Goal: Task Accomplishment & Management: Manage account settings

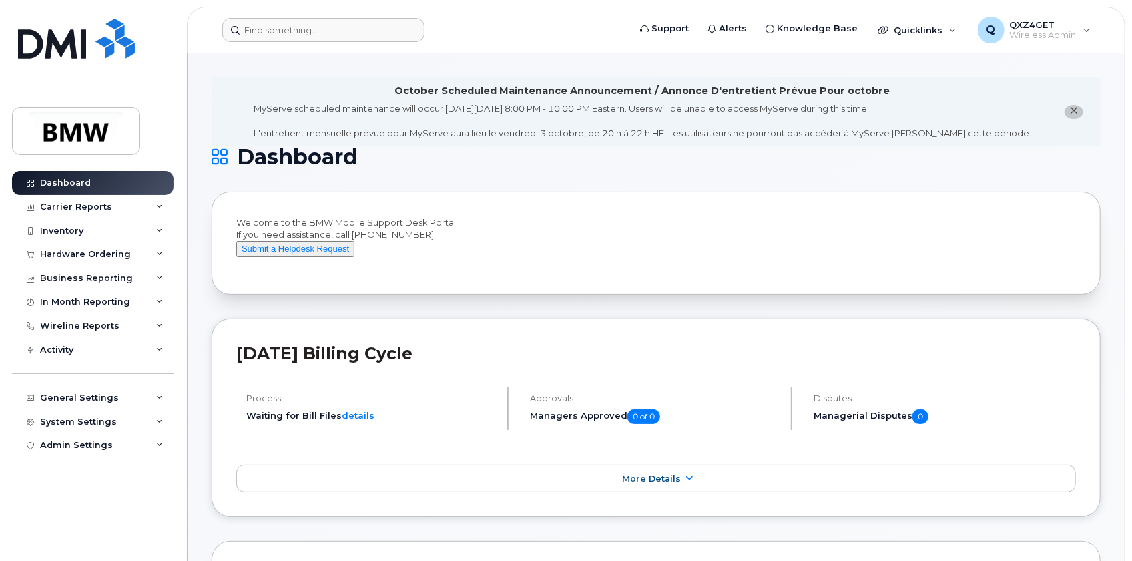
drag, startPoint x: 267, startPoint y: 14, endPoint x: 273, endPoint y: 29, distance: 16.5
click at [267, 16] on header "Support Alerts Knowledge Base Quicklinks Suspend / Cancel Device Change SIM Car…" at bounding box center [656, 30] width 939 height 47
click at [293, 23] on input at bounding box center [323, 30] width 202 height 24
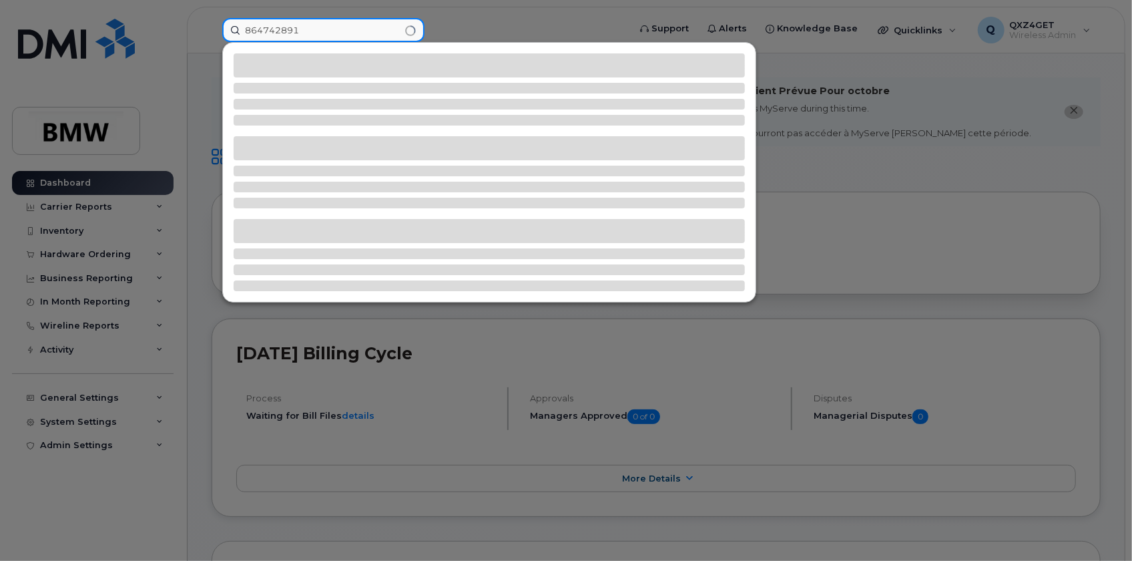
type input "864742891"
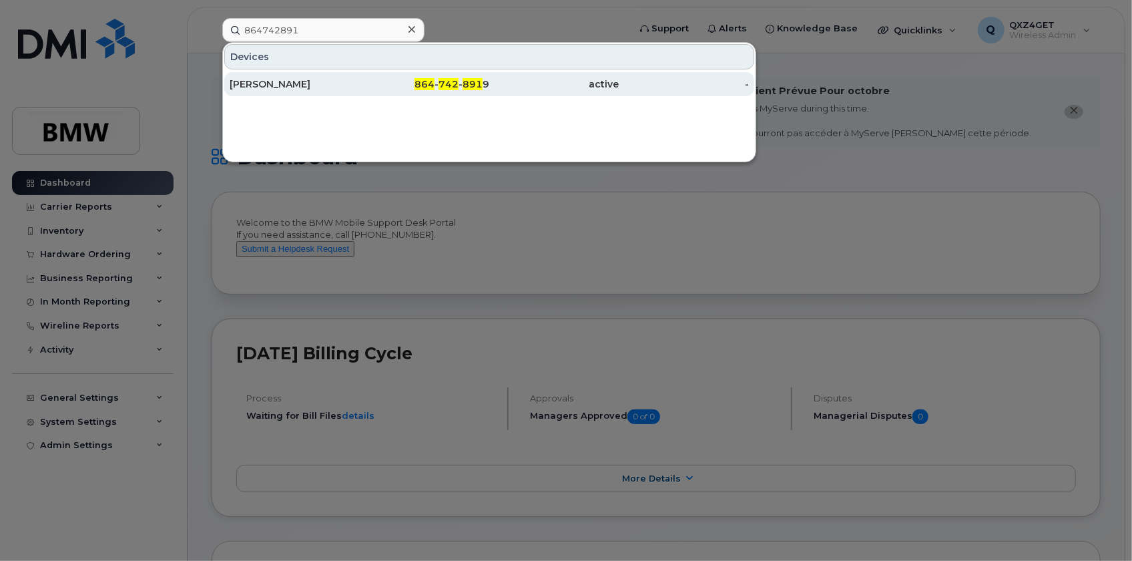
click at [365, 87] on div "864 - 742 - 891 9" at bounding box center [425, 83] width 130 height 13
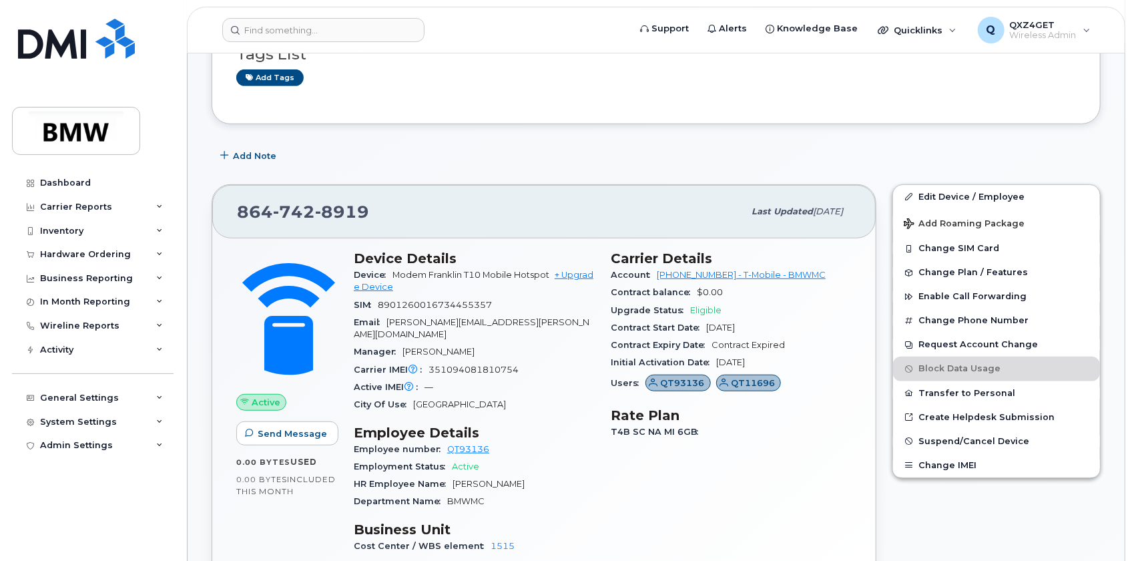
scroll to position [425, 0]
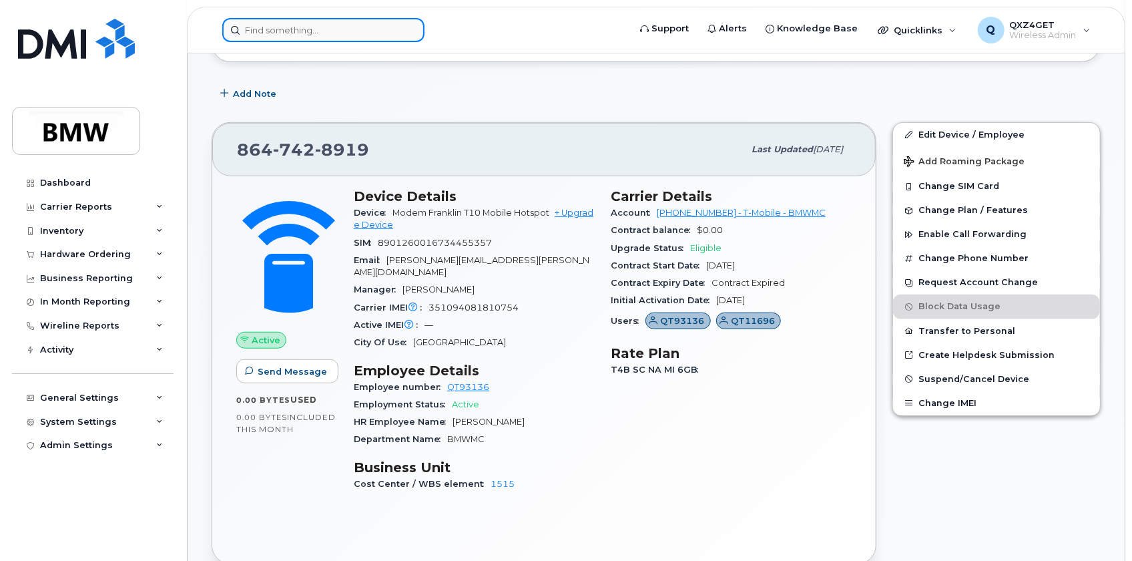
click at [260, 27] on input at bounding box center [323, 30] width 202 height 24
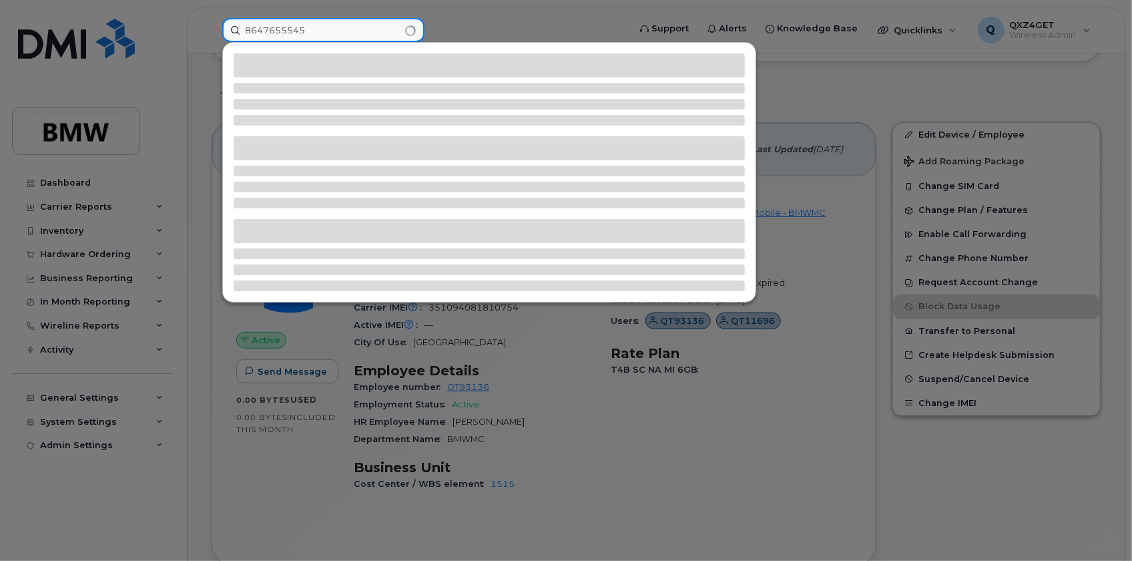
type input "8647655545"
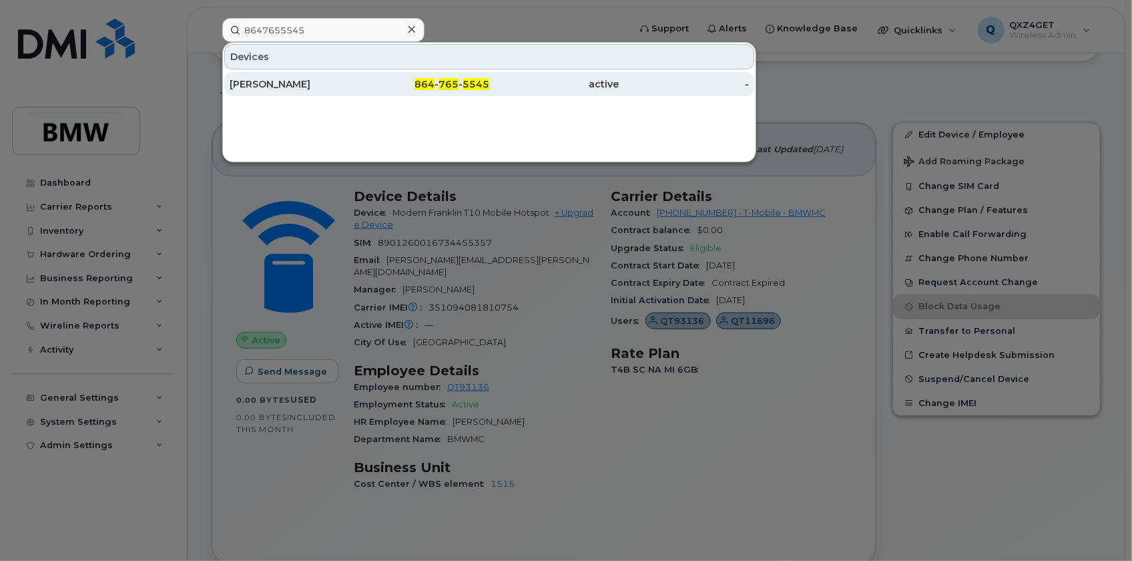
click at [248, 81] on div "[PERSON_NAME]" at bounding box center [295, 83] width 130 height 13
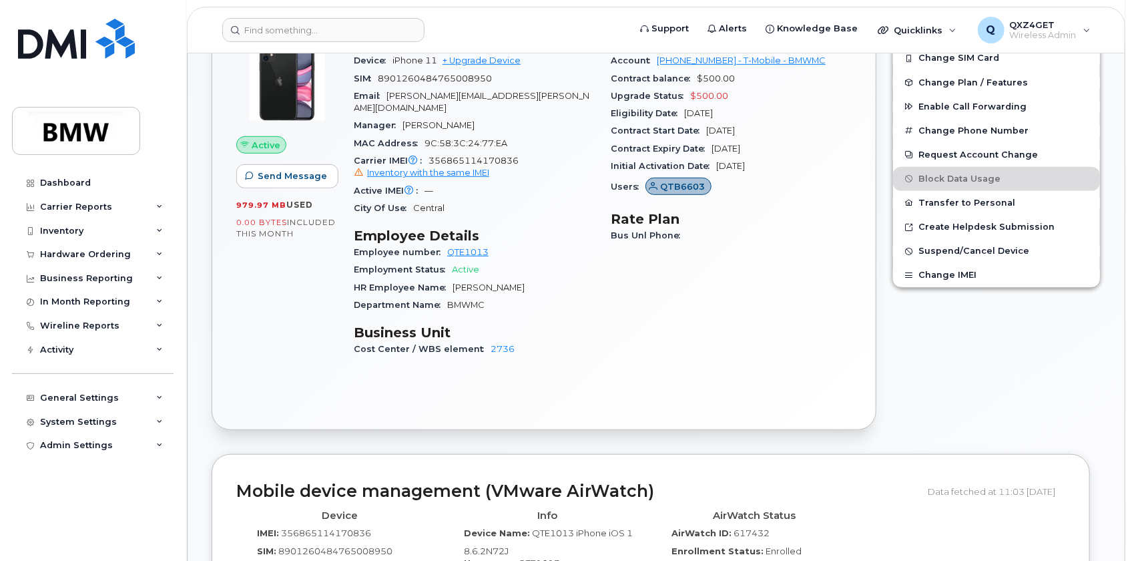
scroll to position [299, 0]
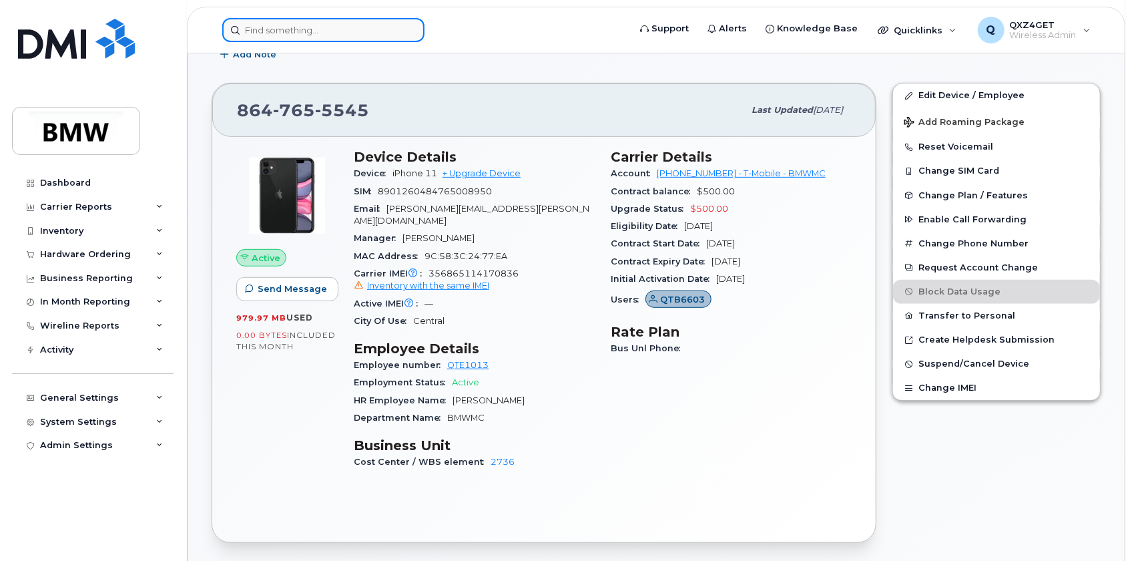
click at [302, 28] on input at bounding box center [323, 30] width 202 height 24
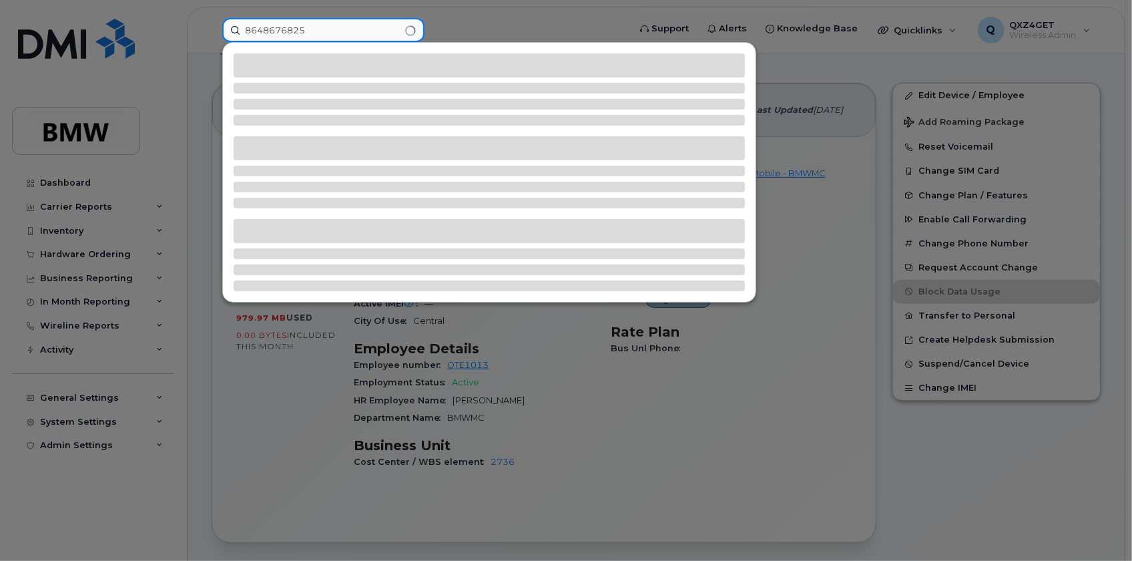
type input "8648676825"
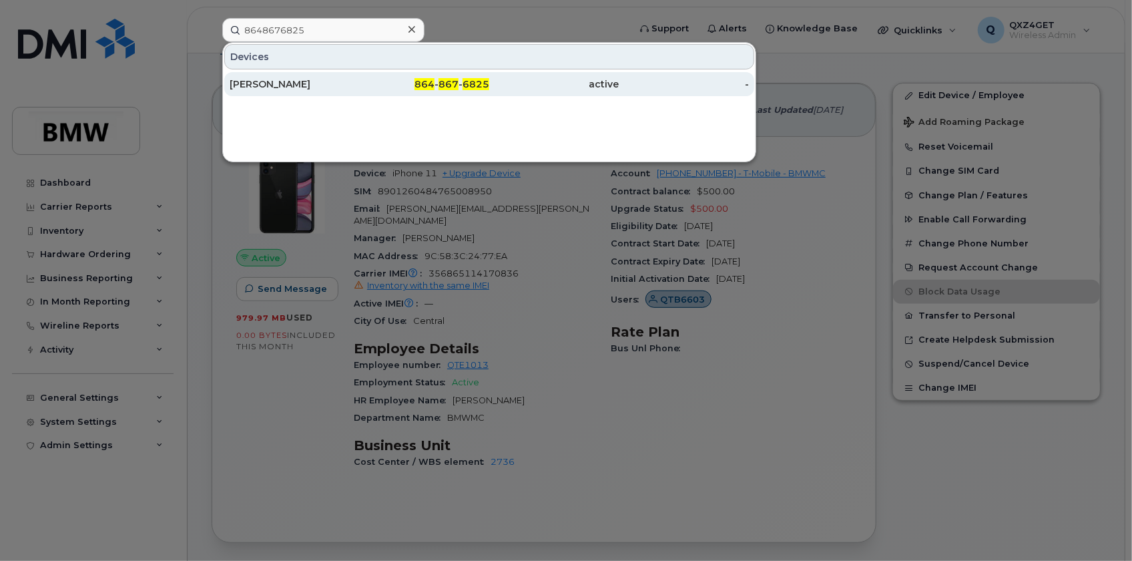
click at [272, 82] on div "Kevin Vercrouse" at bounding box center [295, 83] width 130 height 13
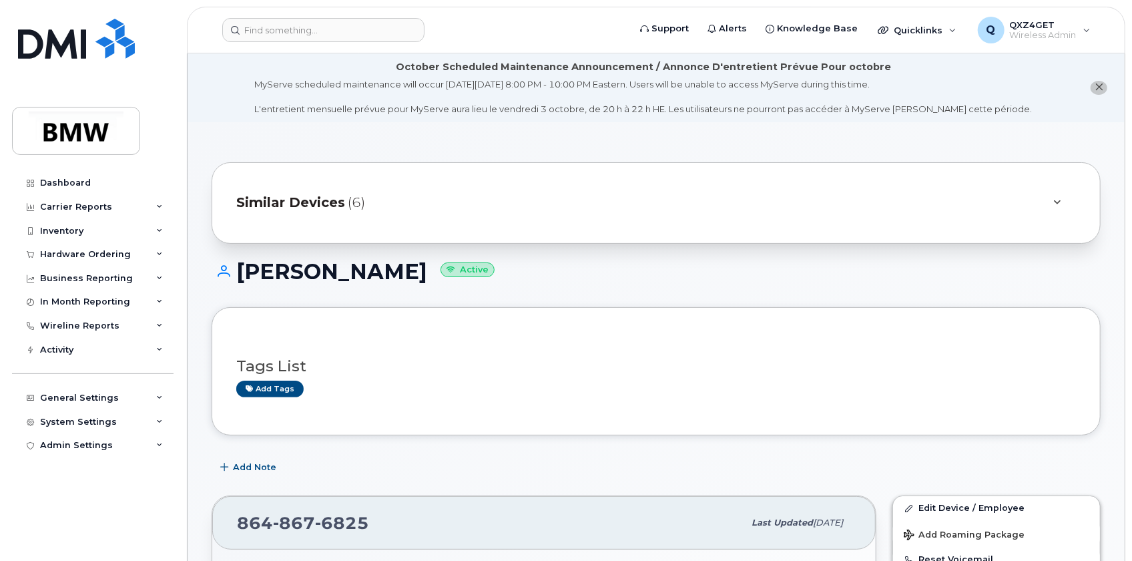
click at [287, 200] on span "Similar Devices" at bounding box center [290, 202] width 109 height 19
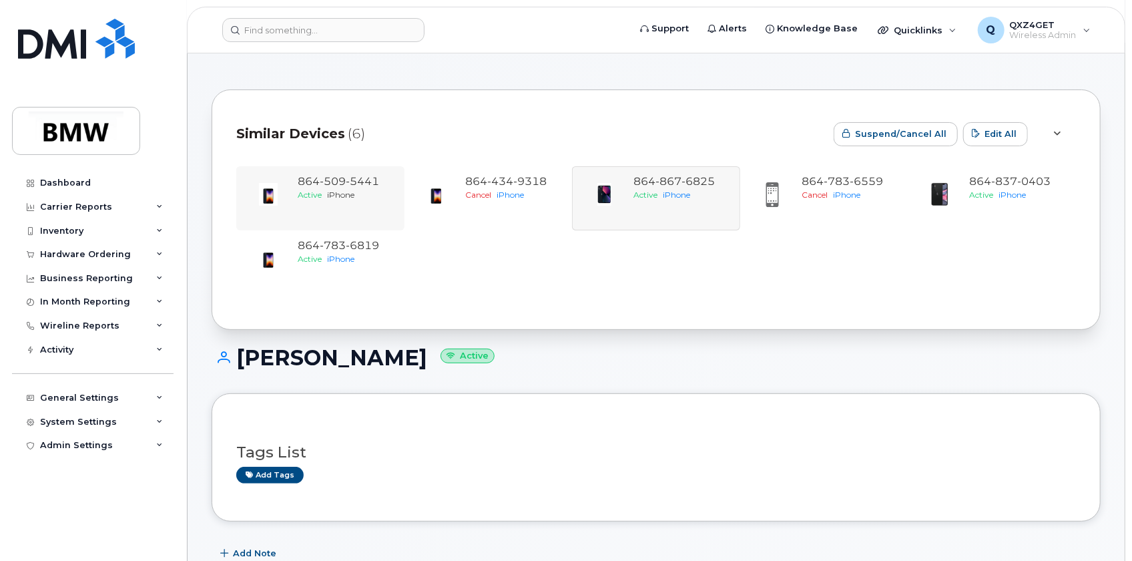
scroll to position [60, 0]
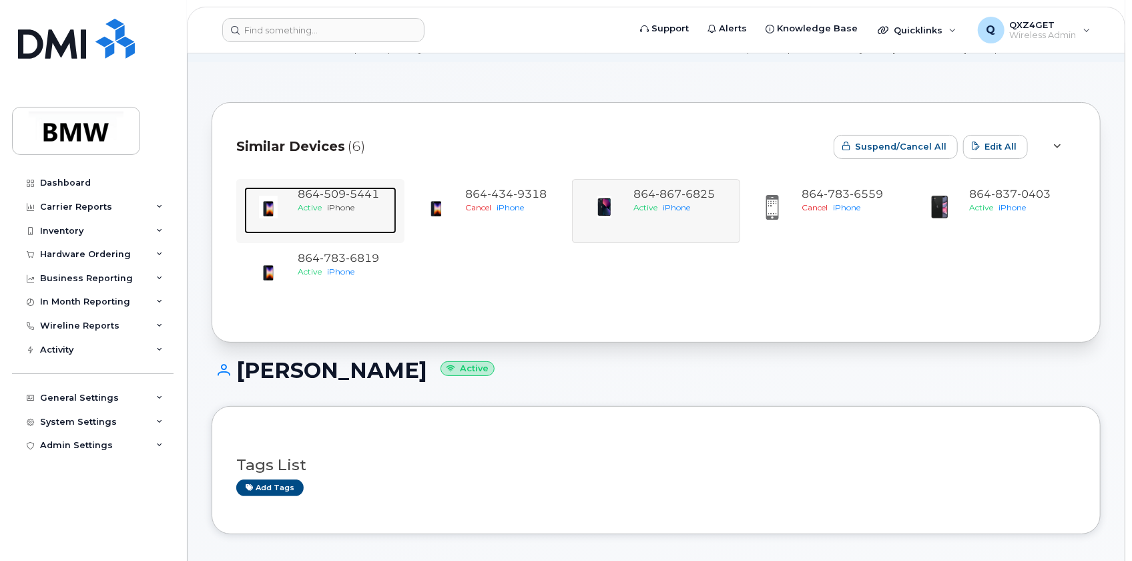
click at [333, 206] on span "iPhone" at bounding box center [340, 207] width 27 height 10
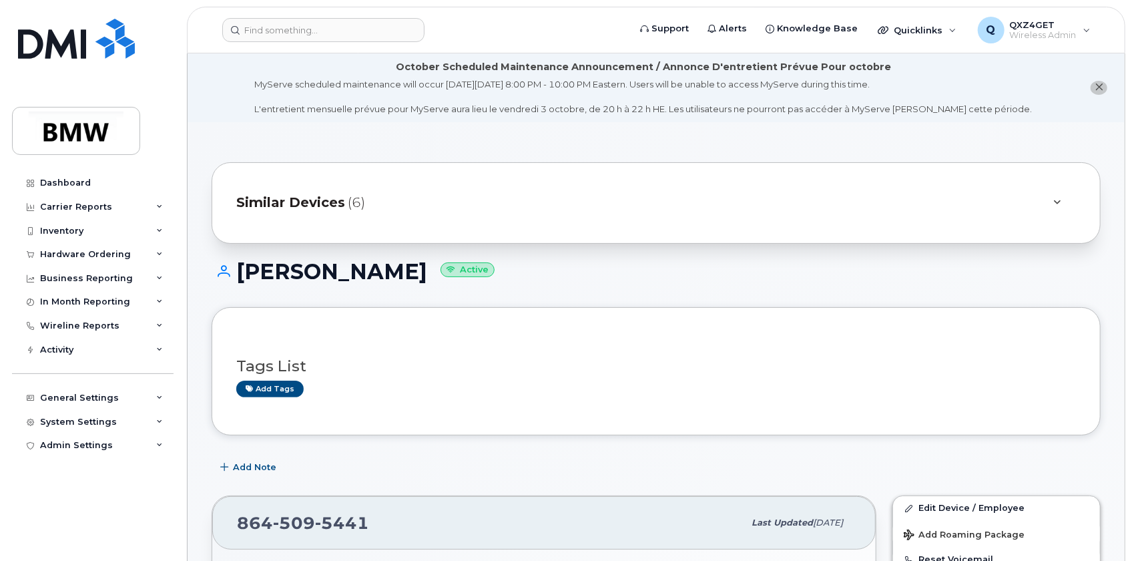
click at [284, 210] on span "Similar Devices" at bounding box center [290, 202] width 109 height 19
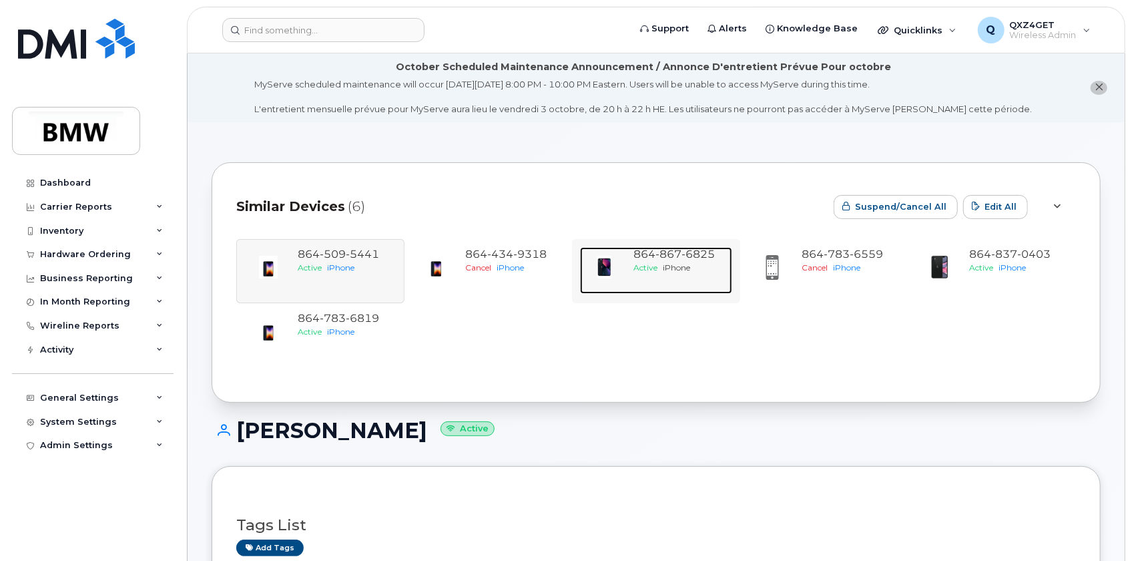
click at [658, 254] on span "867" at bounding box center [669, 254] width 26 height 13
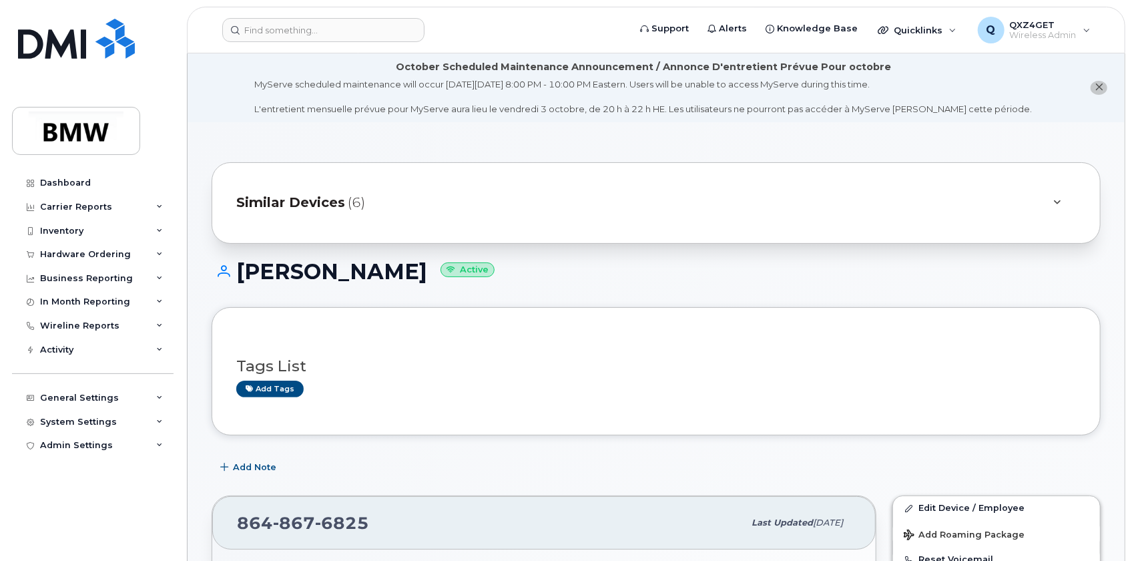
click at [311, 198] on span "Similar Devices" at bounding box center [290, 202] width 109 height 19
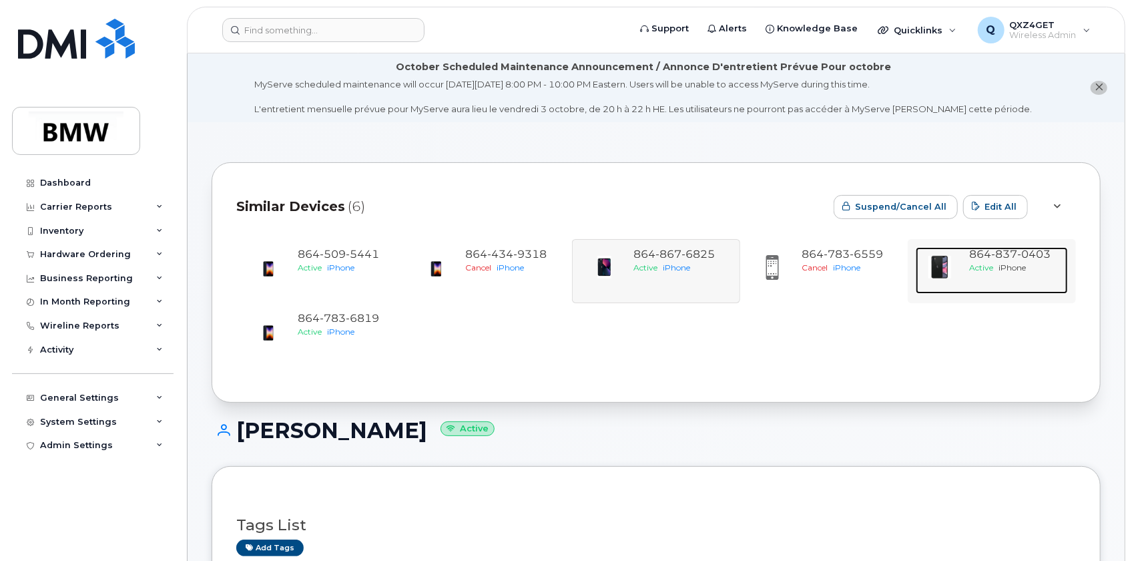
click at [994, 260] on span "837" at bounding box center [1005, 254] width 26 height 13
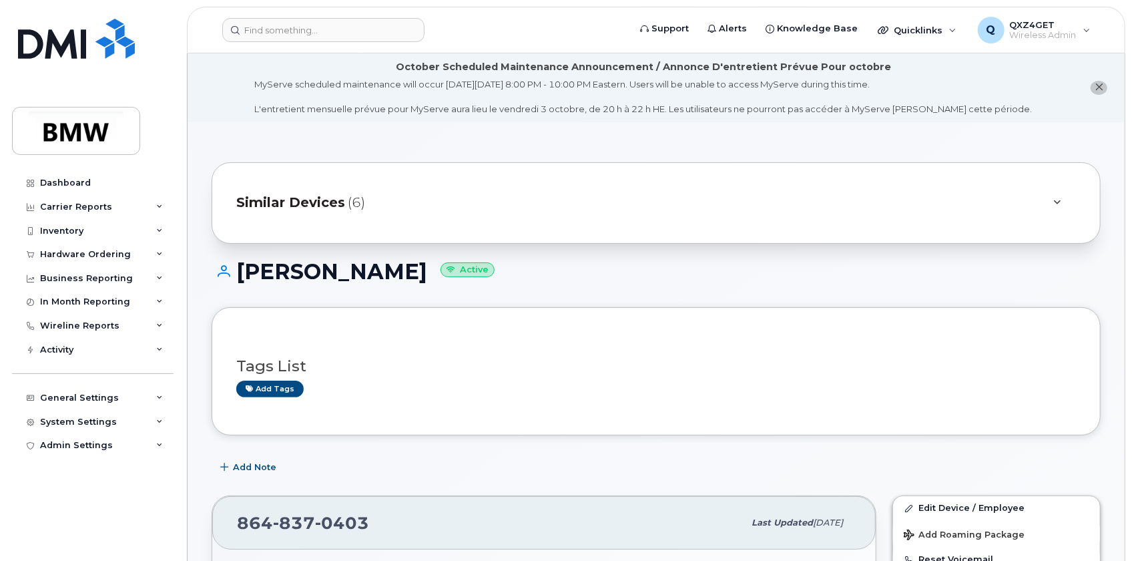
click at [333, 198] on span "Similar Devices" at bounding box center [290, 202] width 109 height 19
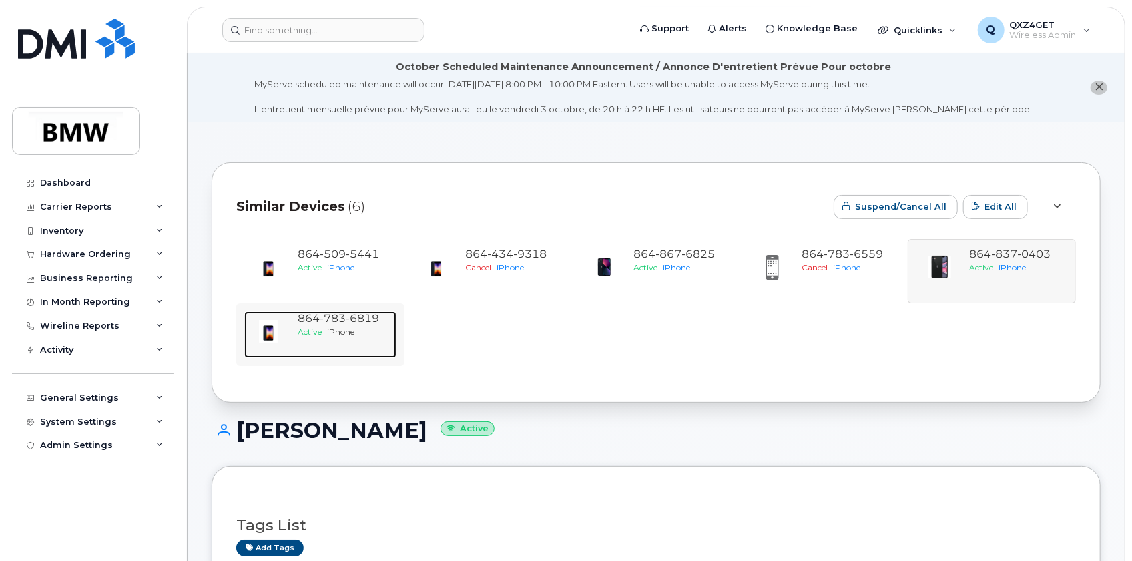
click at [333, 326] on span "iPhone" at bounding box center [340, 331] width 27 height 10
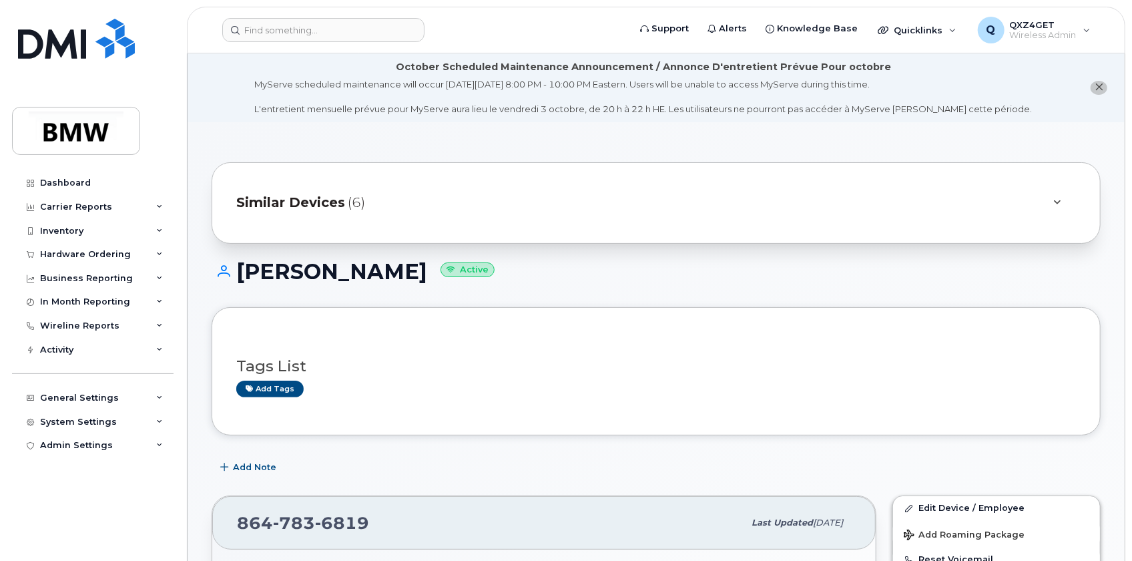
click at [323, 207] on span "Similar Devices" at bounding box center [290, 202] width 109 height 19
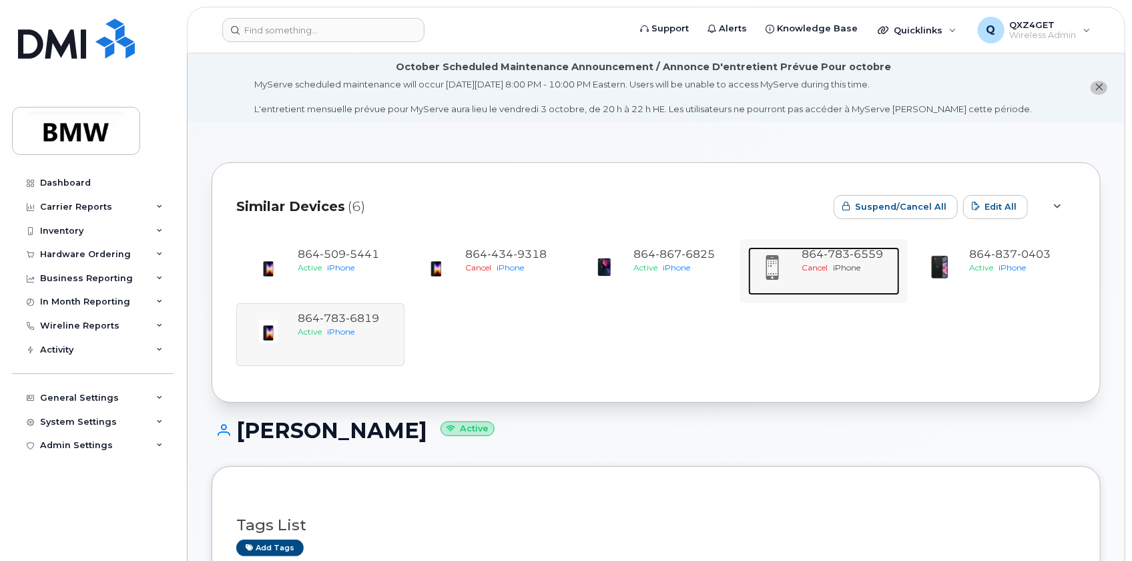
click at [826, 266] on span "Cancel" at bounding box center [815, 267] width 26 height 10
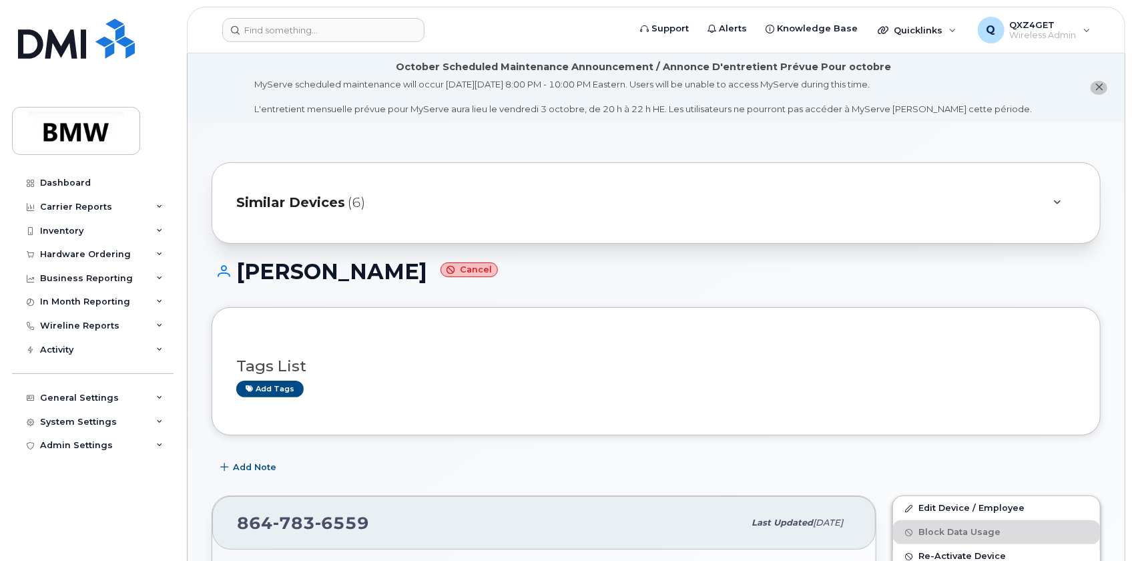
click at [325, 200] on span "Similar Devices" at bounding box center [290, 202] width 109 height 19
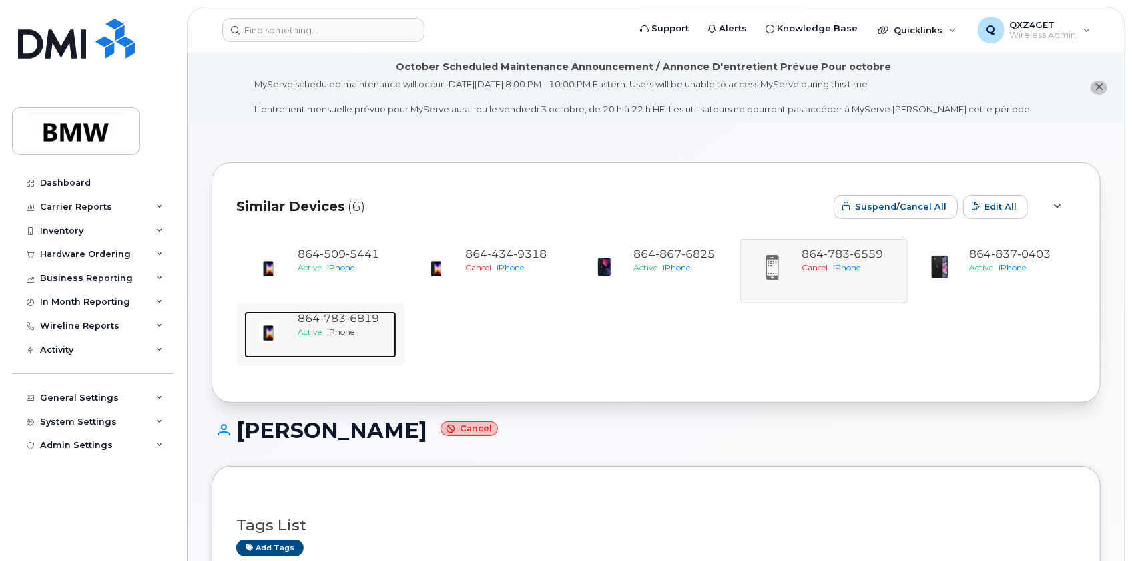
click at [329, 322] on span "783" at bounding box center [333, 318] width 26 height 13
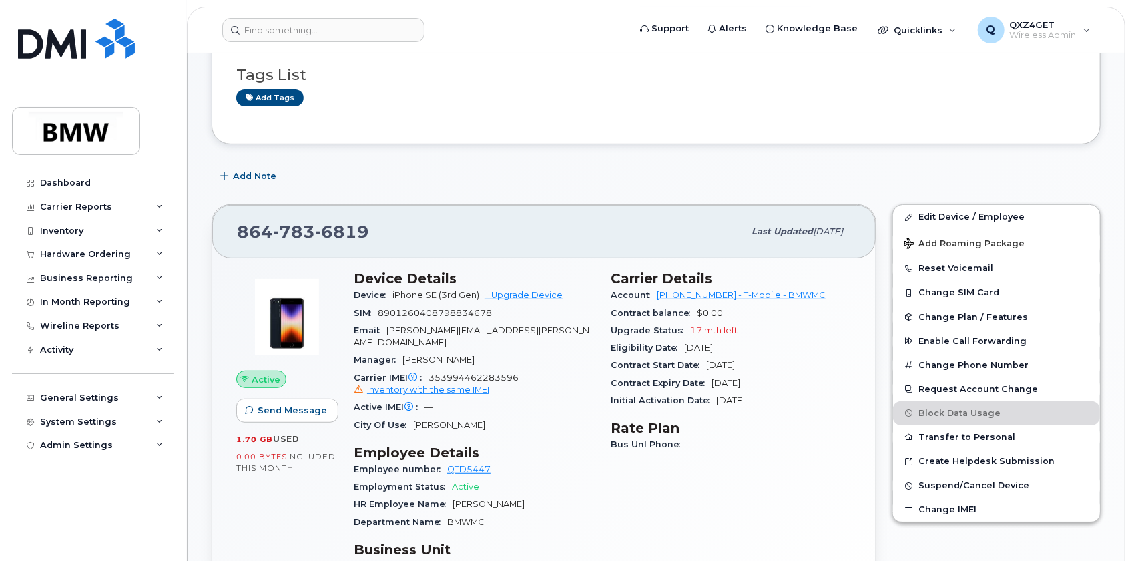
scroll to position [303, 0]
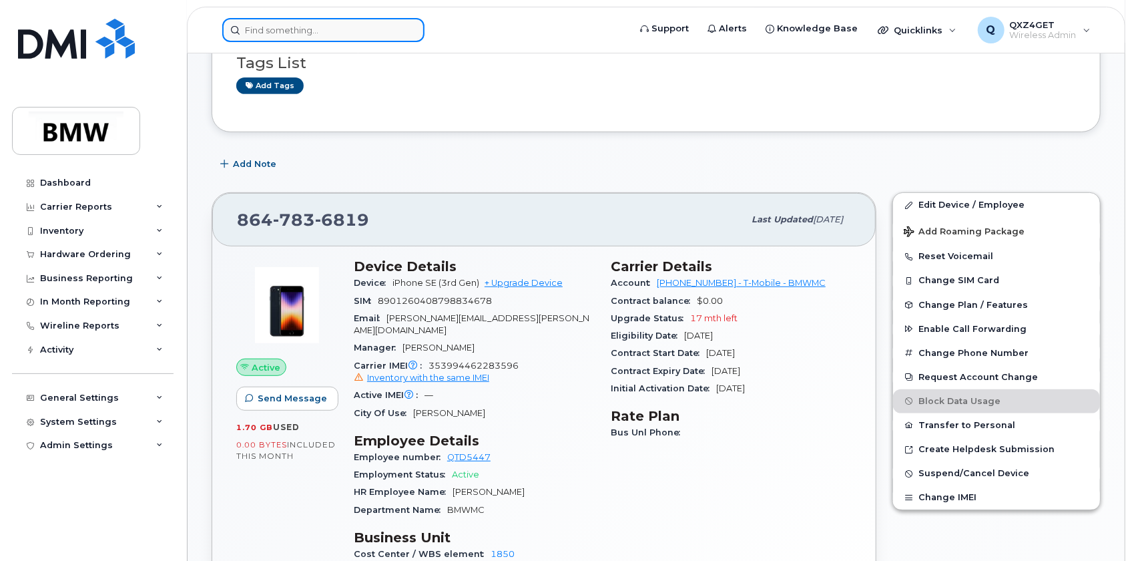
click at [315, 35] on input at bounding box center [323, 30] width 202 height 24
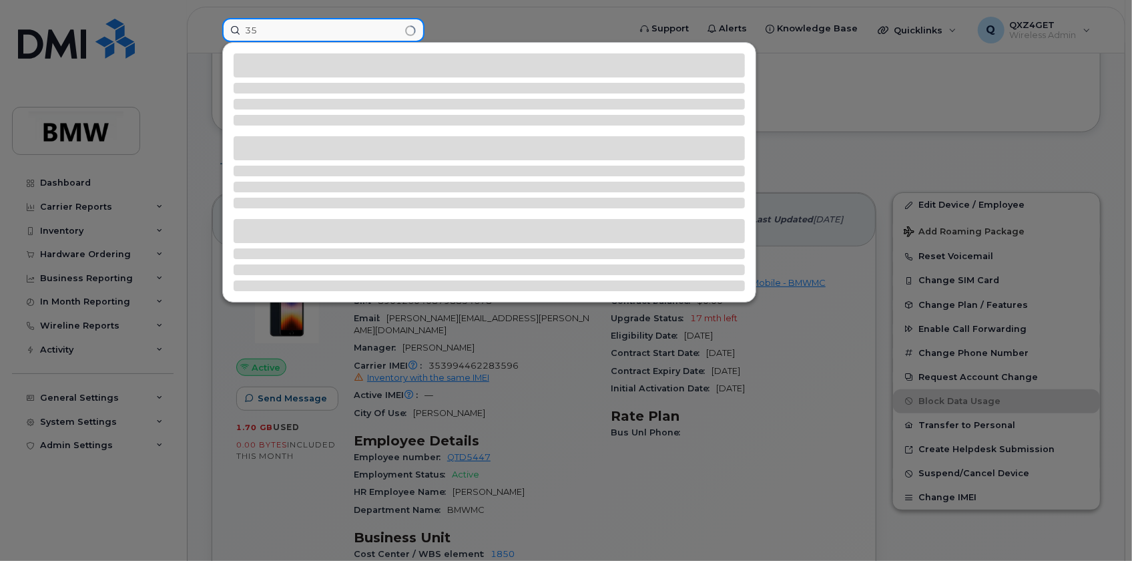
type input "3"
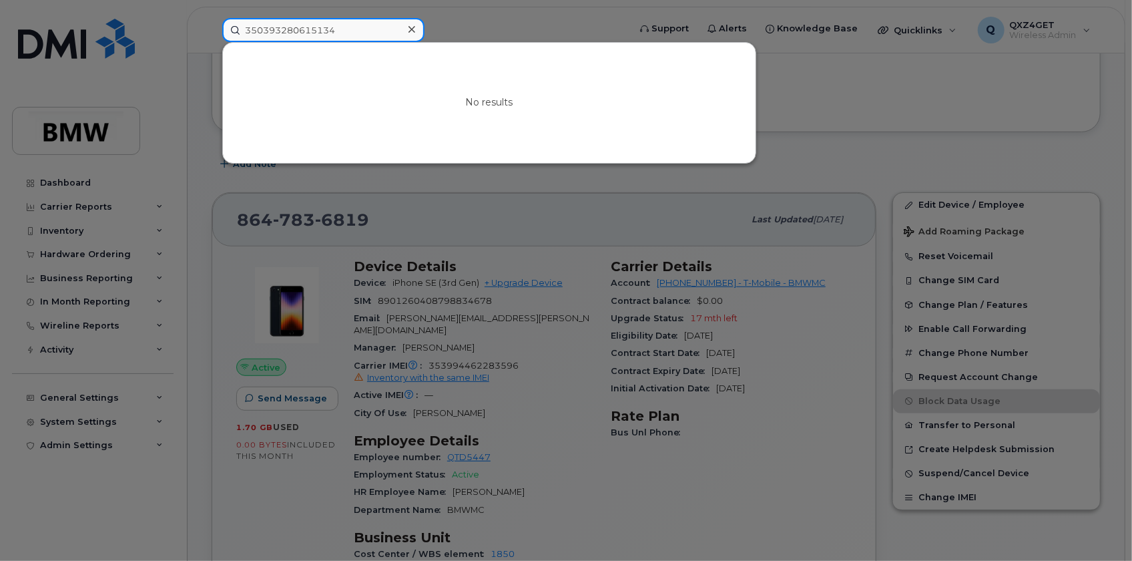
click at [334, 27] on input "350393280615134" at bounding box center [323, 30] width 202 height 24
drag, startPoint x: 345, startPoint y: 29, endPoint x: 210, endPoint y: 21, distance: 134.4
click at [212, 21] on div "350393280615134 No results" at bounding box center [421, 30] width 419 height 24
paste input "8647836819"
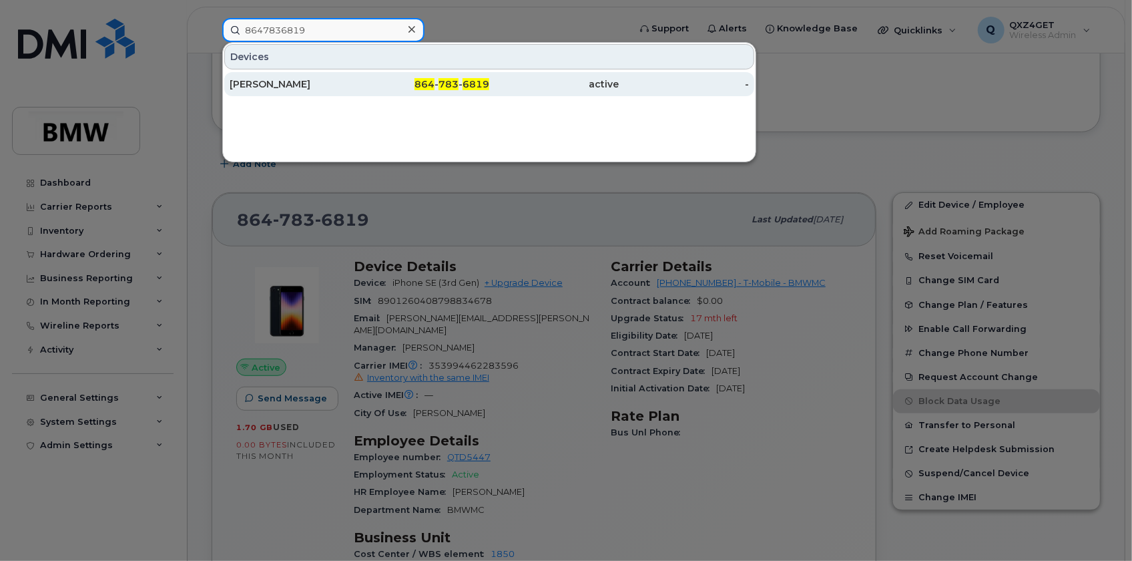
type input "8647836819"
click at [266, 83] on div "[PERSON_NAME]" at bounding box center [295, 83] width 130 height 13
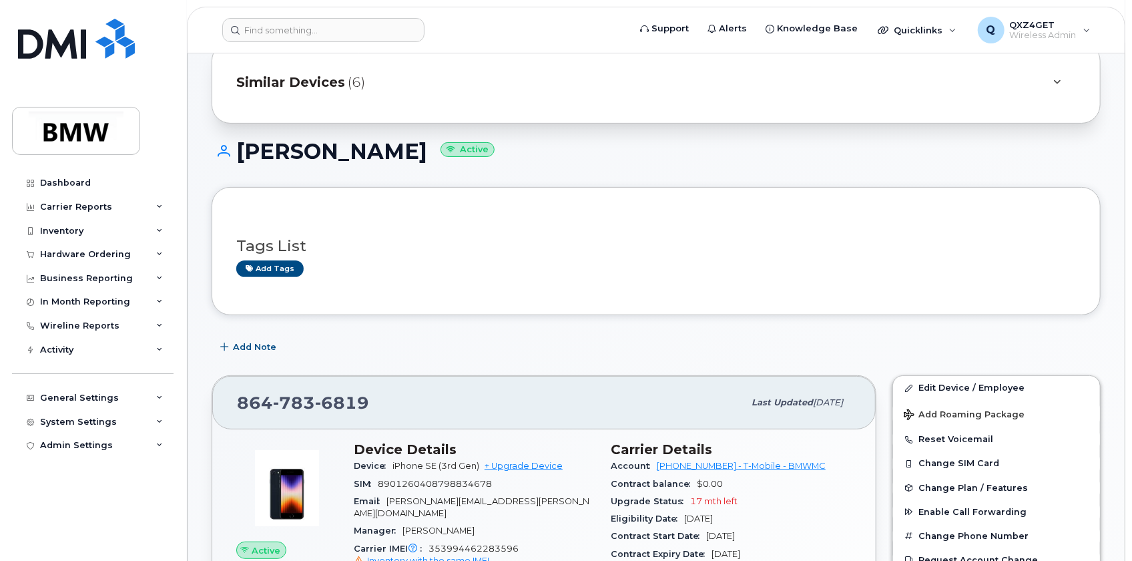
scroll to position [121, 0]
click at [931, 385] on link "Edit Device / Employee" at bounding box center [996, 387] width 207 height 24
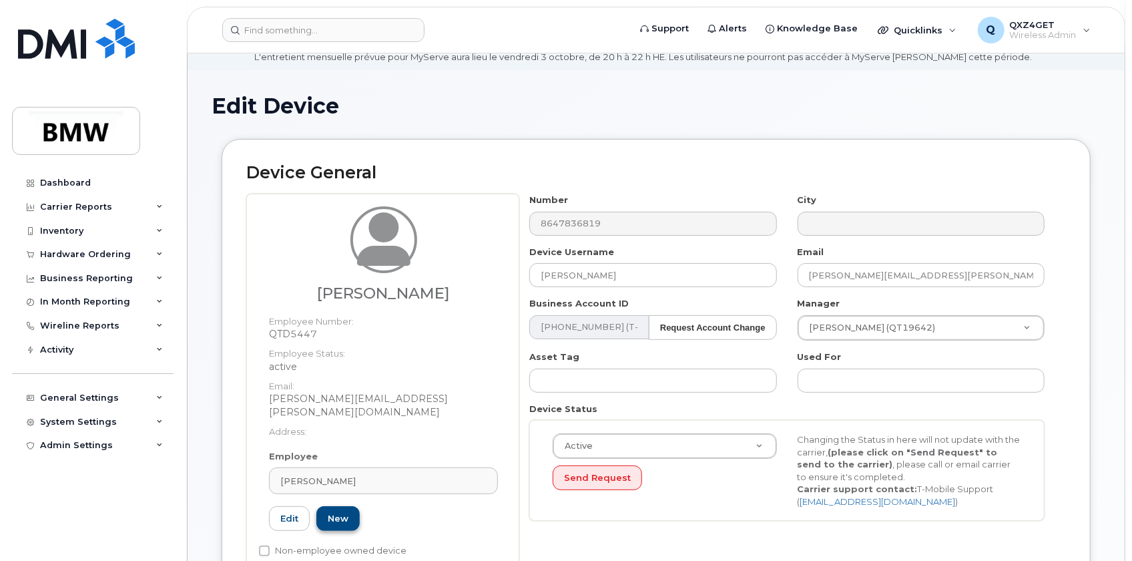
scroll to position [182, 0]
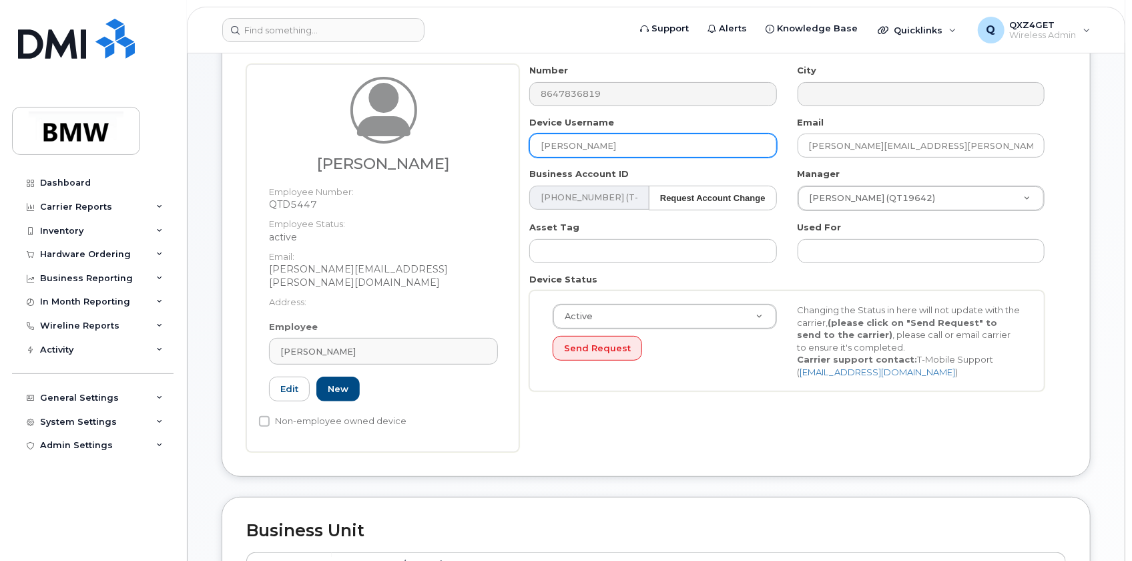
click at [629, 147] on input "[PERSON_NAME]" at bounding box center [652, 146] width 247 height 24
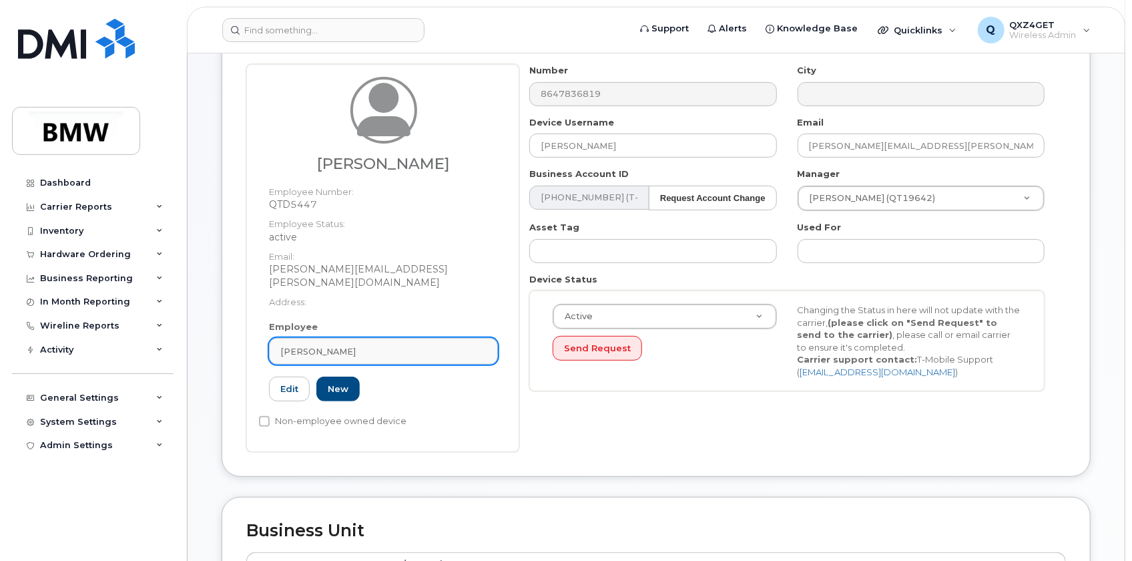
click at [350, 345] on div "[PERSON_NAME]" at bounding box center [383, 351] width 206 height 13
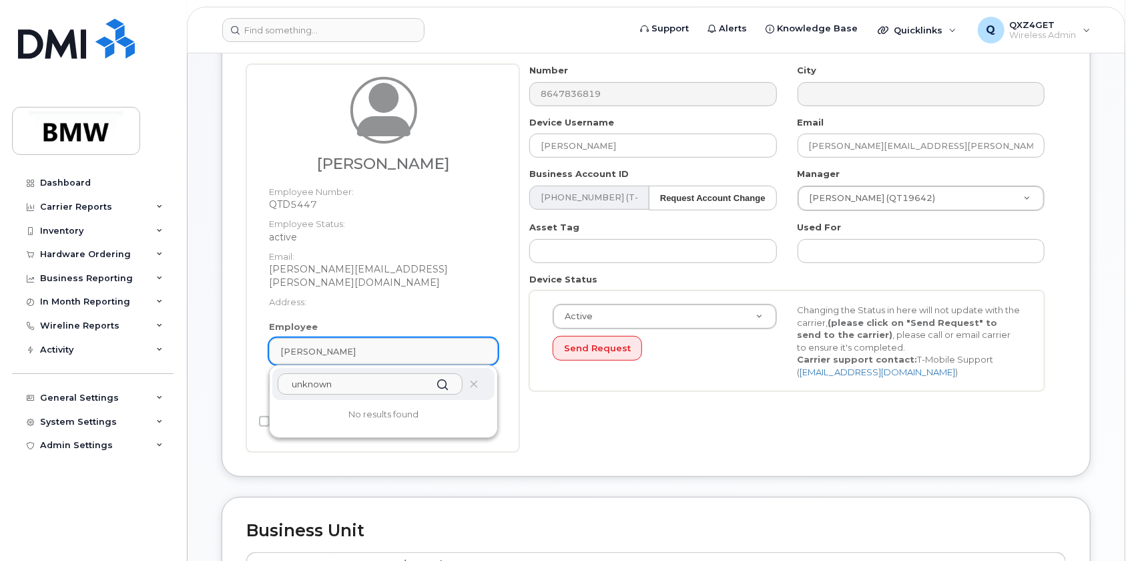
type input "unknown"
click at [359, 338] on link "[PERSON_NAME]" at bounding box center [383, 351] width 229 height 27
click at [467, 368] on div "unknown" at bounding box center [383, 384] width 222 height 32
click at [369, 338] on link "[PERSON_NAME]" at bounding box center [383, 351] width 229 height 27
drag, startPoint x: 403, startPoint y: 427, endPoint x: 420, endPoint y: 447, distance: 27.0
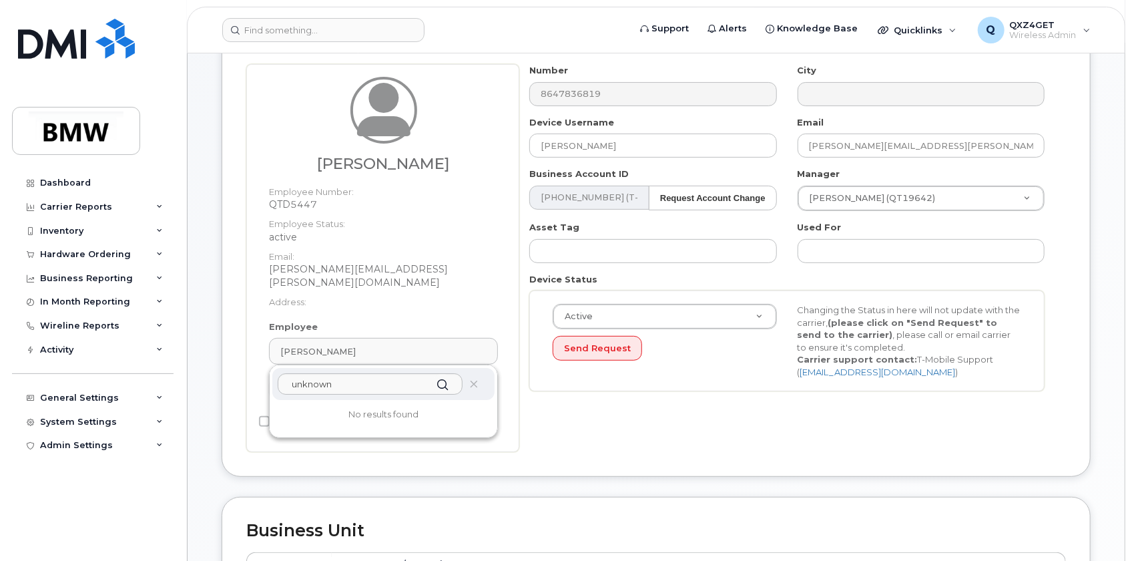
click at [403, 430] on div "Kevin Vercrouse Employee Number: QTD5447 Employee Status: active Email: kevin.v…" at bounding box center [382, 258] width 273 height 388
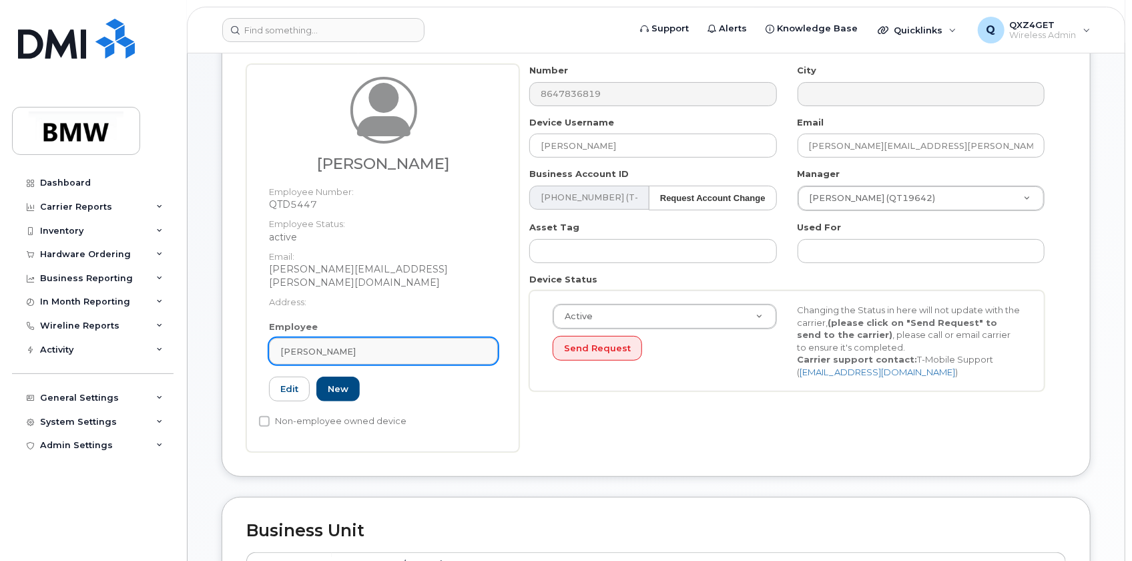
click at [414, 345] on div "[PERSON_NAME]" at bounding box center [383, 351] width 206 height 13
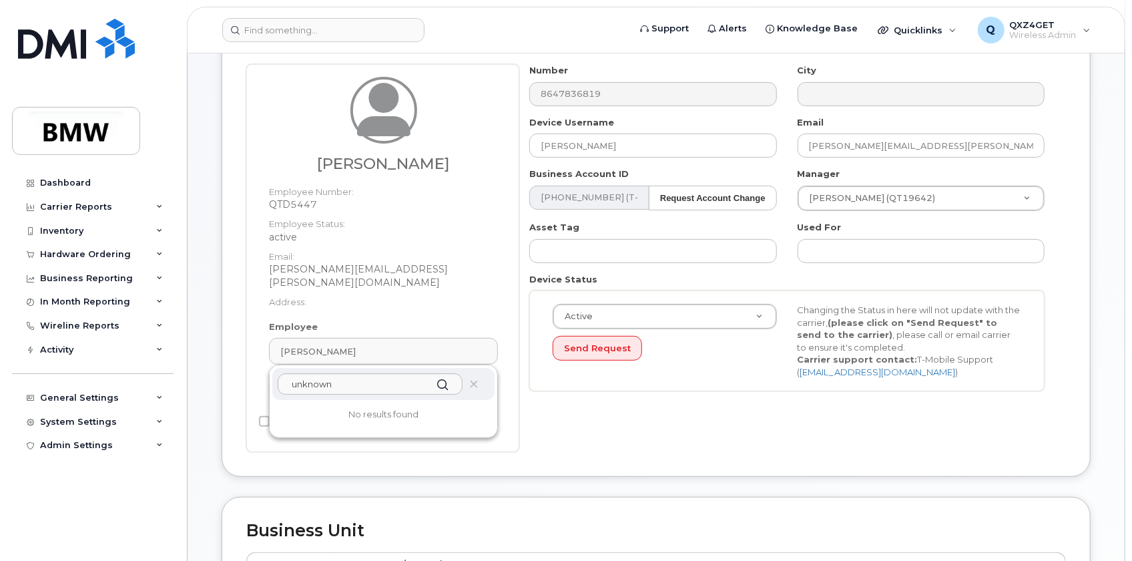
click at [407, 448] on div "Device General Kevin Vercrouse Employee Number: QTD5447 Employee Status: active…" at bounding box center [656, 242] width 869 height 467
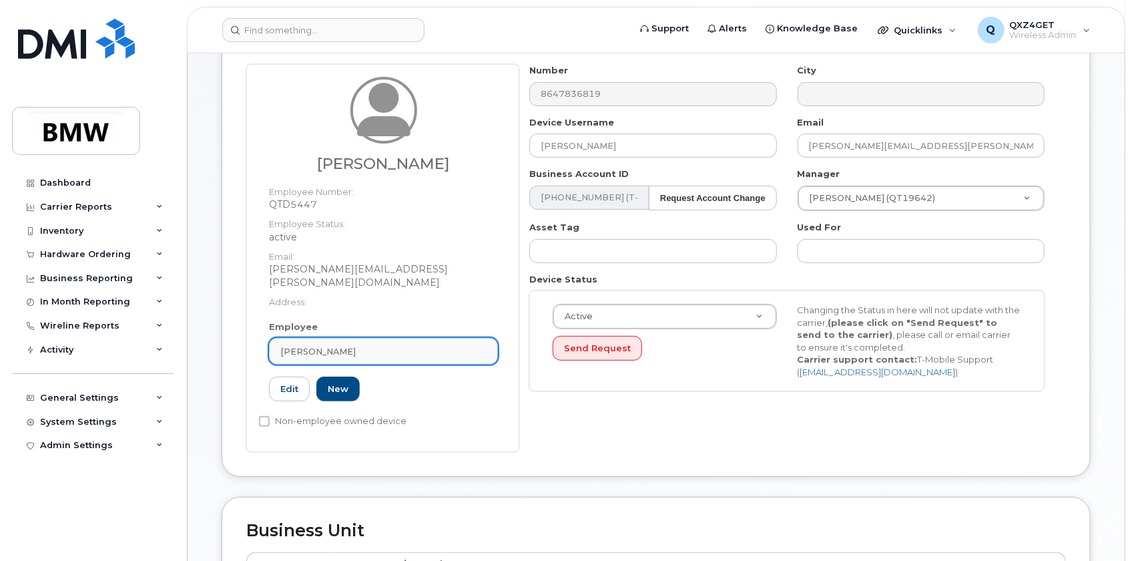
click at [362, 345] on div "Kevin Vercrouse" at bounding box center [383, 351] width 206 height 13
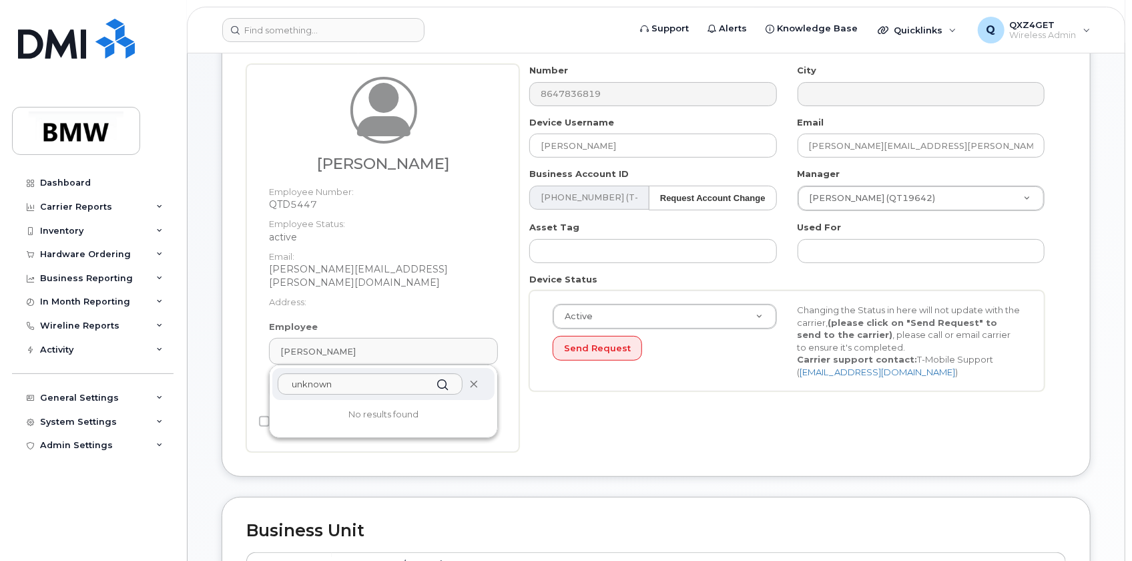
click at [473, 380] on icon at bounding box center [474, 384] width 9 height 9
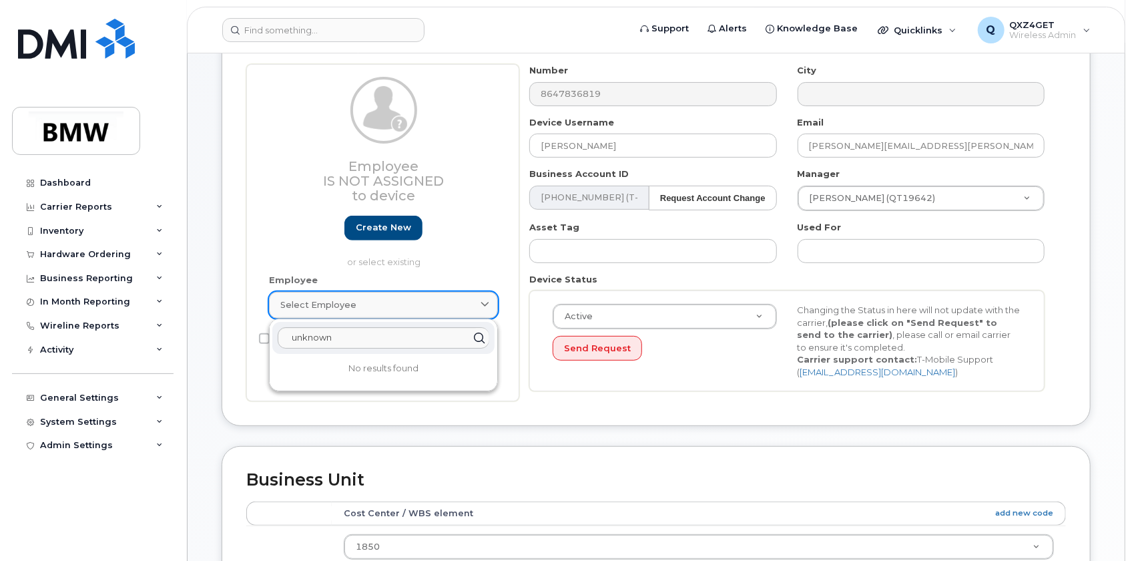
click at [363, 301] on div "Select employee" at bounding box center [383, 304] width 206 height 13
click at [621, 449] on div "Business Unit Accounting Categories Rules Cost Center / WBS element add new cod…" at bounding box center [656, 551] width 869 height 210
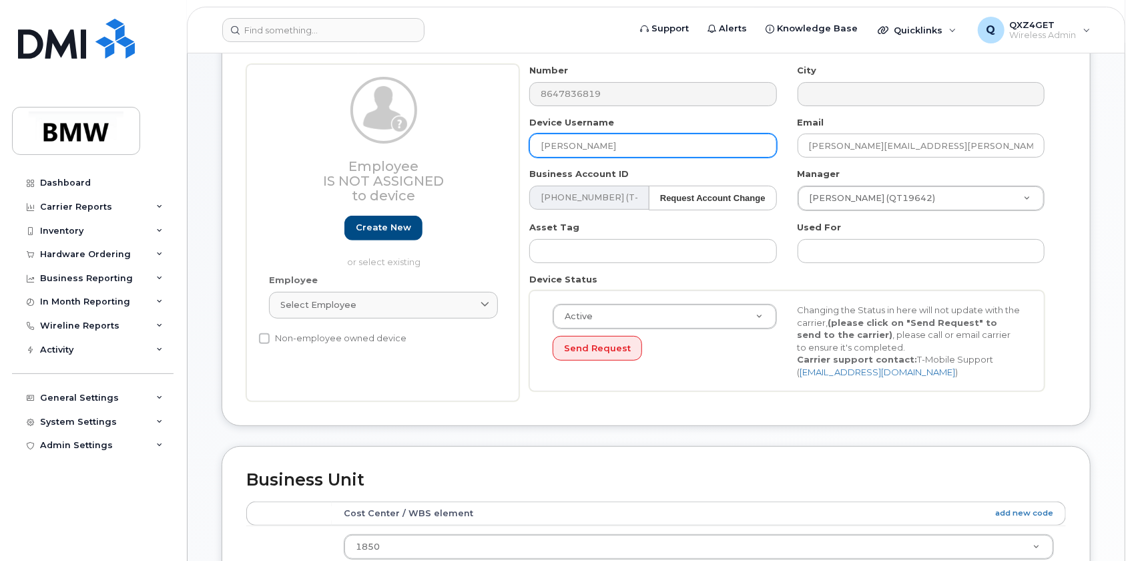
click at [626, 148] on input "[PERSON_NAME]" at bounding box center [652, 146] width 247 height 24
drag, startPoint x: 622, startPoint y: 146, endPoint x: 439, endPoint y: 124, distance: 184.3
click at [453, 128] on div "Employee Is not assigned to device Create new or select existing Employee Selec…" at bounding box center [656, 232] width 820 height 337
type input "U"
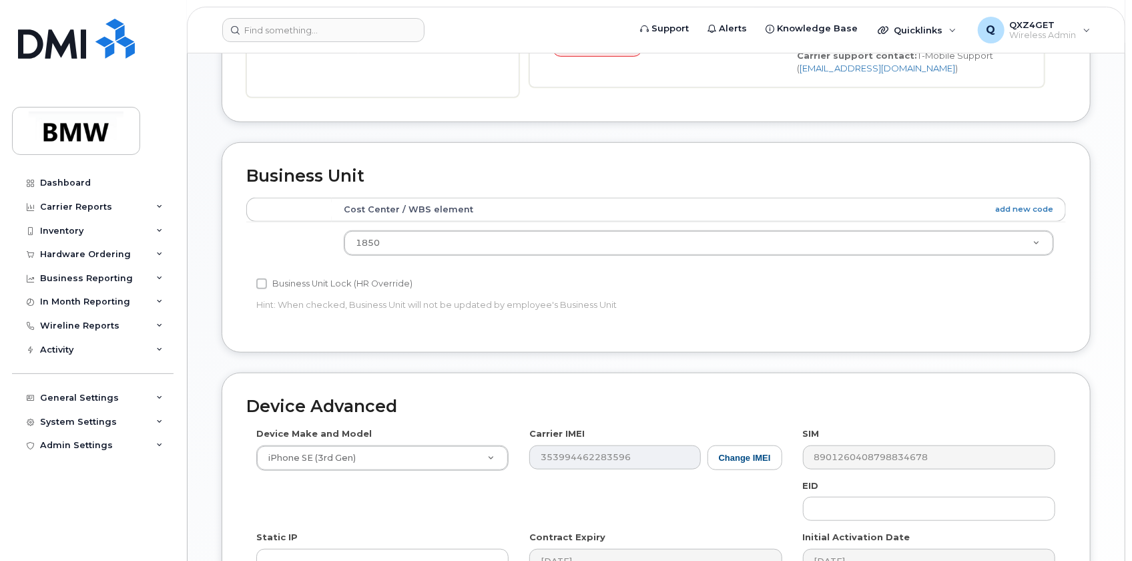
scroll to position [694, 0]
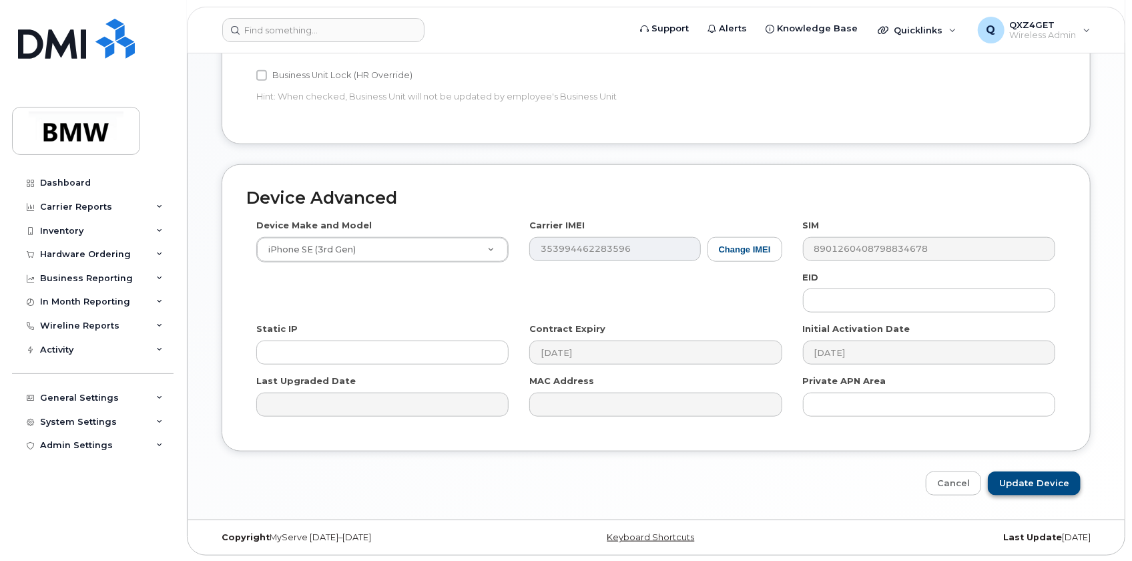
type input "unknown"
click at [1020, 481] on input "Update Device" at bounding box center [1034, 483] width 93 height 25
type input "Saving..."
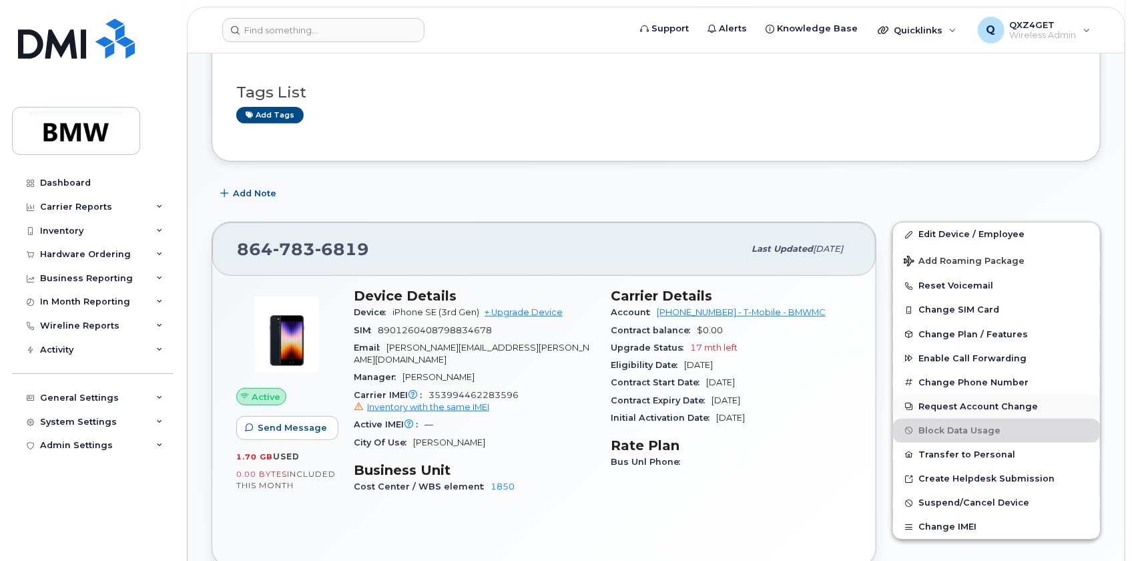
scroll to position [303, 0]
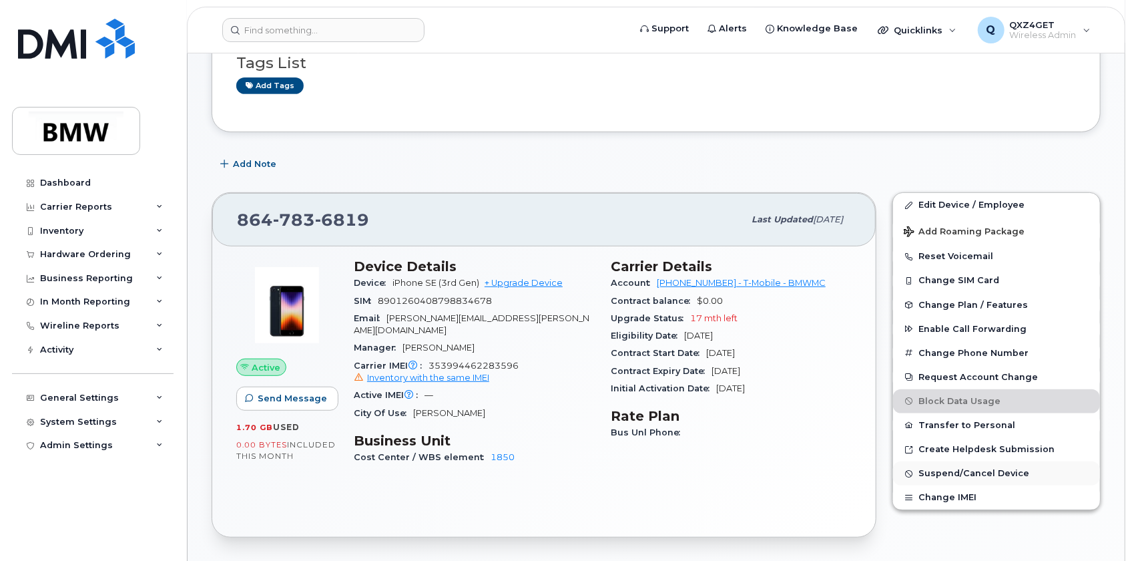
click at [961, 469] on span "Suspend/Cancel Device" at bounding box center [974, 474] width 111 height 10
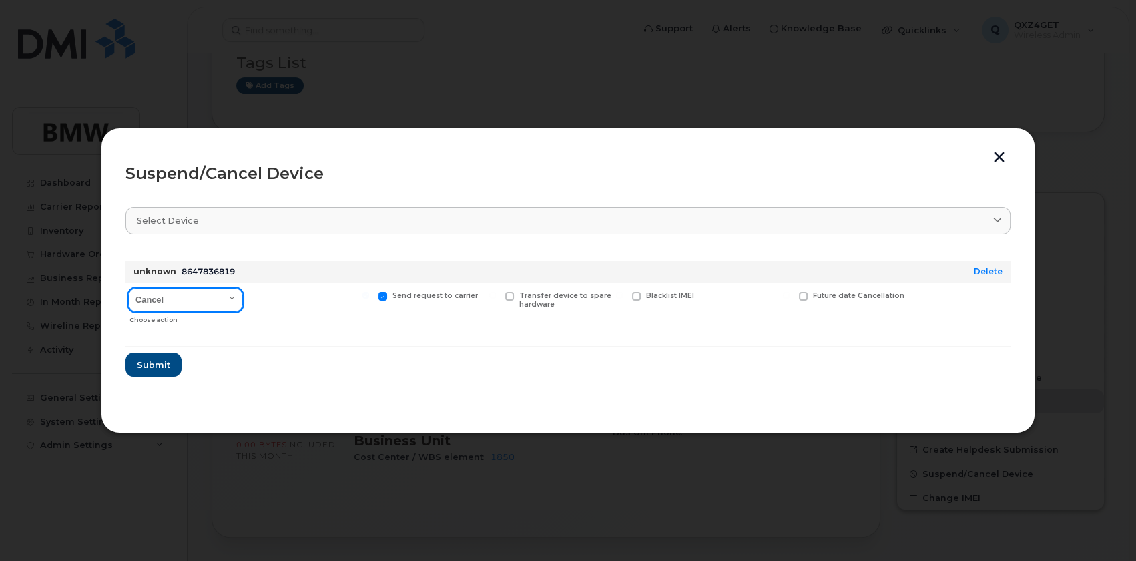
click at [219, 301] on select "Cancel Suspend - Reduced Rate Suspend - Full Rate Suspend - Lost Device/Stolen …" at bounding box center [185, 300] width 115 height 24
click at [128, 288] on select "Cancel Suspend - Reduced Rate Suspend - Full Rate Suspend - Lost Device/Stolen …" at bounding box center [185, 300] width 115 height 24
click at [174, 369] on button "Submit" at bounding box center [153, 365] width 55 height 24
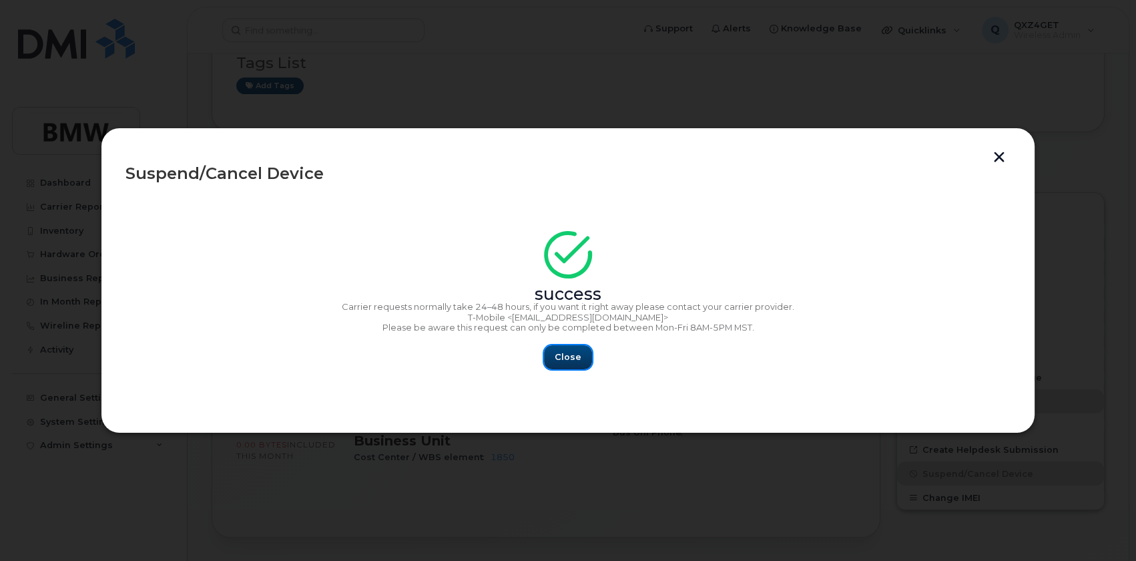
click at [580, 353] on button "Close" at bounding box center [568, 357] width 48 height 24
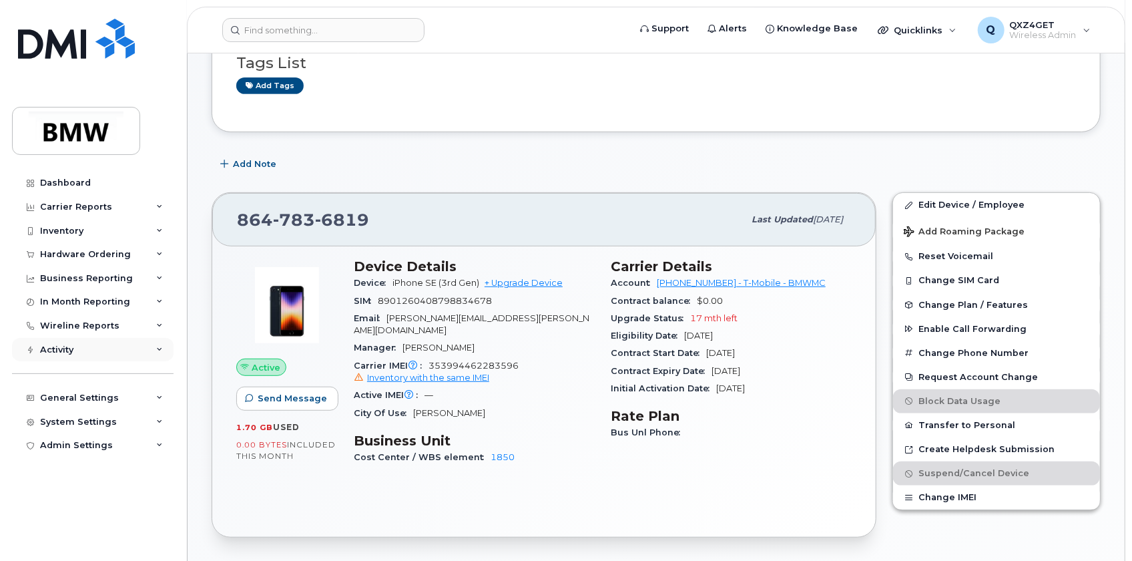
click at [67, 351] on div "Activity" at bounding box center [56, 350] width 33 height 11
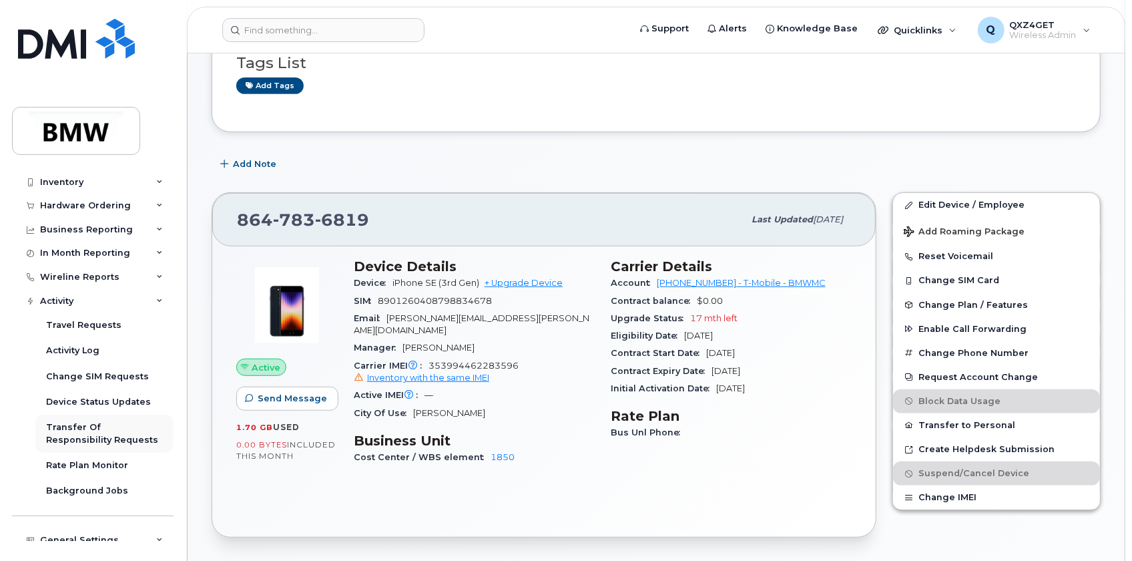
scroll to position [107, 0]
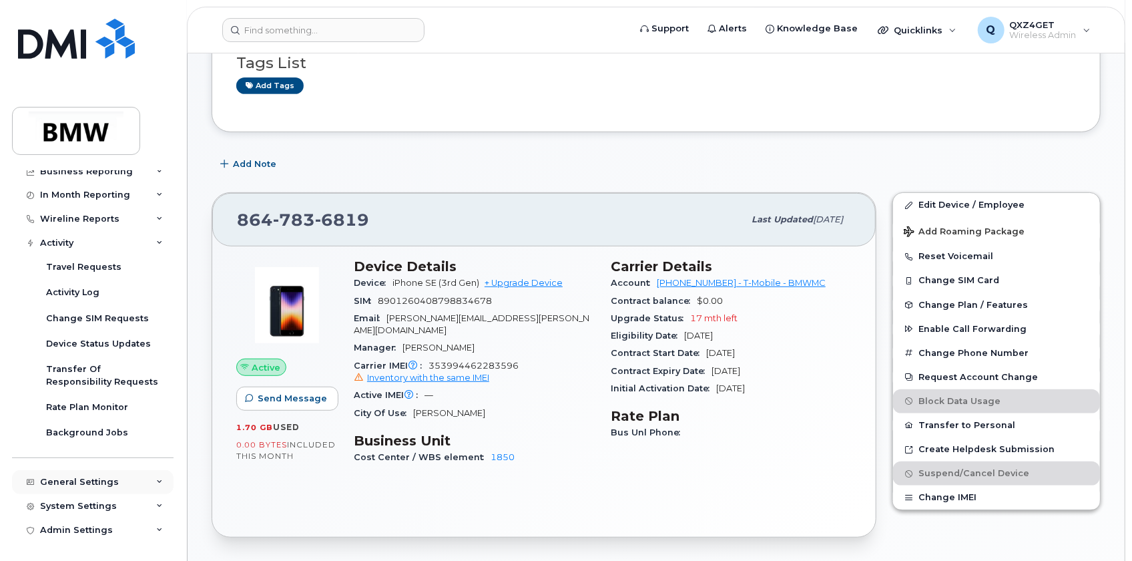
click at [73, 477] on div "General Settings" at bounding box center [79, 482] width 79 height 11
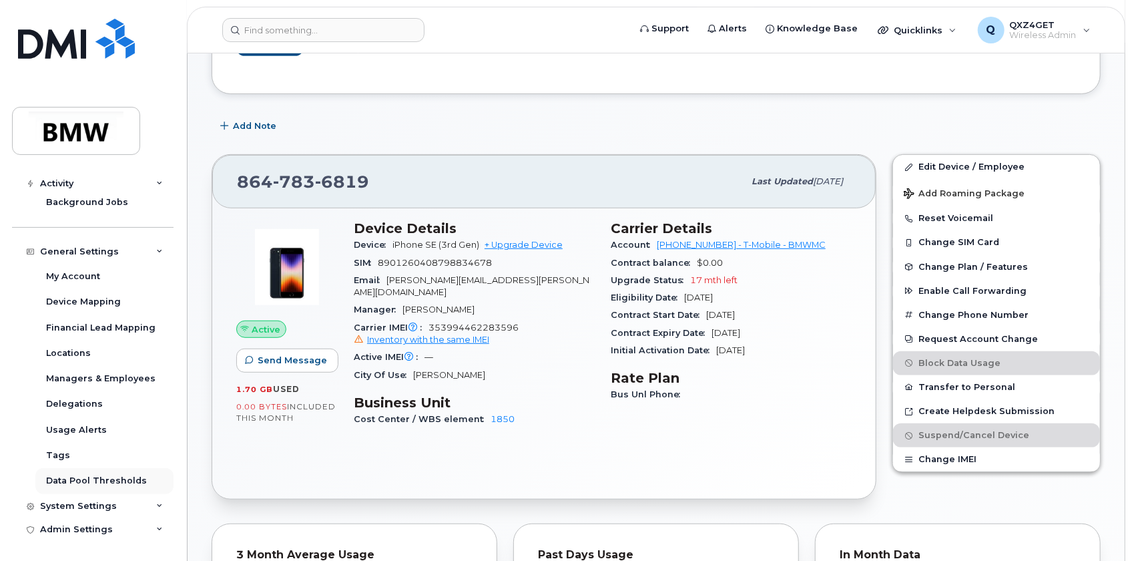
scroll to position [425, 0]
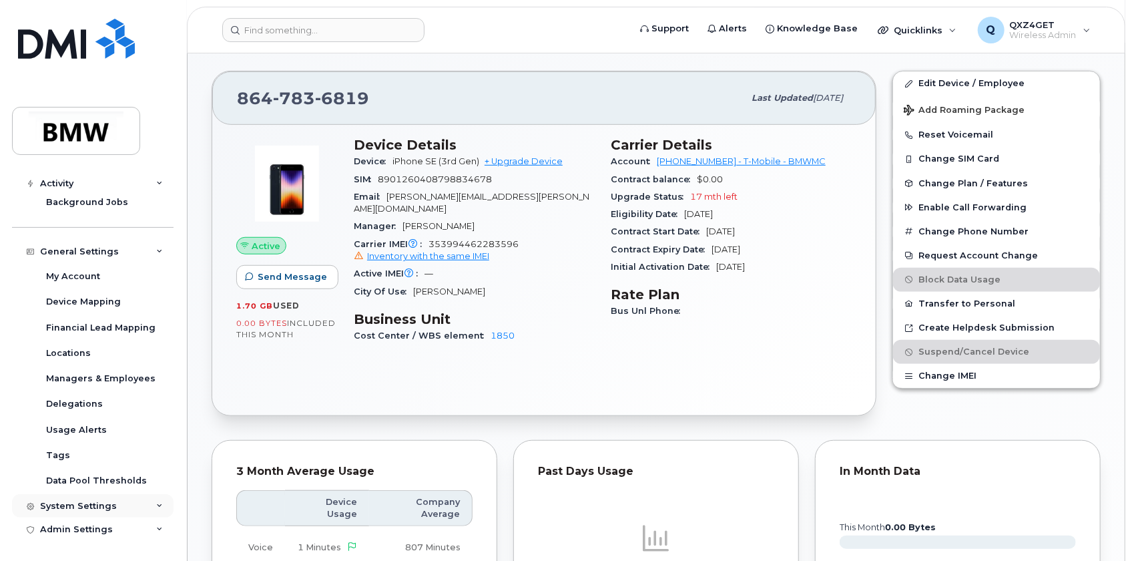
click at [79, 501] on div "System Settings" at bounding box center [78, 506] width 77 height 11
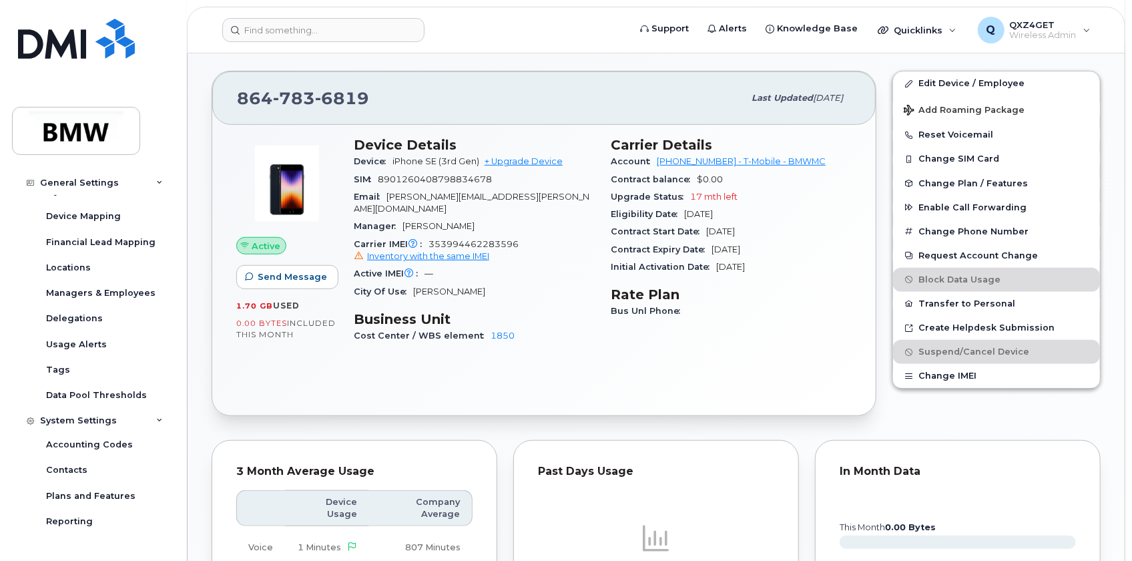
scroll to position [568, 0]
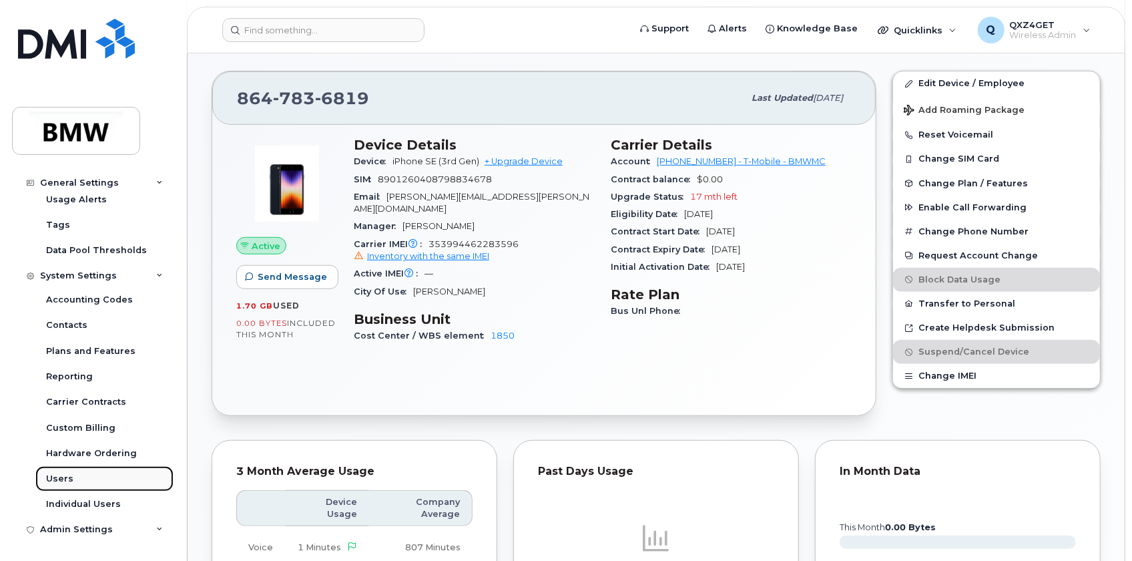
click at [59, 479] on div "Users" at bounding box center [59, 479] width 27 height 12
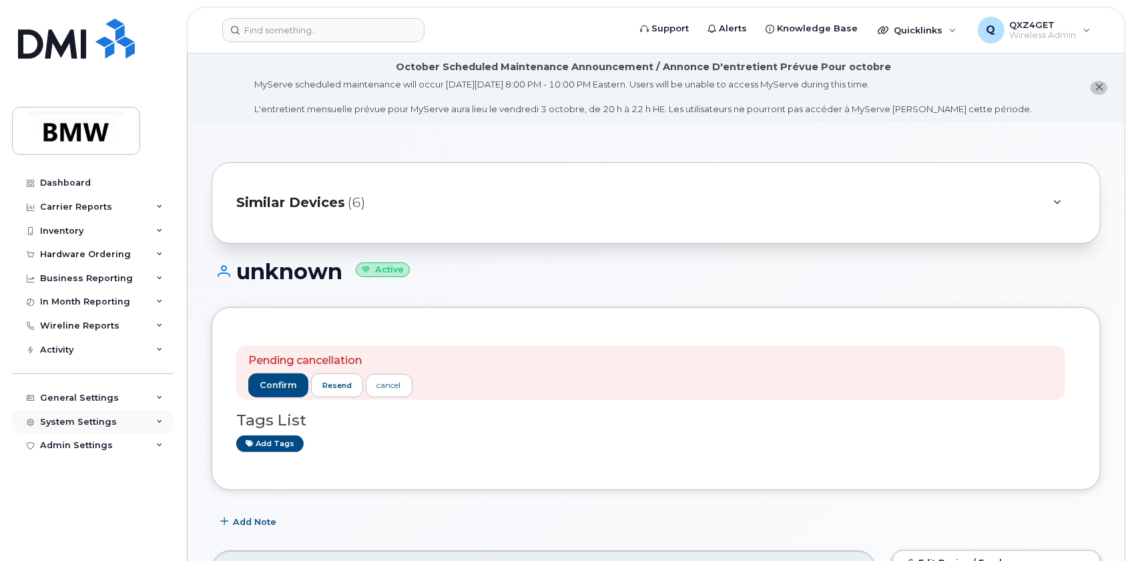
click at [81, 419] on div "System Settings" at bounding box center [78, 422] width 77 height 11
click at [82, 419] on div "System Settings" at bounding box center [78, 422] width 77 height 11
click at [84, 417] on div "System Settings" at bounding box center [78, 422] width 77 height 11
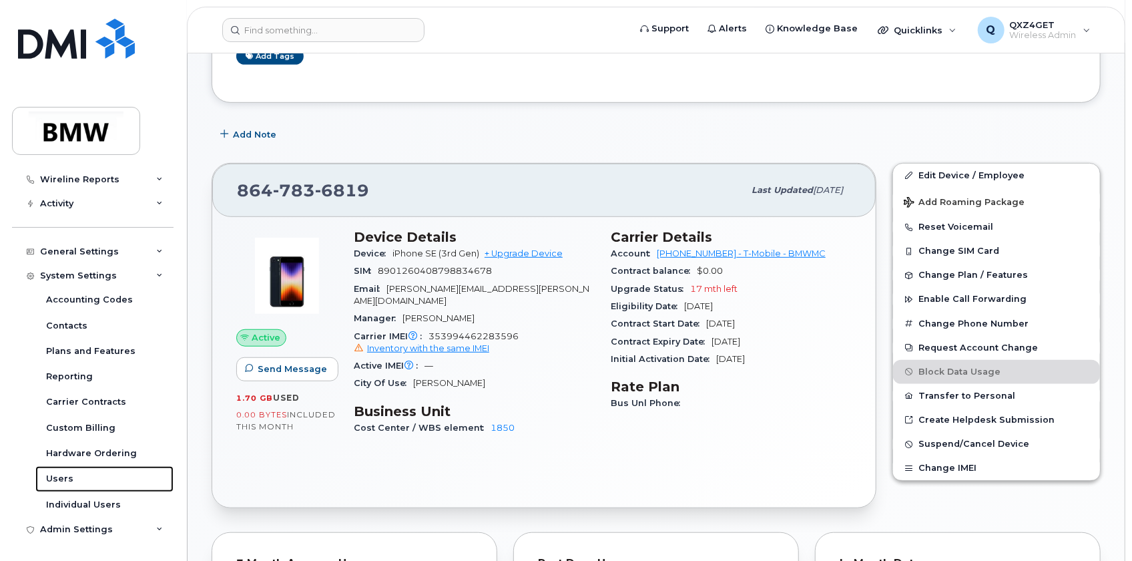
scroll to position [425, 0]
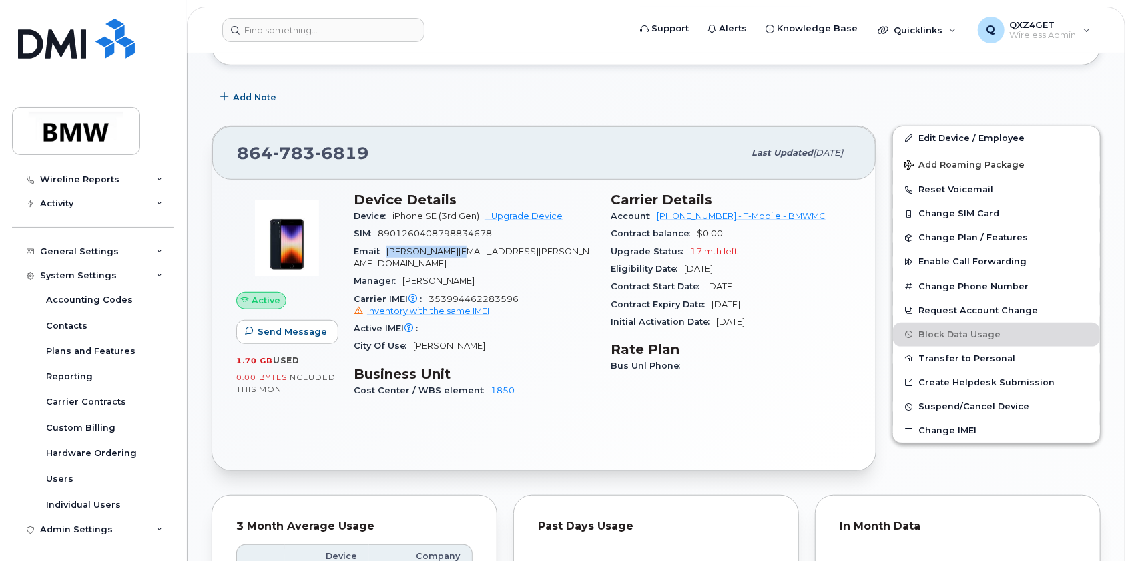
drag, startPoint x: 453, startPoint y: 252, endPoint x: 387, endPoint y: 256, distance: 66.2
click at [387, 256] on div "Email kevin.vercrouse@bmwmc.com" at bounding box center [474, 258] width 241 height 30
copy span "kevin.vercrouse"
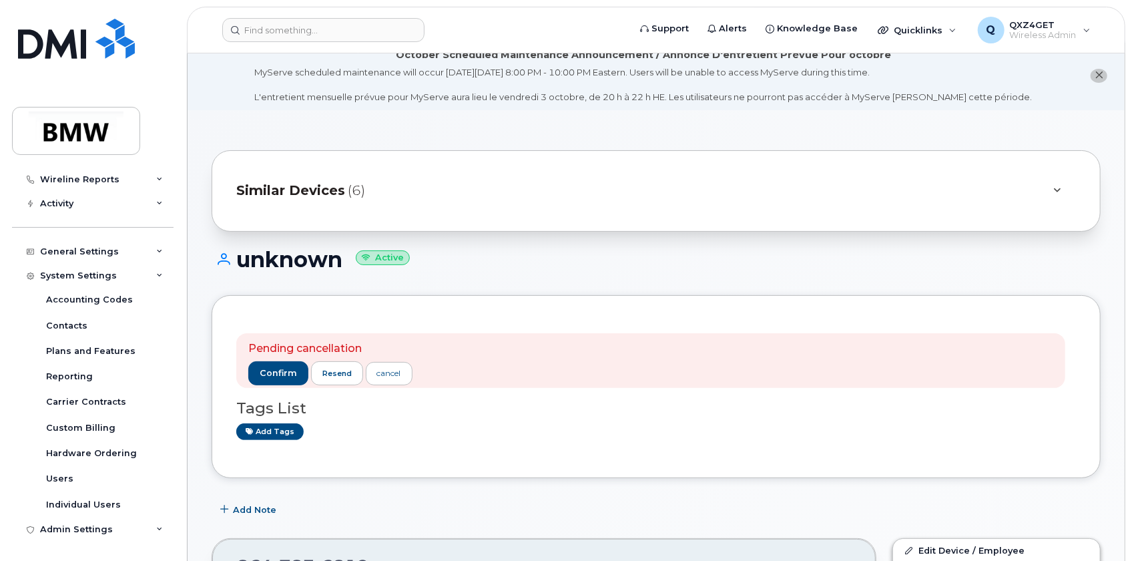
scroll to position [0, 0]
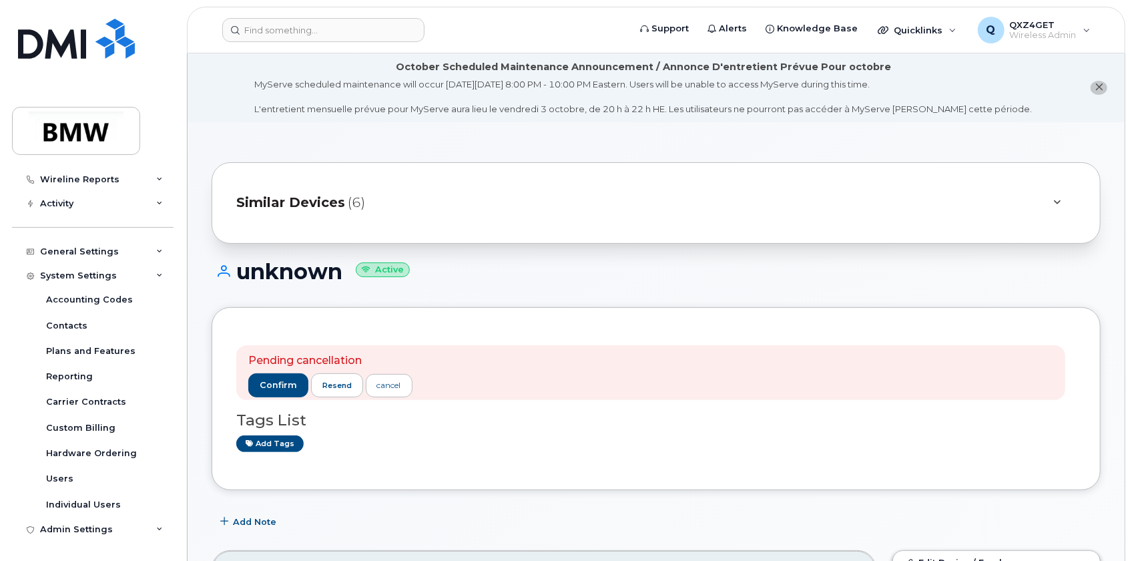
click at [293, 198] on span "Similar Devices" at bounding box center [290, 202] width 109 height 19
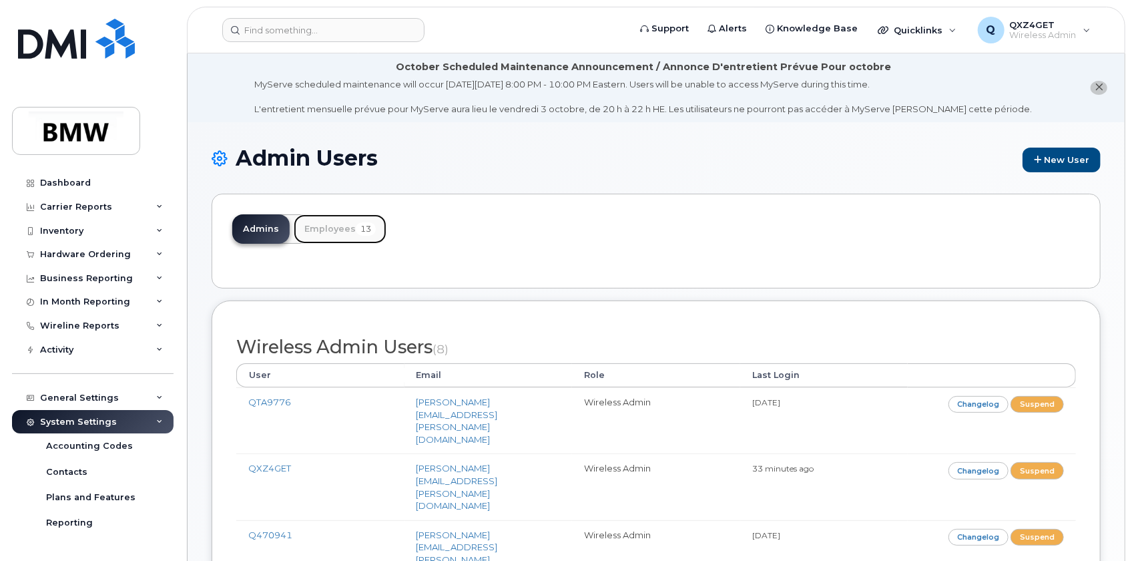
click at [333, 227] on link "Employees 13" at bounding box center [340, 228] width 93 height 29
click at [329, 230] on link "Employees 13" at bounding box center [340, 228] width 93 height 29
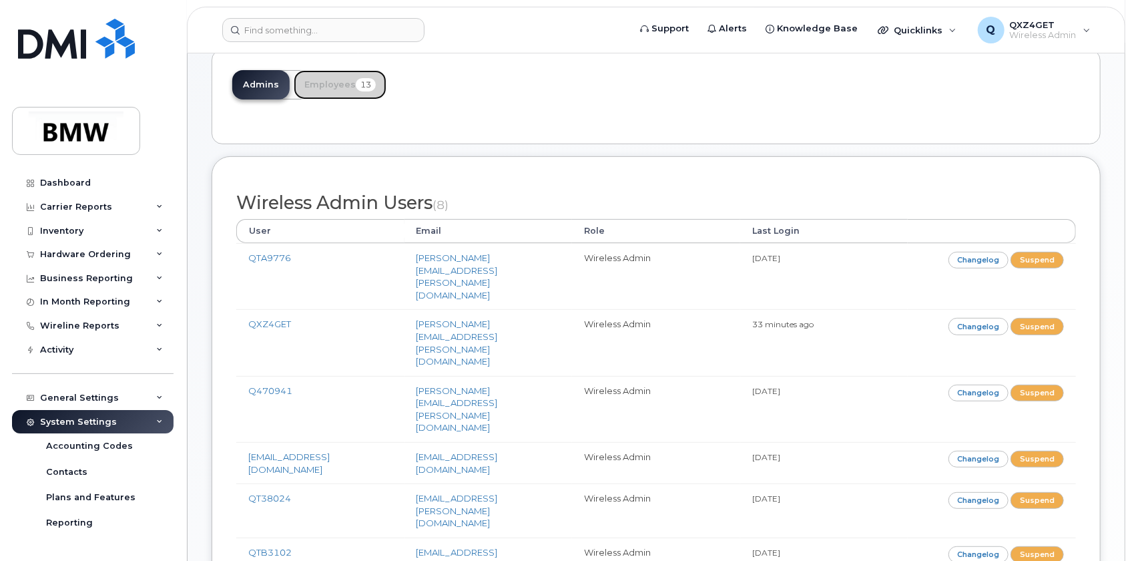
scroll to position [41, 0]
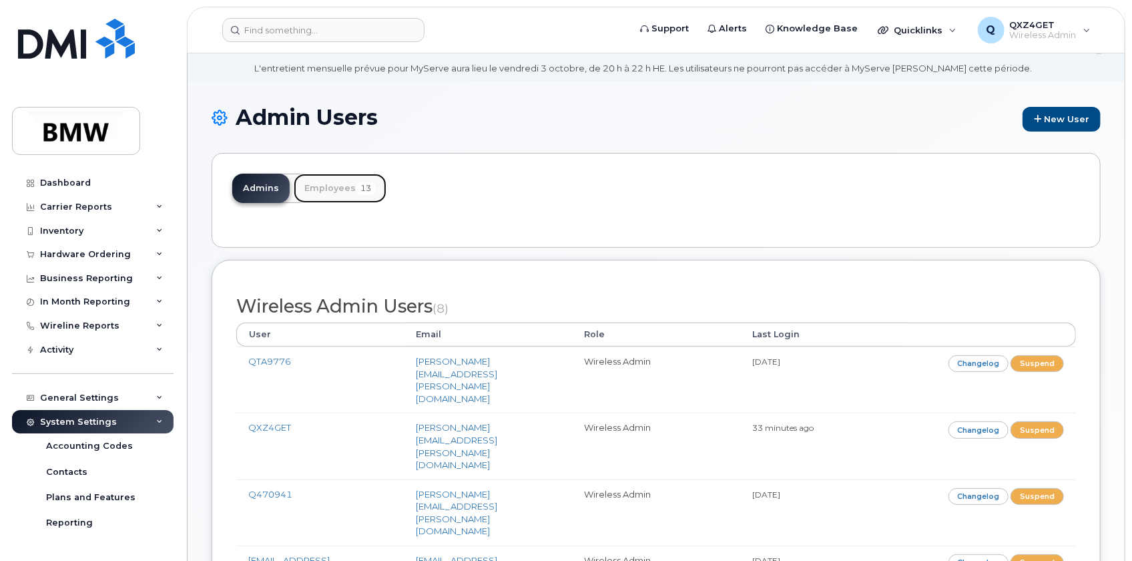
click at [324, 188] on link "Employees 13" at bounding box center [340, 188] width 93 height 29
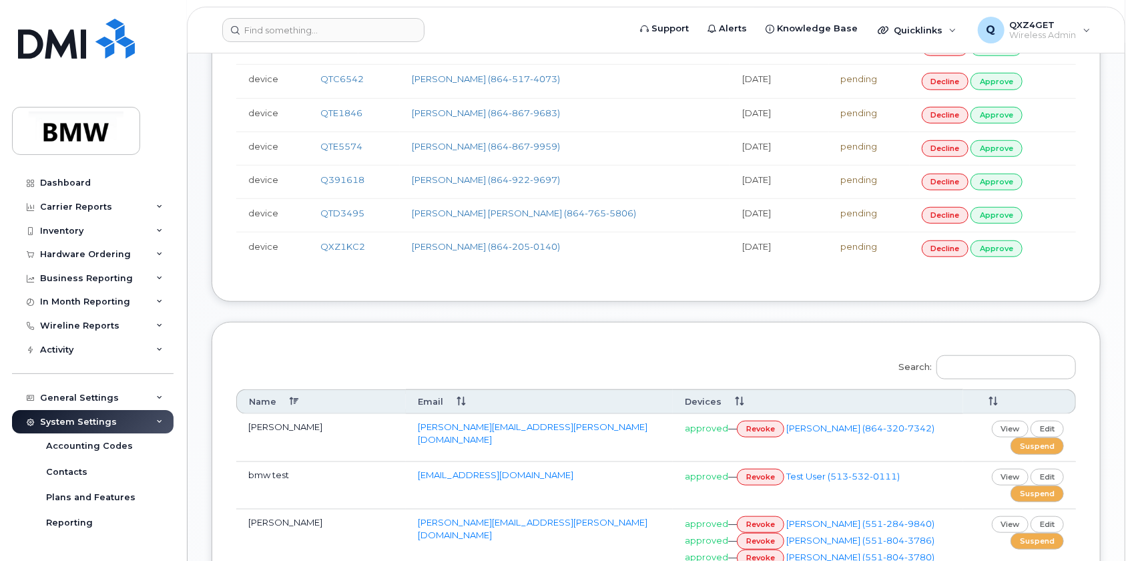
scroll to position [668, 0]
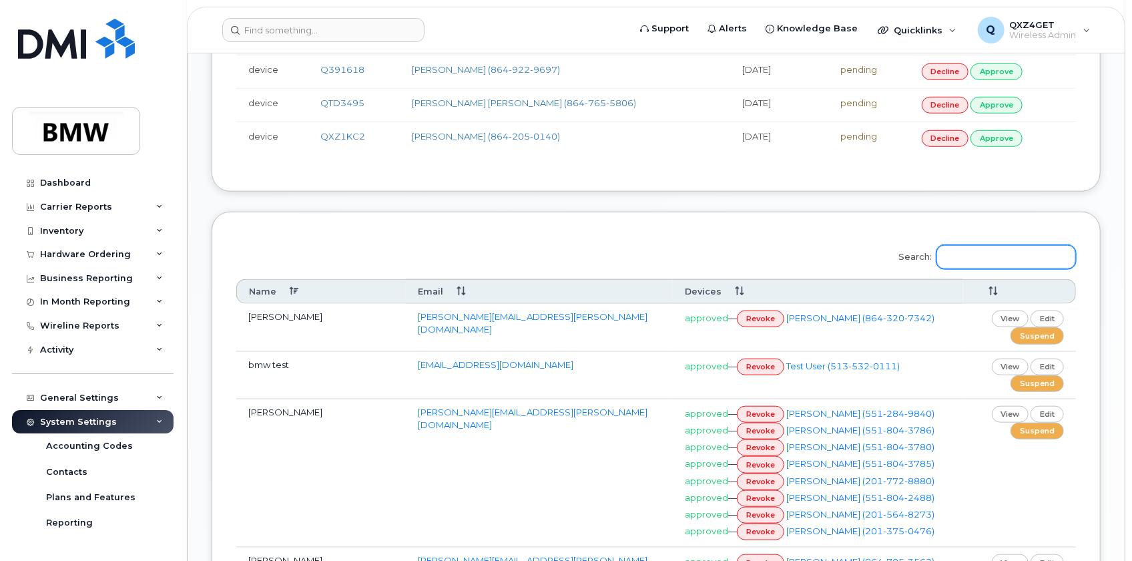
click at [988, 250] on input "Search:" at bounding box center [1007, 257] width 140 height 24
paste input "[PERSON_NAME].[PERSON_NAME]"
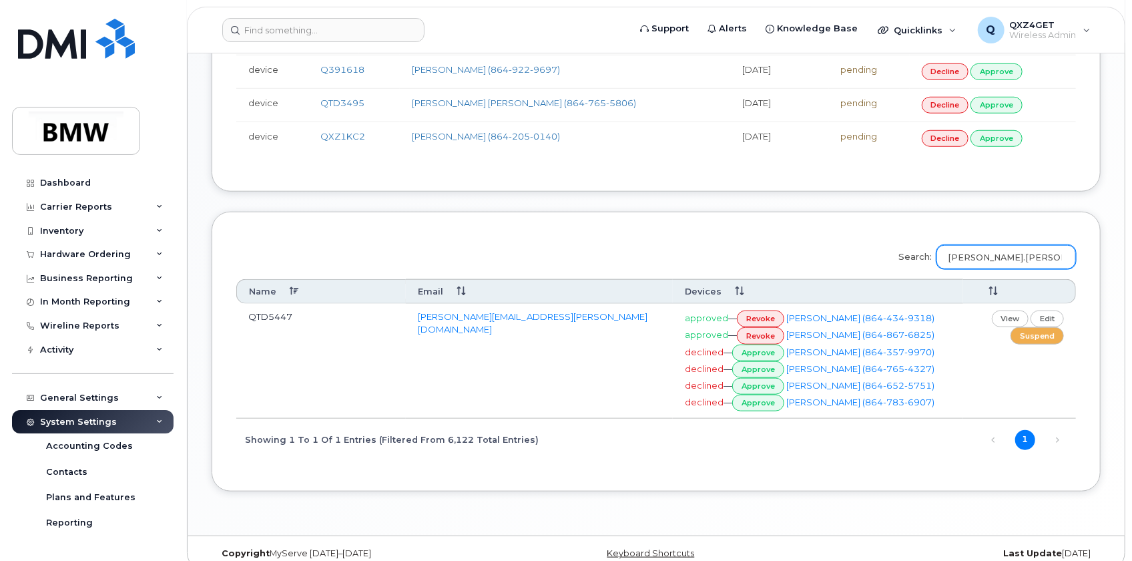
click at [983, 255] on input "kevin.vercrouse" at bounding box center [1007, 257] width 140 height 24
type input "kevin vercrouse"
click at [1042, 312] on link "edit" at bounding box center [1047, 318] width 33 height 17
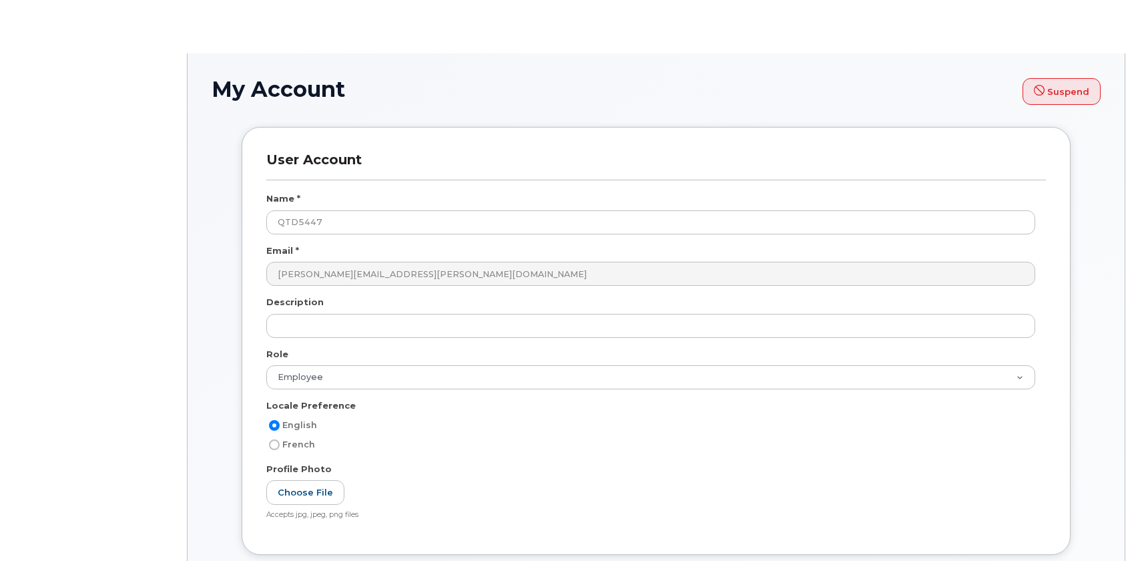
select select
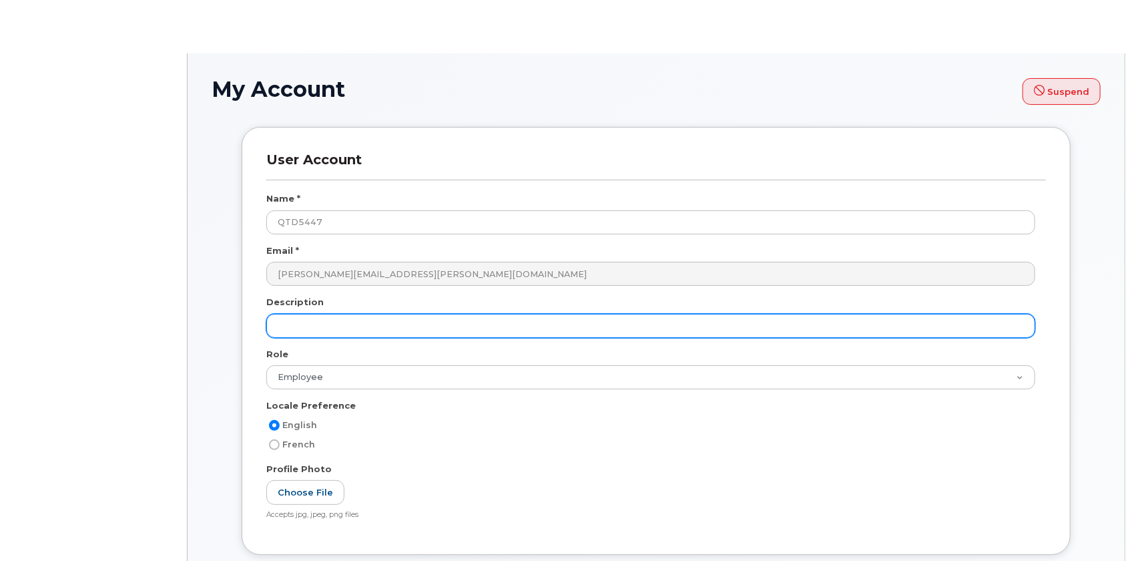
select select "employee"
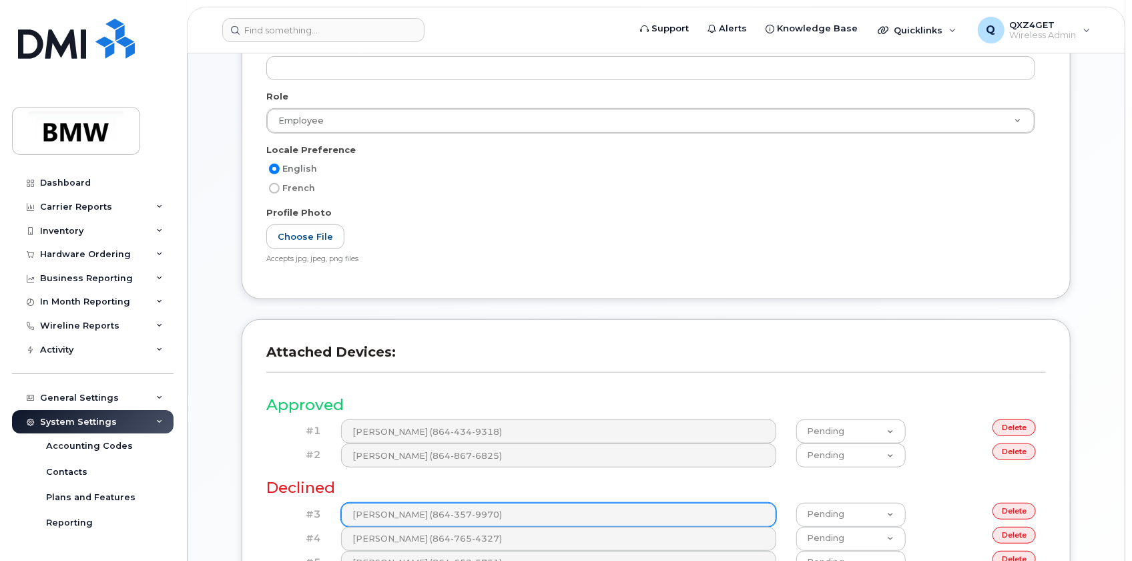
scroll to position [485, 0]
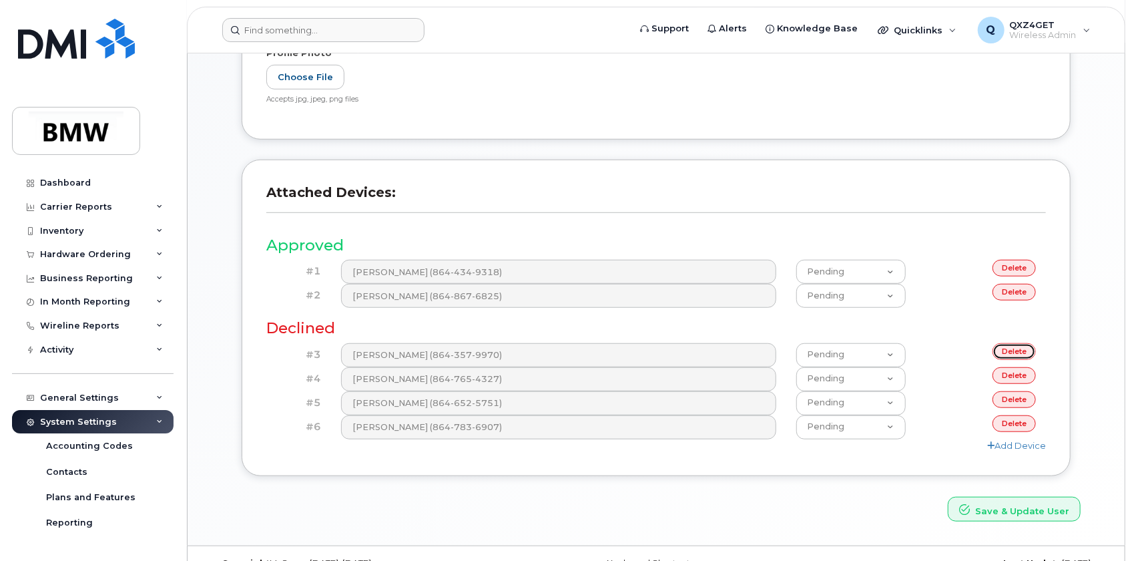
drag, startPoint x: 1008, startPoint y: 350, endPoint x: 624, endPoint y: 39, distance: 494.3
click at [1008, 350] on link "delete" at bounding box center [1014, 351] width 43 height 17
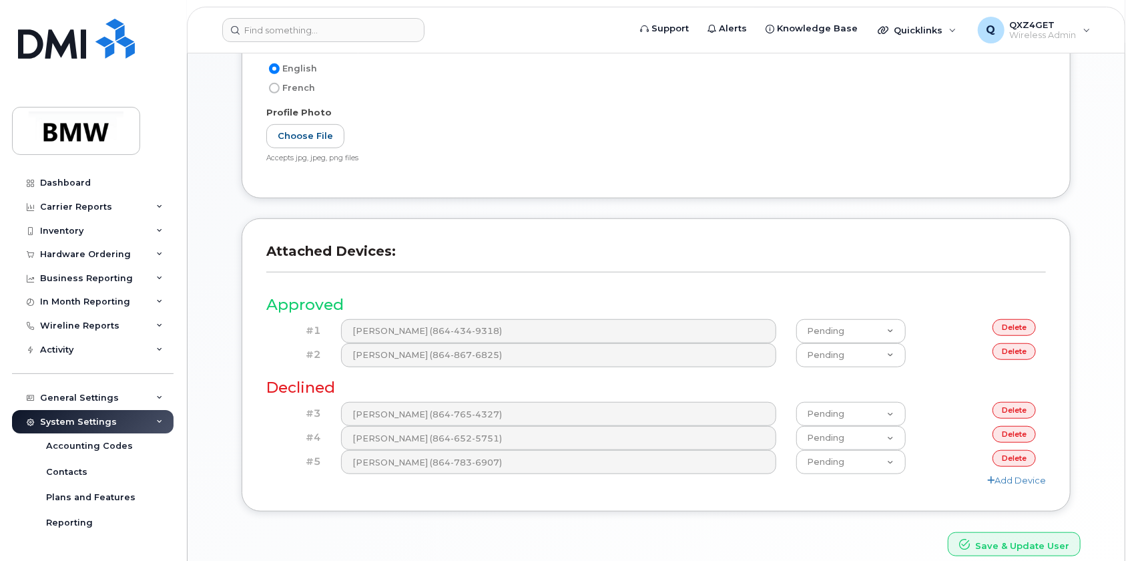
scroll to position [543, 0]
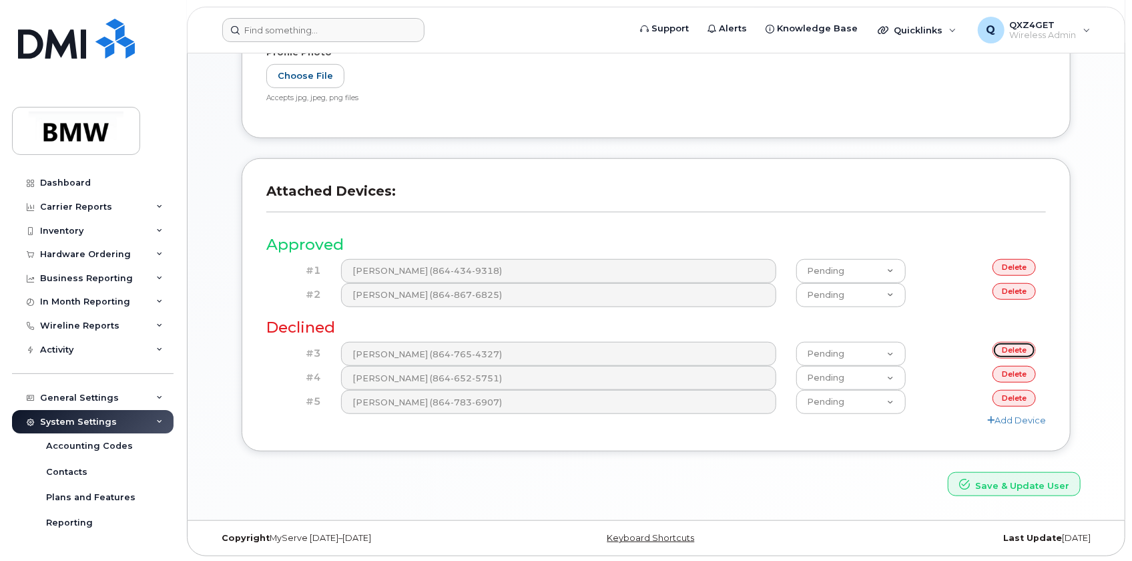
drag, startPoint x: 1014, startPoint y: 351, endPoint x: 633, endPoint y: 37, distance: 493.4
click at [1014, 350] on link "delete" at bounding box center [1014, 350] width 43 height 17
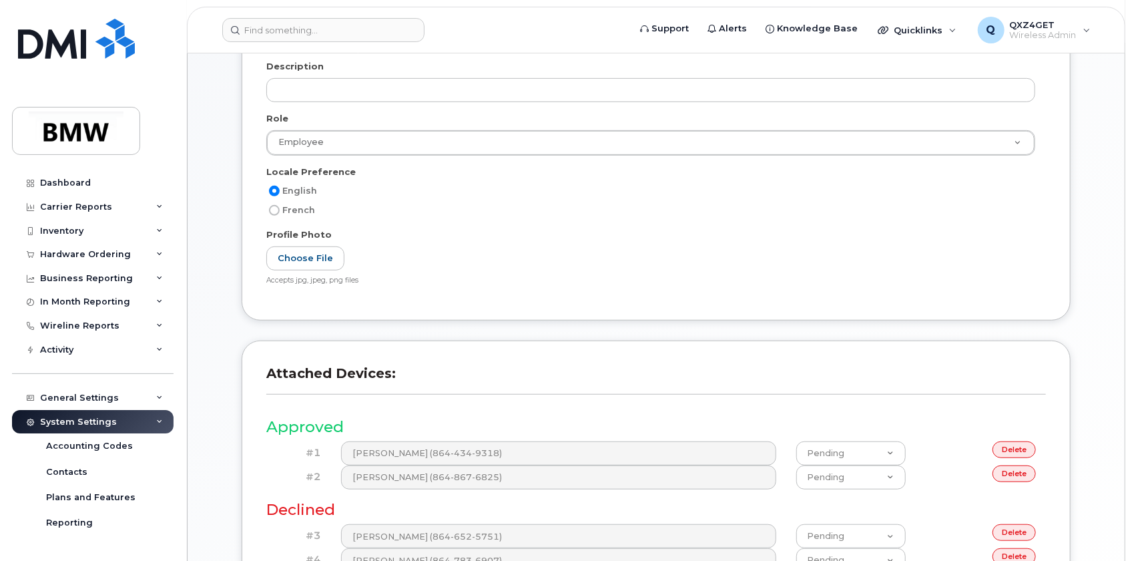
scroll to position [485, 0]
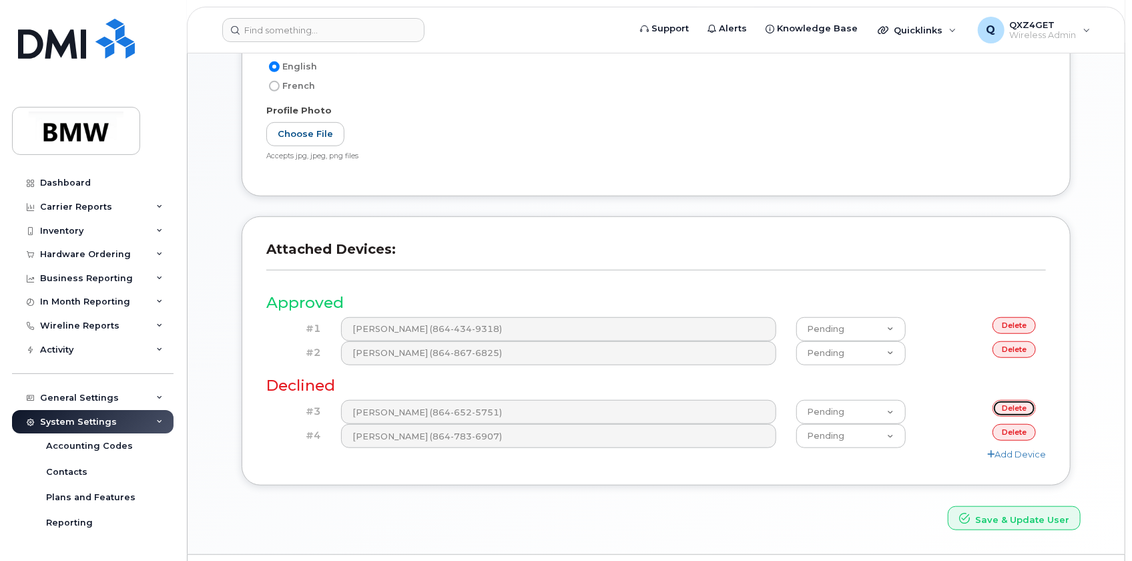
click at [1018, 411] on link "delete" at bounding box center [1014, 408] width 43 height 17
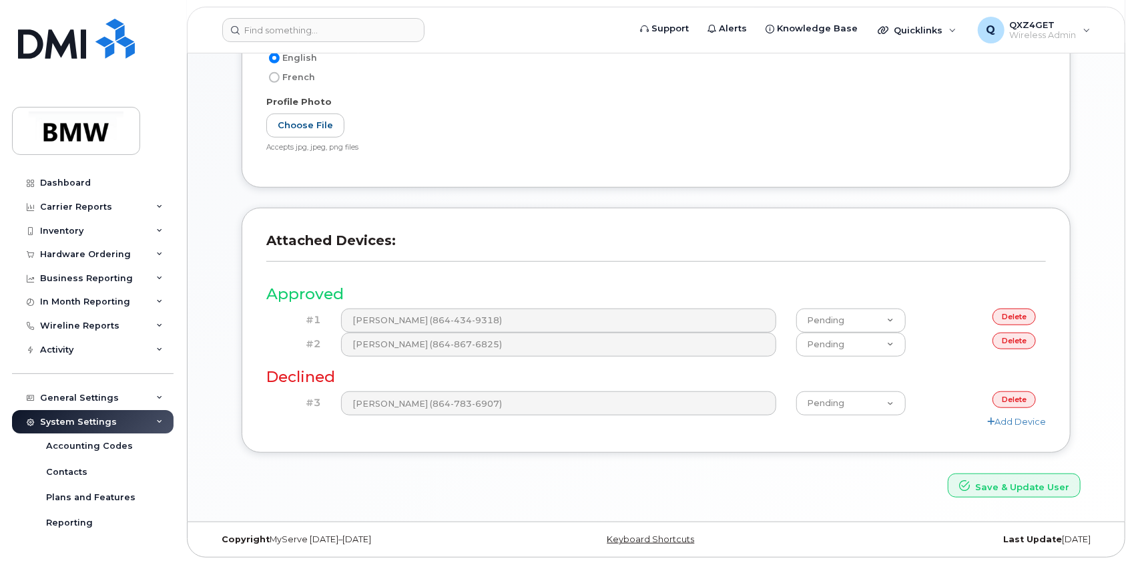
scroll to position [495, 0]
click at [1020, 397] on link "delete" at bounding box center [1014, 398] width 43 height 17
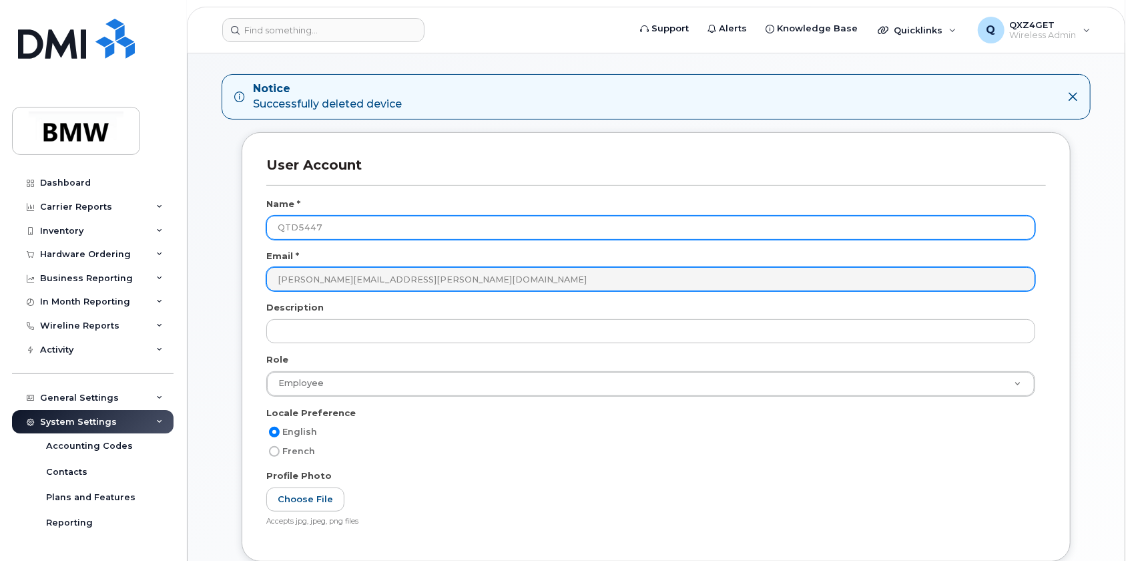
scroll to position [121, 0]
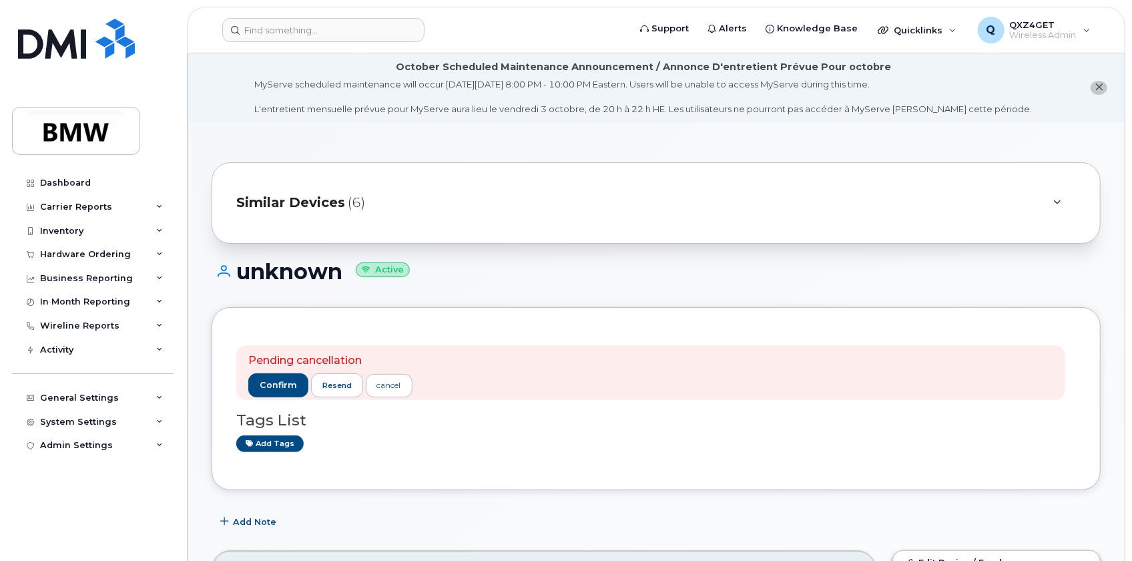
click at [304, 203] on span "Similar Devices" at bounding box center [290, 202] width 109 height 19
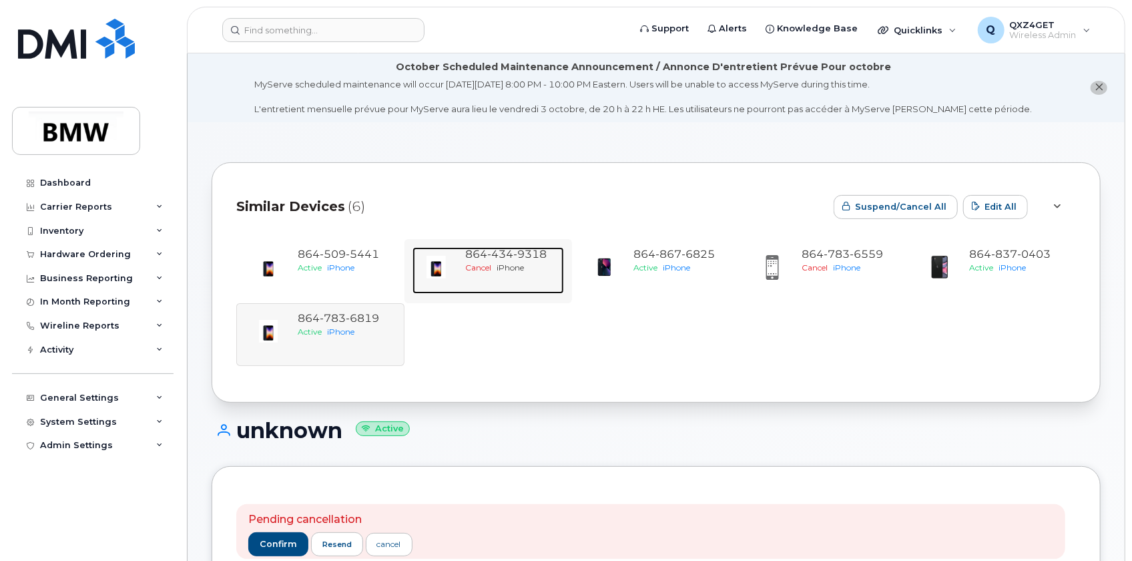
click at [491, 262] on span "Cancel" at bounding box center [479, 267] width 26 height 10
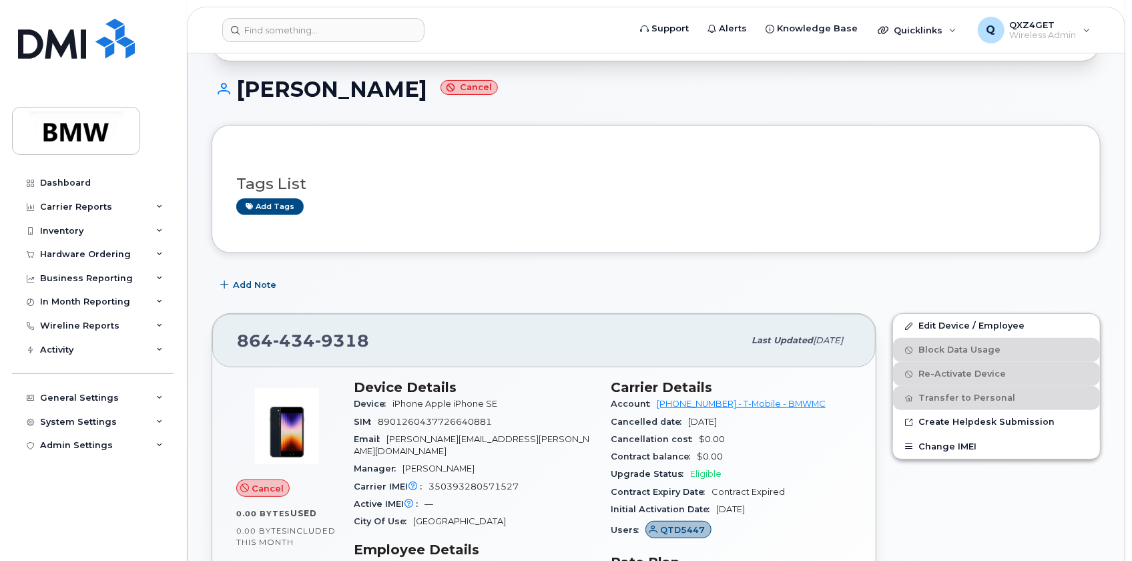
scroll to position [182, 0]
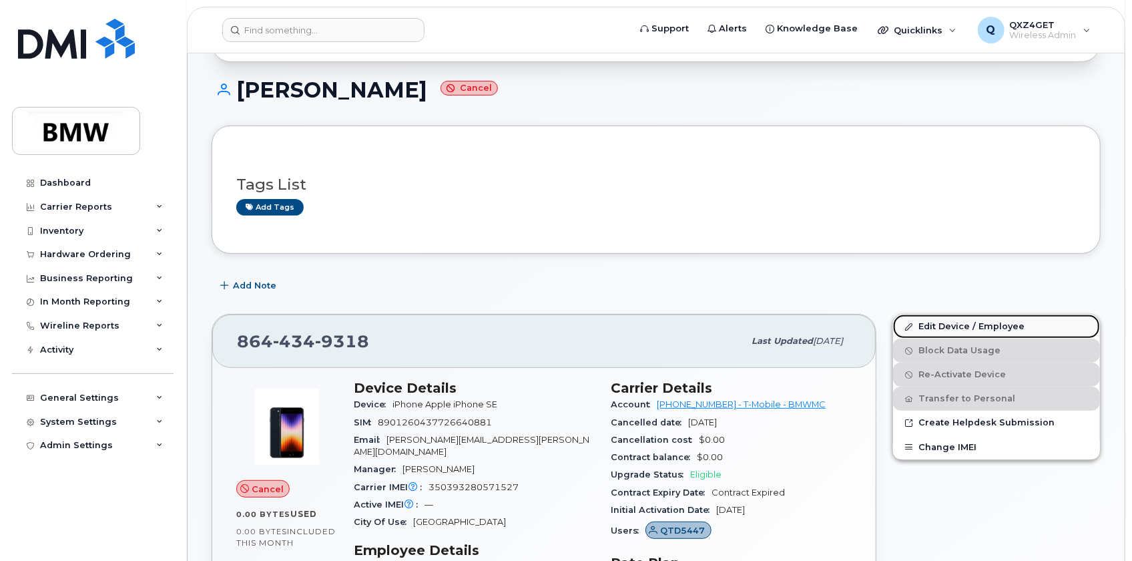
click at [947, 324] on link "Edit Device / Employee" at bounding box center [996, 326] width 207 height 24
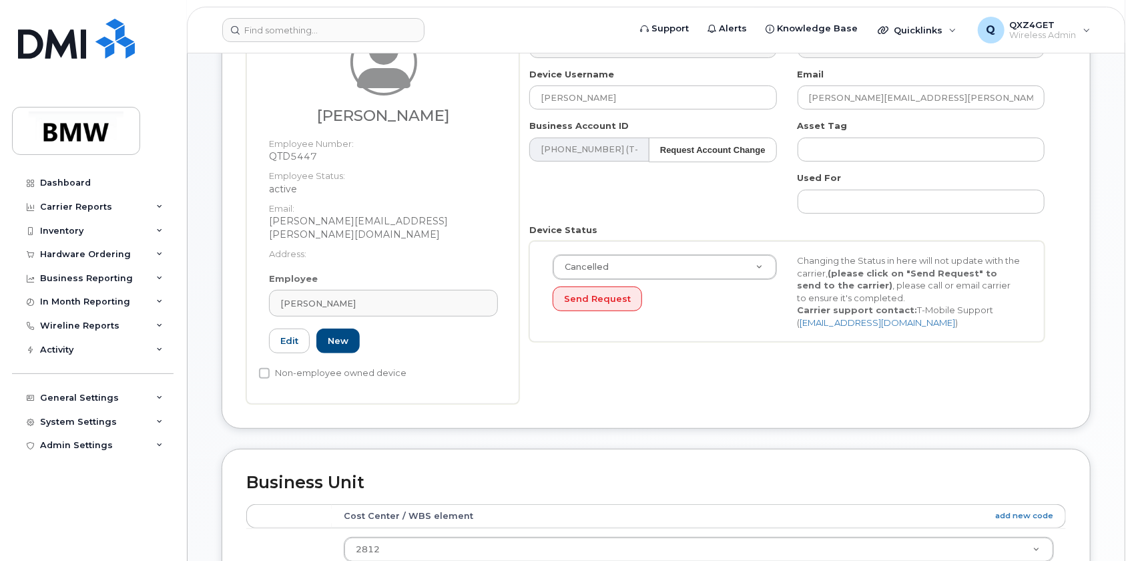
scroll to position [242, 0]
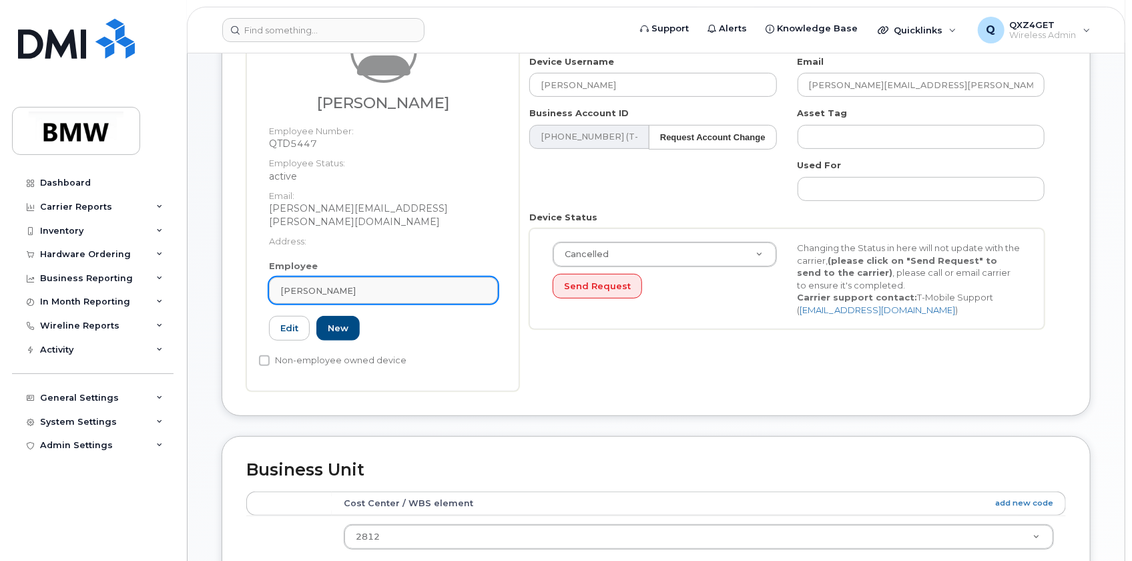
click at [372, 284] on div "[PERSON_NAME]" at bounding box center [383, 290] width 206 height 13
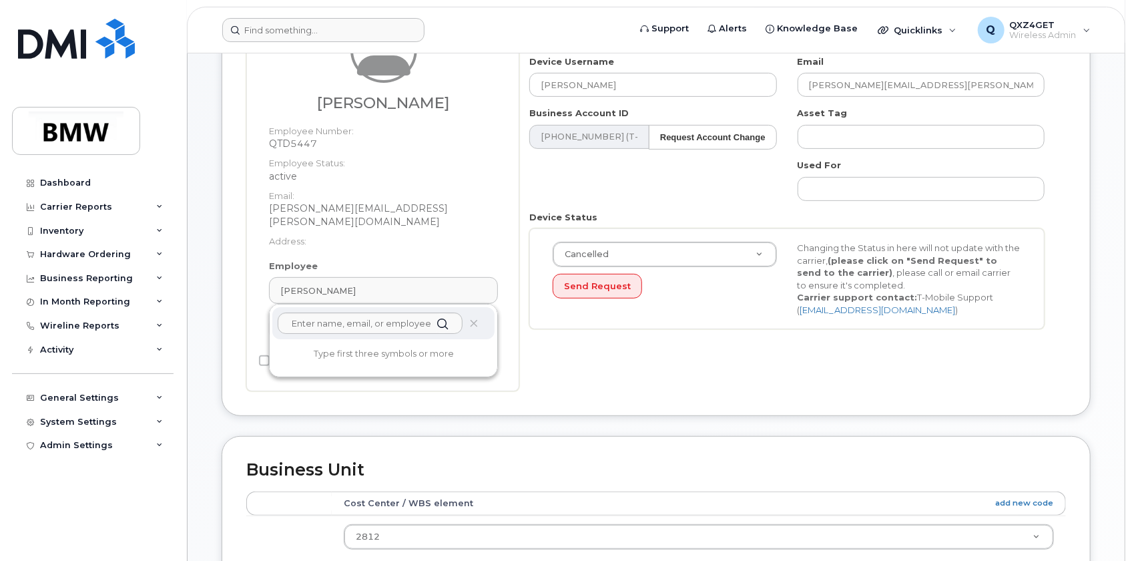
click at [470, 319] on icon at bounding box center [474, 323] width 9 height 9
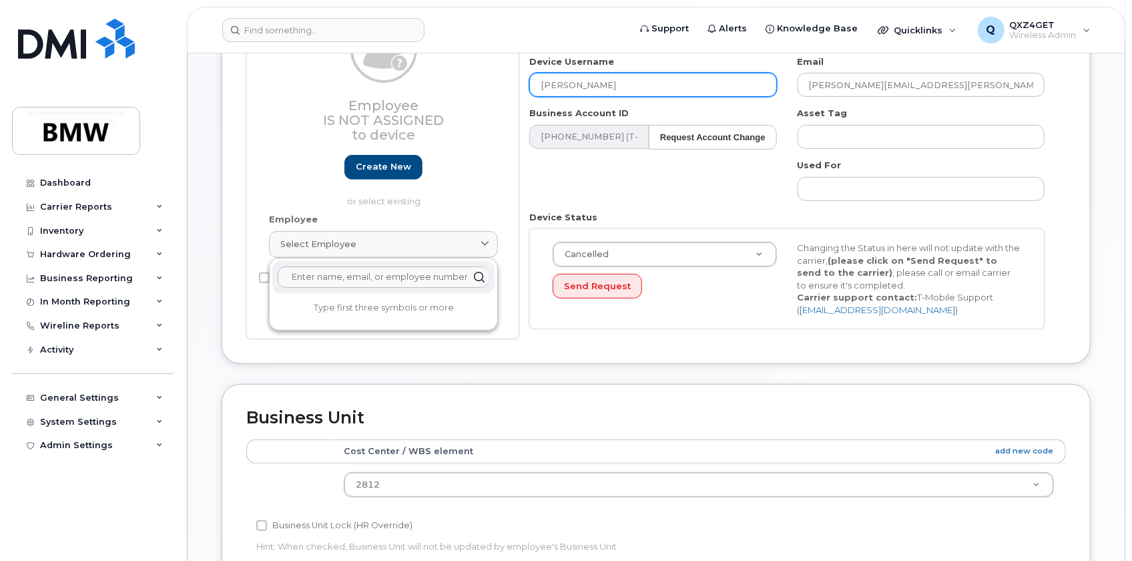
drag, startPoint x: 632, startPoint y: 88, endPoint x: 523, endPoint y: 83, distance: 108.3
click at [536, 83] on input "[PERSON_NAME]" at bounding box center [652, 85] width 247 height 24
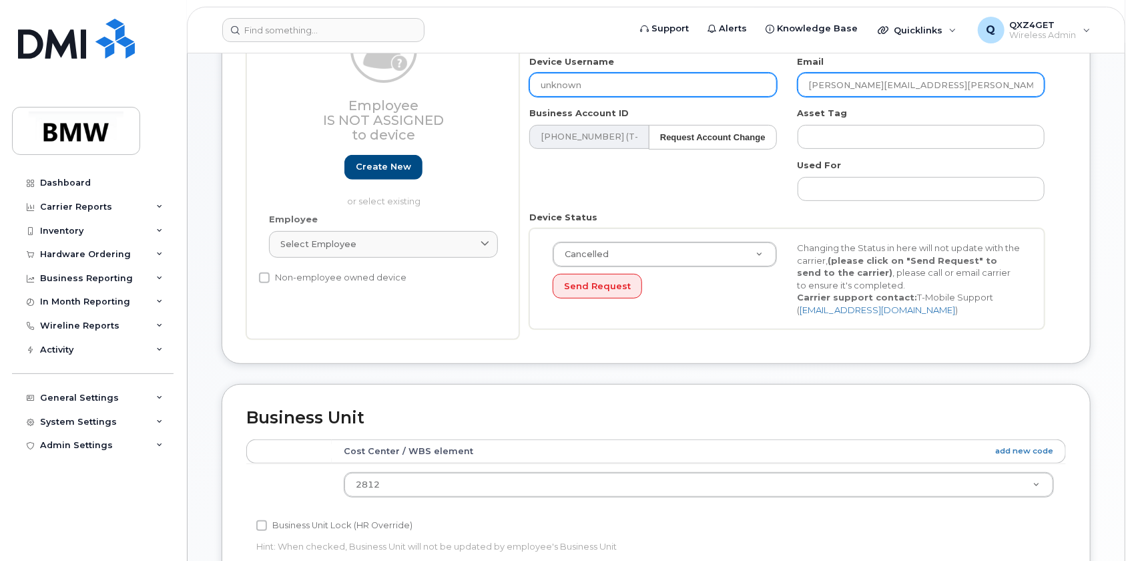
type input "unknown"
click at [969, 83] on input "[PERSON_NAME][EMAIL_ADDRESS][PERSON_NAME][DOMAIN_NAME]" at bounding box center [921, 85] width 247 height 24
drag, startPoint x: 803, startPoint y: 73, endPoint x: 791, endPoint y: 71, distance: 12.8
click at [797, 72] on div "Email kevin.vercrouse@bmwmc.com" at bounding box center [922, 76] width 268 height 42
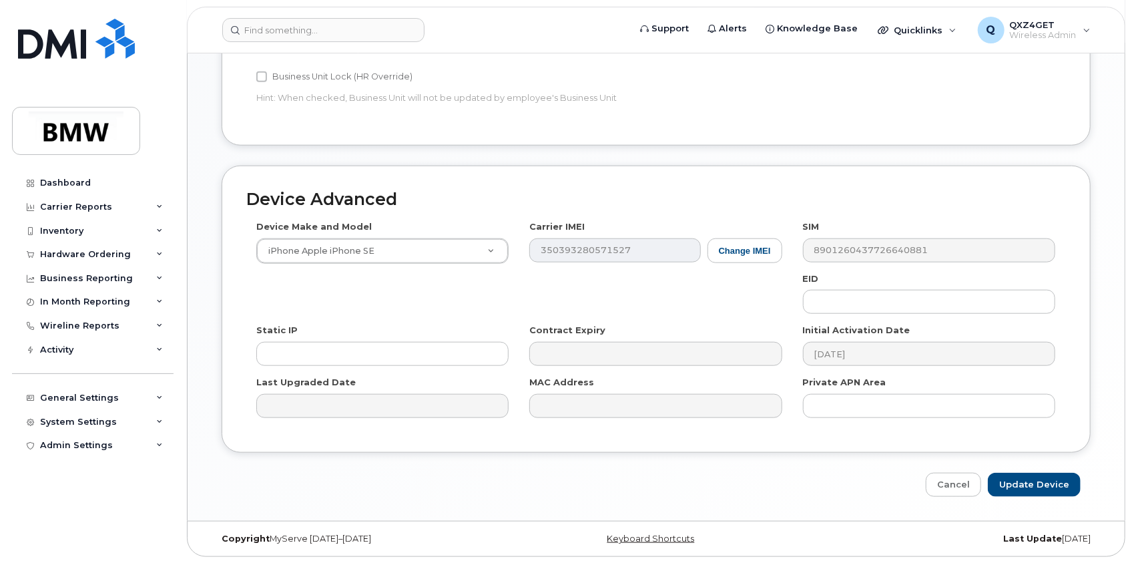
scroll to position [692, 0]
click at [1046, 488] on input "Update Device" at bounding box center [1034, 483] width 93 height 25
type input "Saving..."
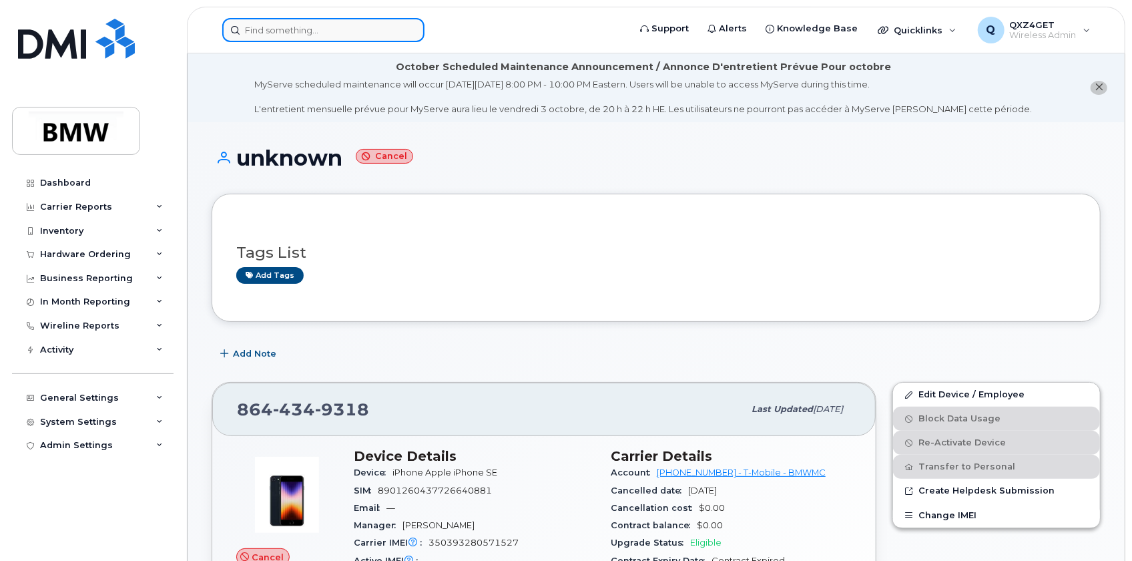
click at [302, 23] on input at bounding box center [323, 30] width 202 height 24
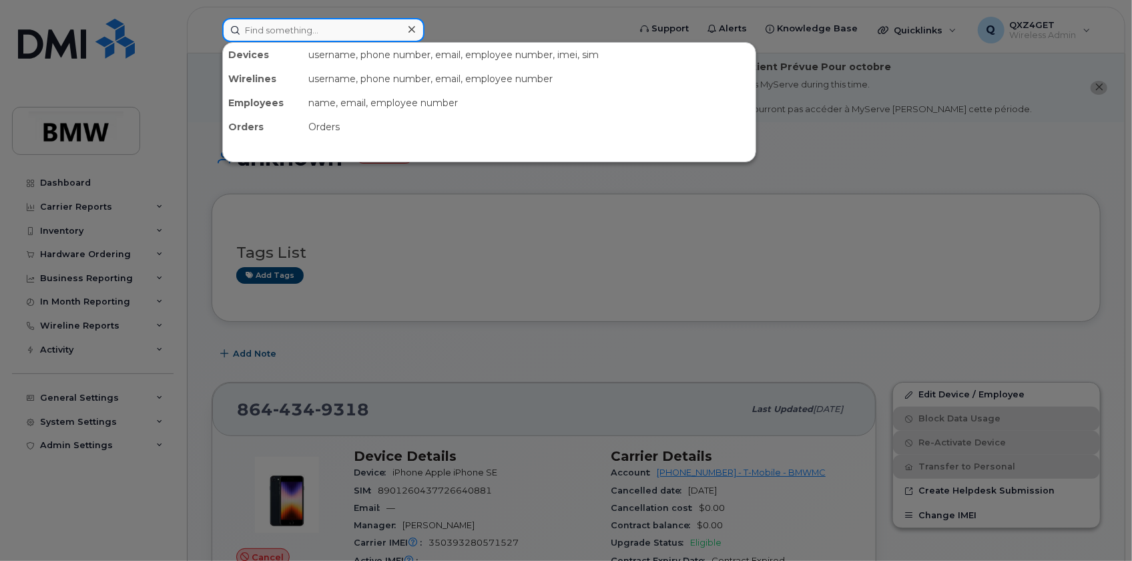
paste input "[PERSON_NAME].[PERSON_NAME]"
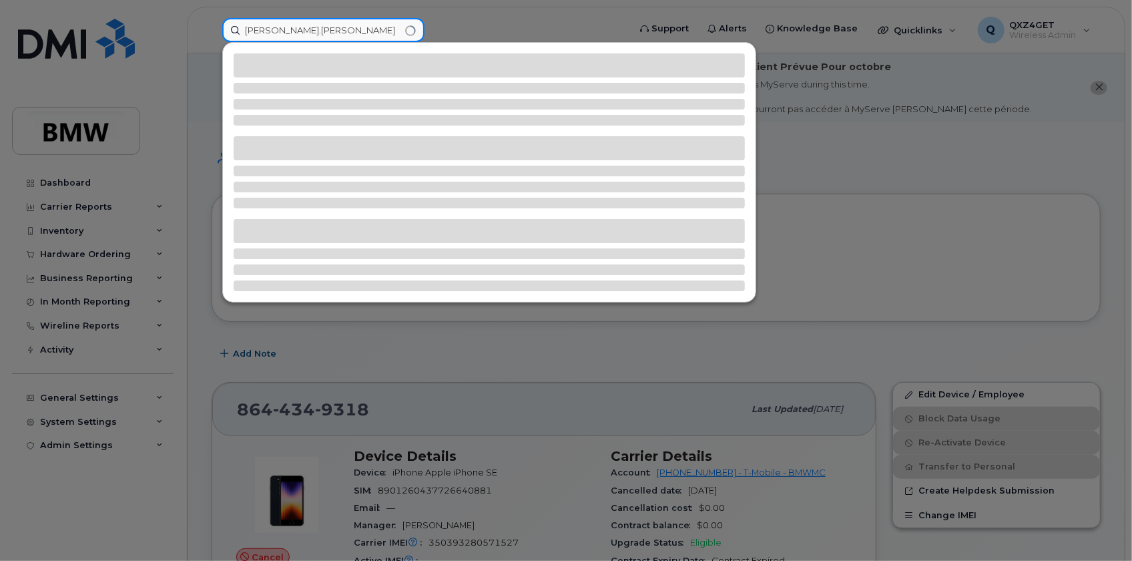
click at [271, 31] on input "[PERSON_NAME].[PERSON_NAME]" at bounding box center [323, 30] width 202 height 24
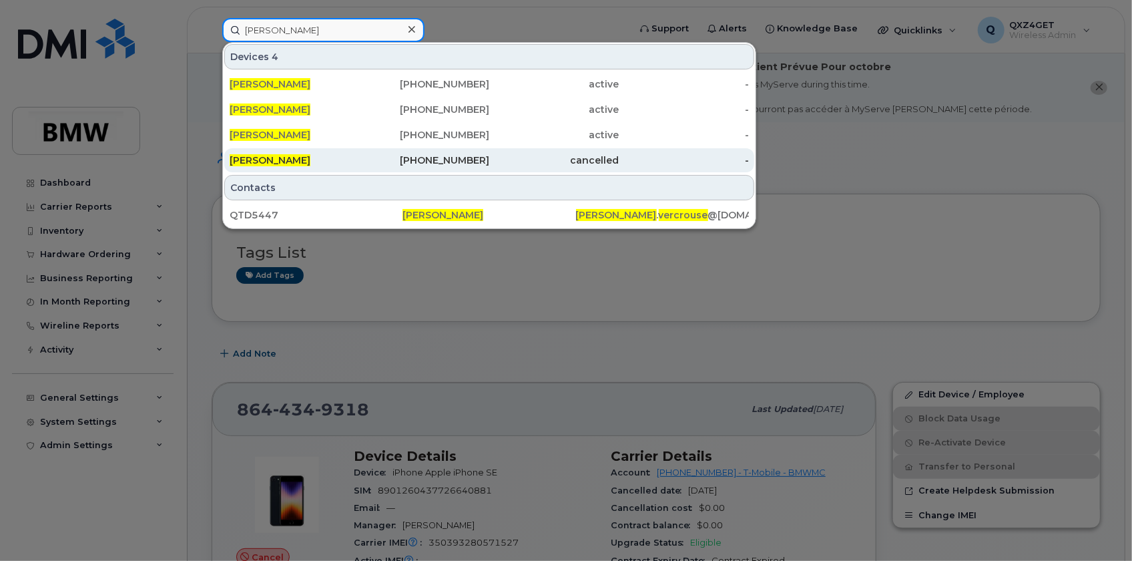
type input "[PERSON_NAME]"
click at [281, 163] on span "[PERSON_NAME]" at bounding box center [270, 160] width 81 height 12
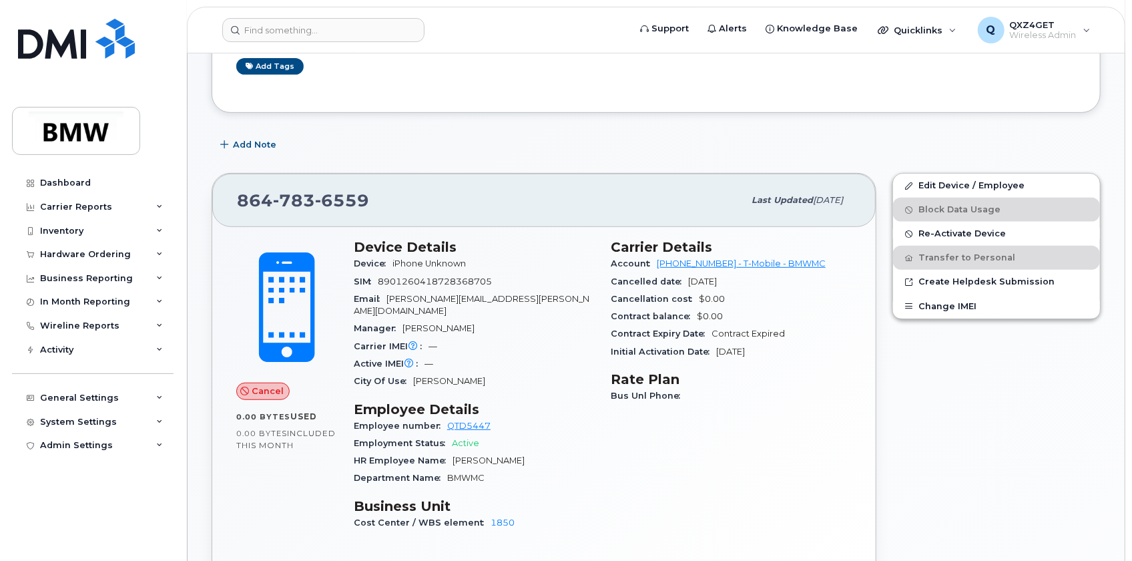
scroll to position [242, 0]
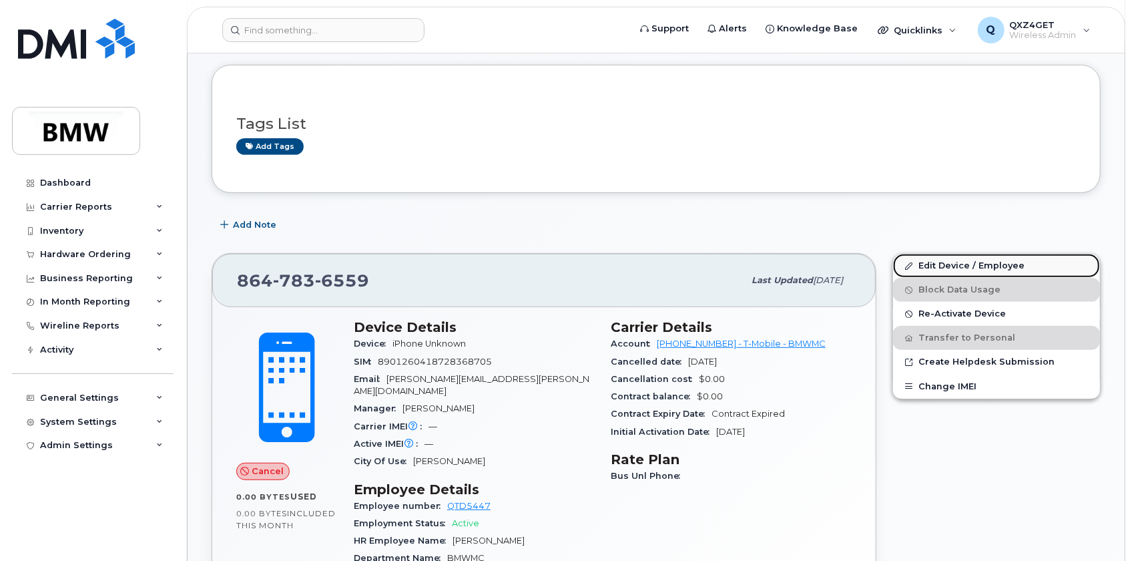
click at [922, 264] on link "Edit Device / Employee" at bounding box center [996, 266] width 207 height 24
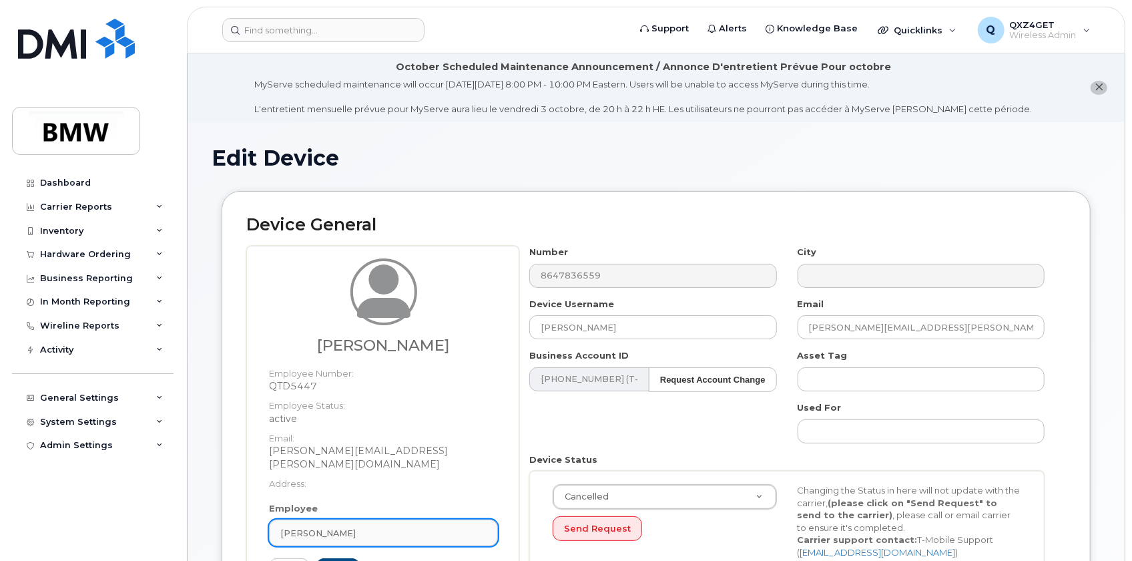
drag, startPoint x: 345, startPoint y: 524, endPoint x: 348, endPoint y: 516, distance: 8.7
click at [346, 527] on span "[PERSON_NAME]" at bounding box center [317, 533] width 75 height 13
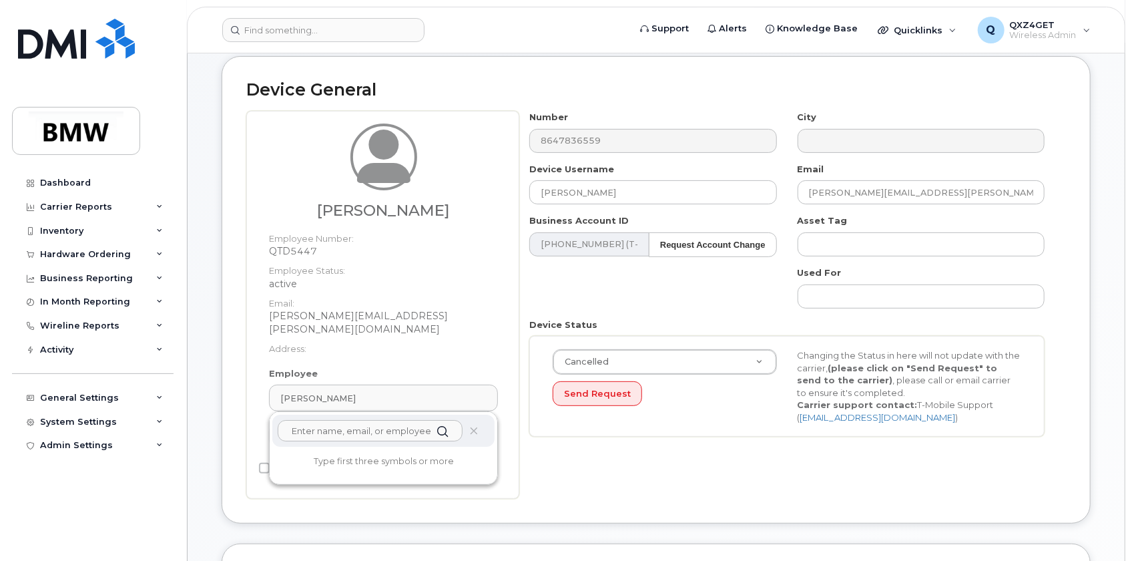
scroll to position [184, 0]
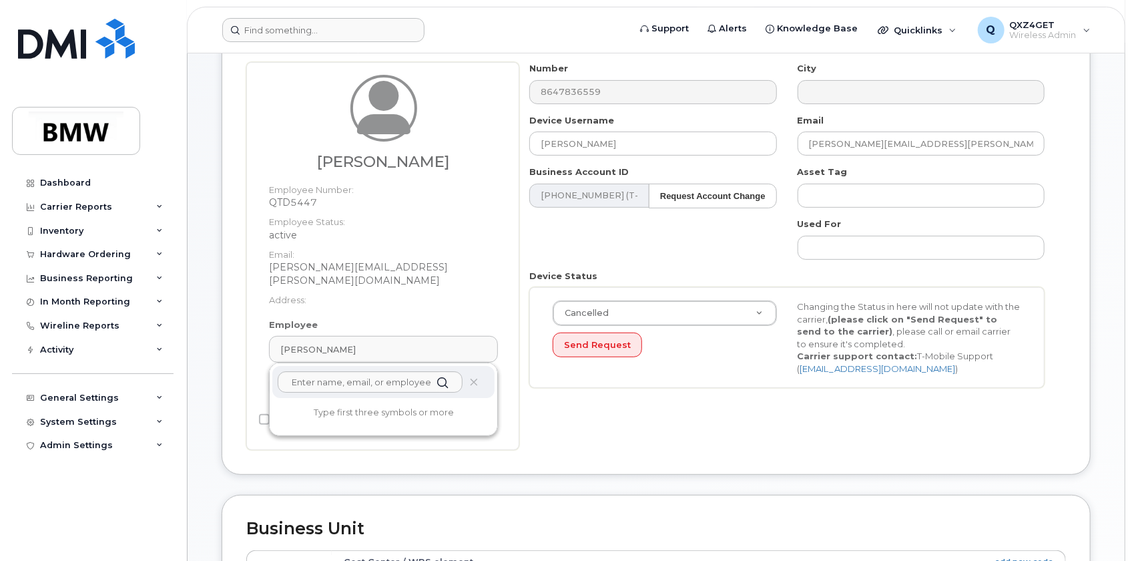
click at [473, 378] on icon at bounding box center [474, 382] width 9 height 9
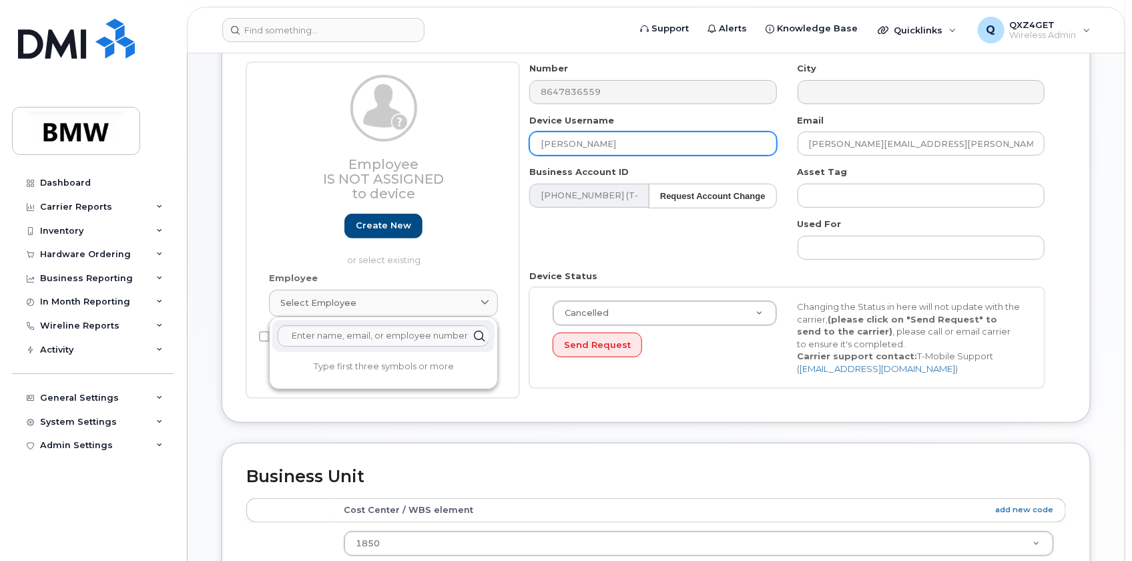
drag, startPoint x: 620, startPoint y: 138, endPoint x: 514, endPoint y: 142, distance: 106.2
click at [514, 142] on div "Employee Is not assigned to device Create new or select existing Employee Selec…" at bounding box center [656, 230] width 820 height 336
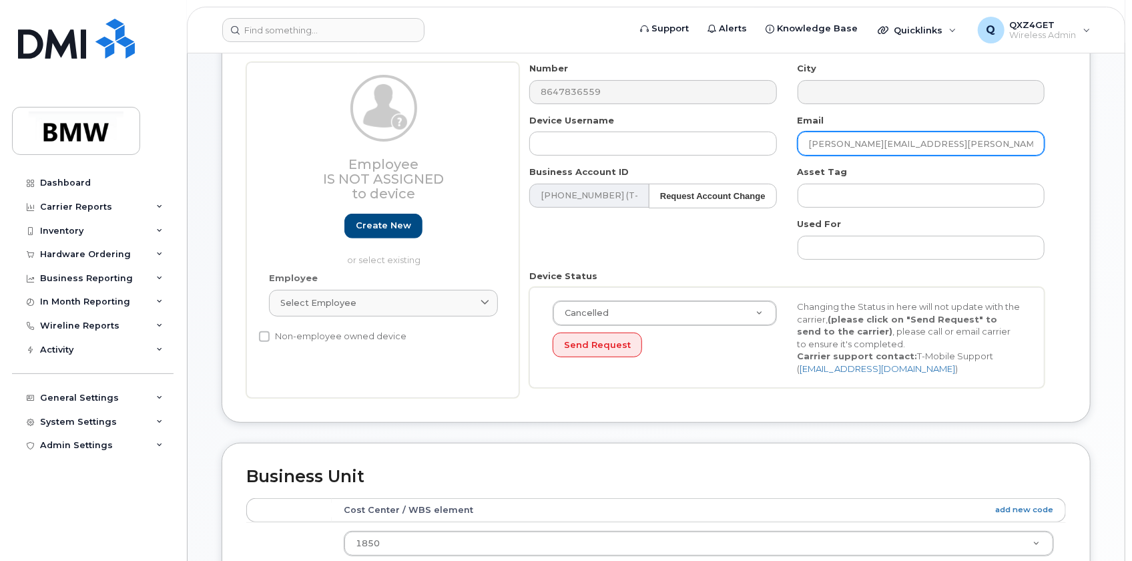
drag, startPoint x: 929, startPoint y: 144, endPoint x: 720, endPoint y: 122, distance: 210.2
click at [711, 120] on div "Number 8647836559 City Device Username Email kevin.vercrouse@bmwmc.com Business…" at bounding box center [787, 230] width 536 height 336
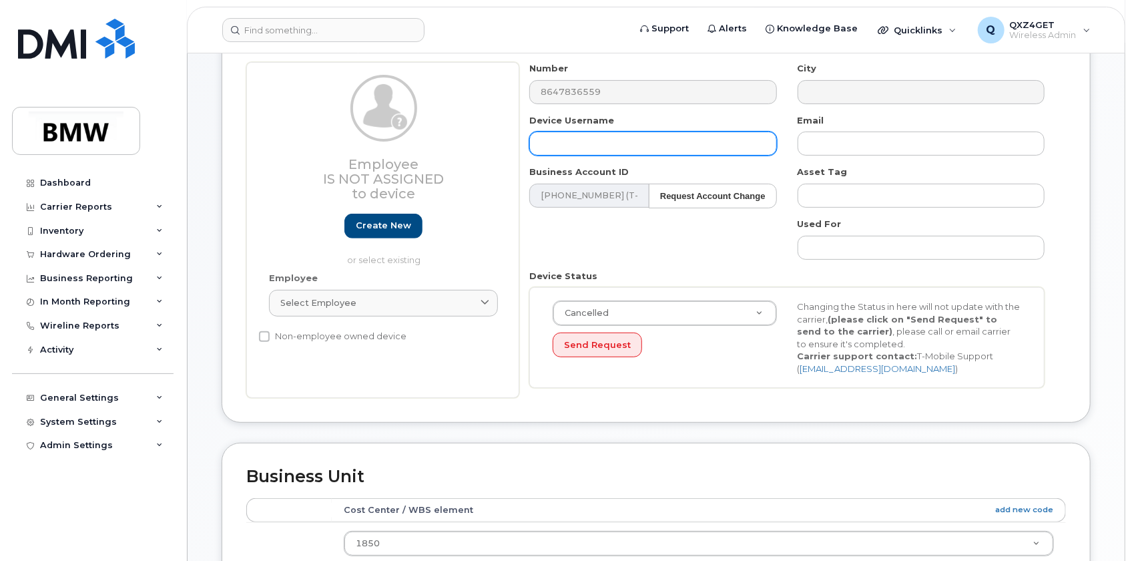
click at [593, 131] on div "Device Username" at bounding box center [653, 135] width 268 height 42
click at [575, 150] on input "text" at bounding box center [652, 144] width 247 height 24
click at [597, 137] on input "text" at bounding box center [652, 144] width 247 height 24
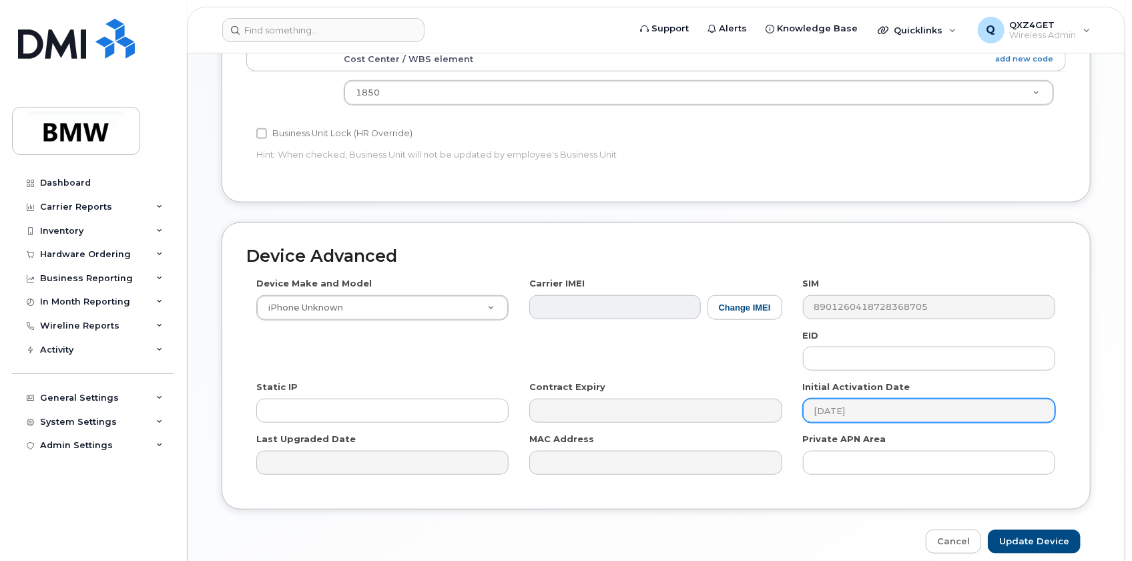
scroll to position [692, 0]
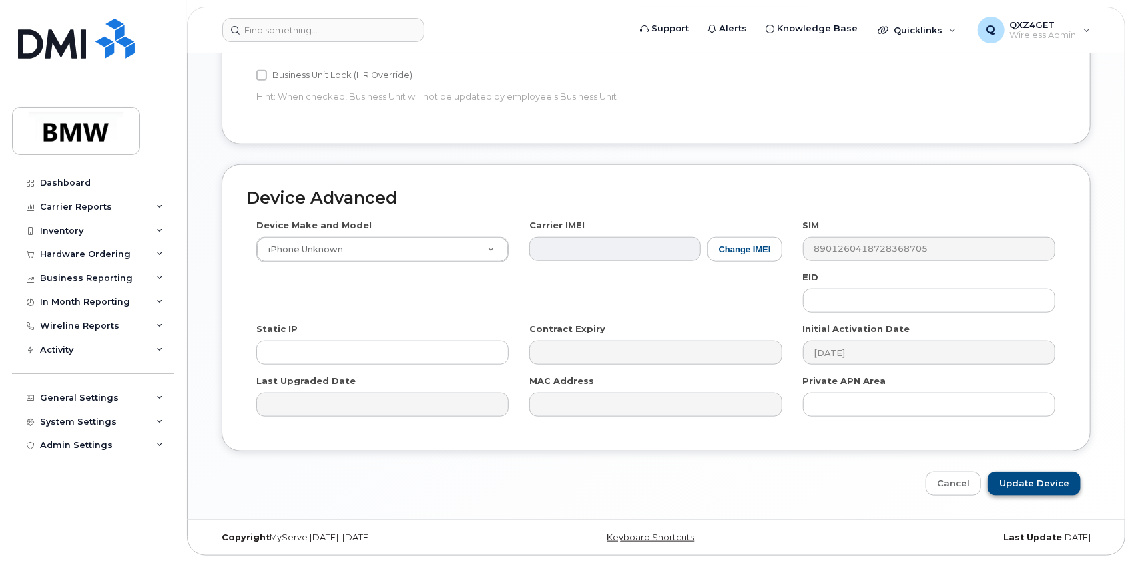
type input "Unknown"
click at [1026, 477] on input "Update Device" at bounding box center [1034, 483] width 93 height 25
type input "Saving..."
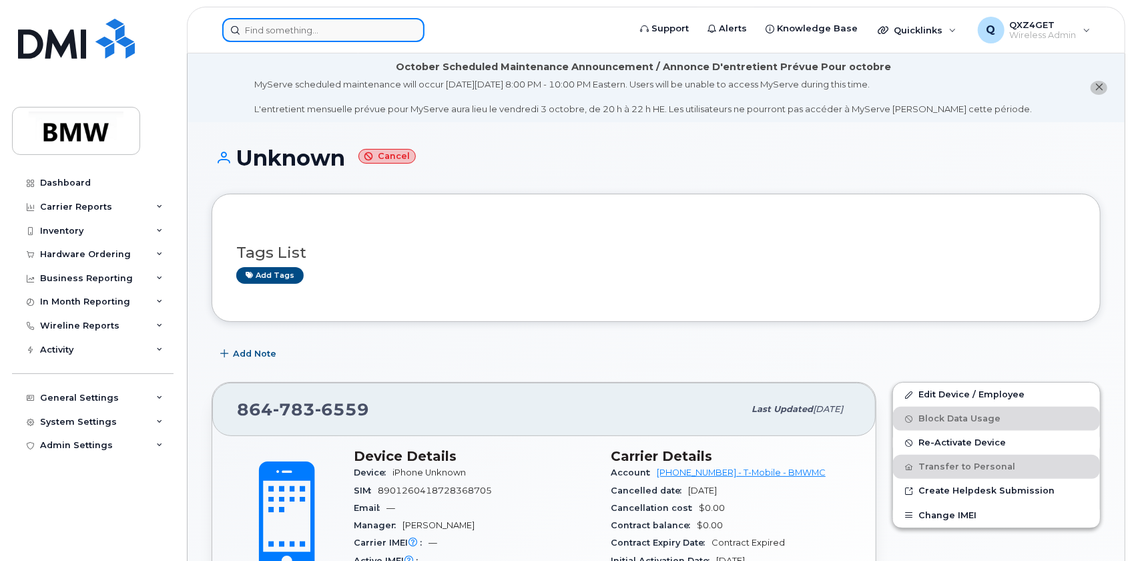
click at [292, 30] on input at bounding box center [323, 30] width 202 height 24
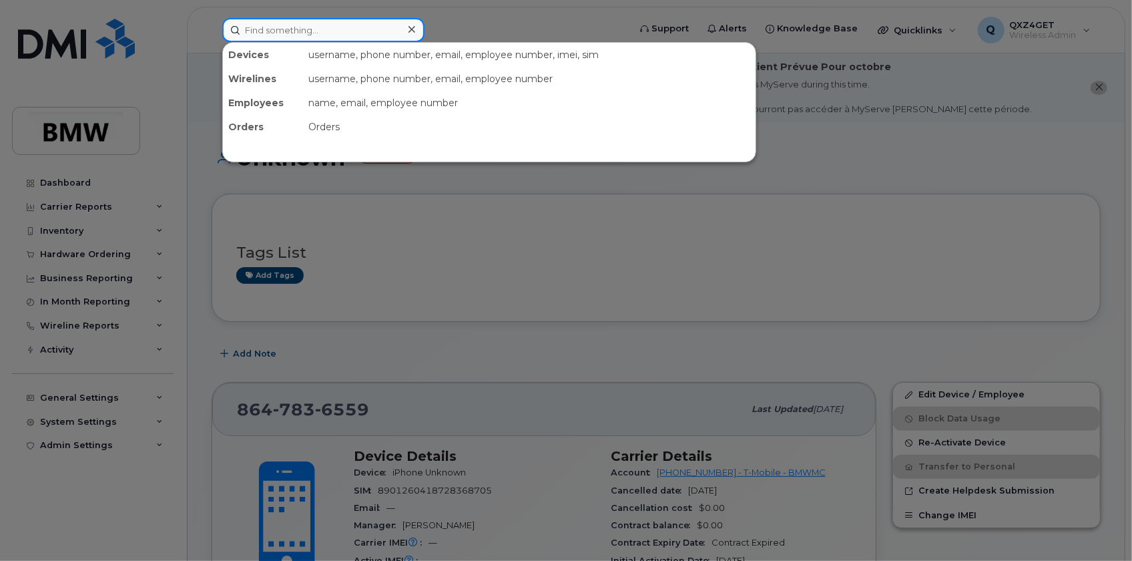
paste input "[PERSON_NAME].[PERSON_NAME]"
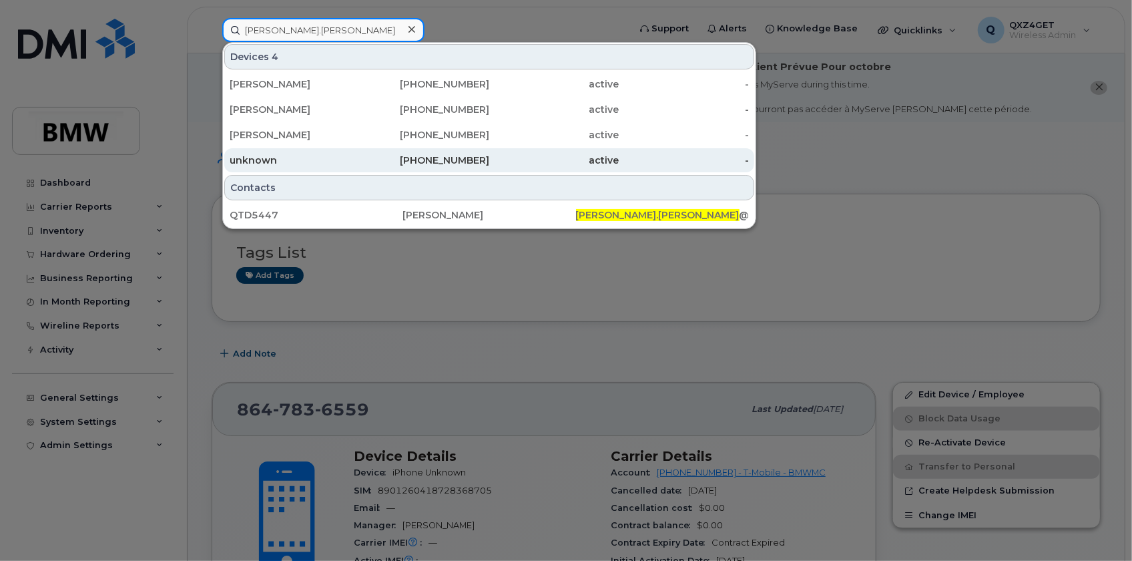
type input "[PERSON_NAME].[PERSON_NAME]"
click at [450, 157] on div "[PHONE_NUMBER]" at bounding box center [425, 160] width 130 height 13
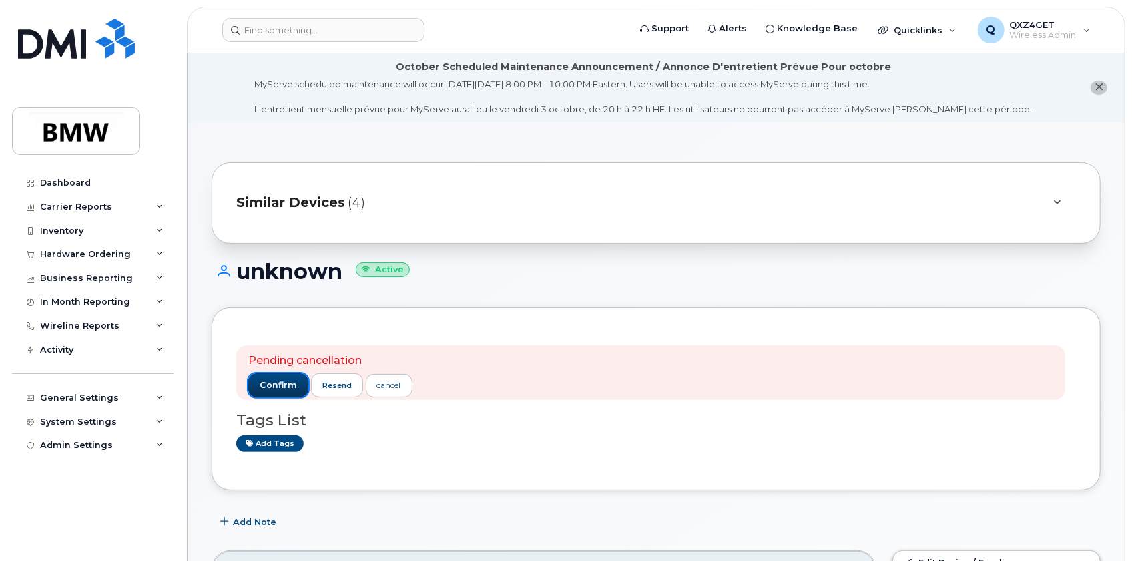
click at [281, 387] on span "confirm" at bounding box center [278, 385] width 37 height 12
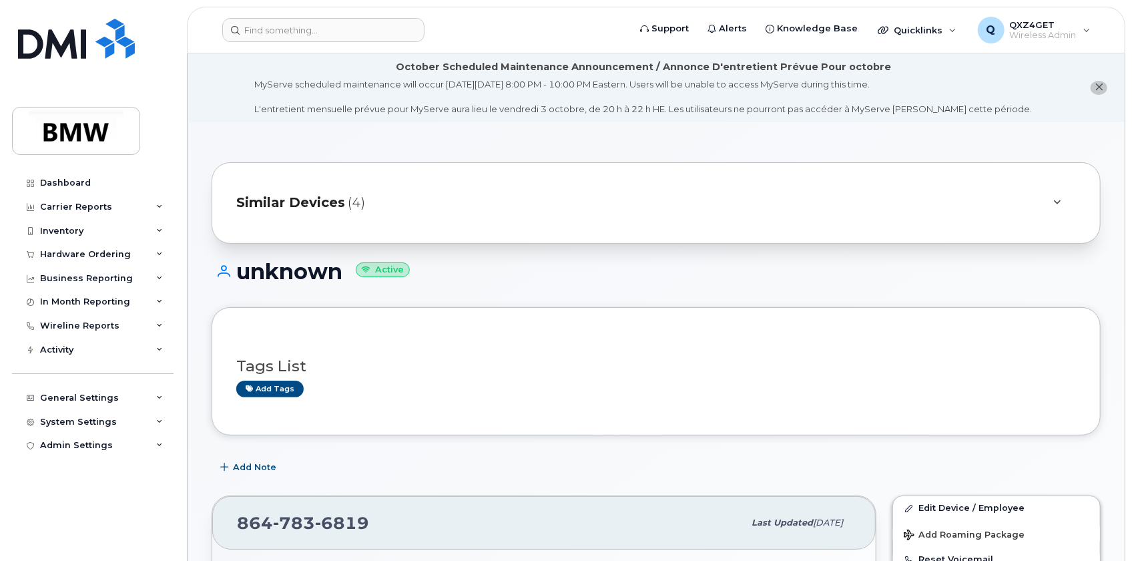
click at [296, 200] on span "Similar Devices" at bounding box center [290, 202] width 109 height 19
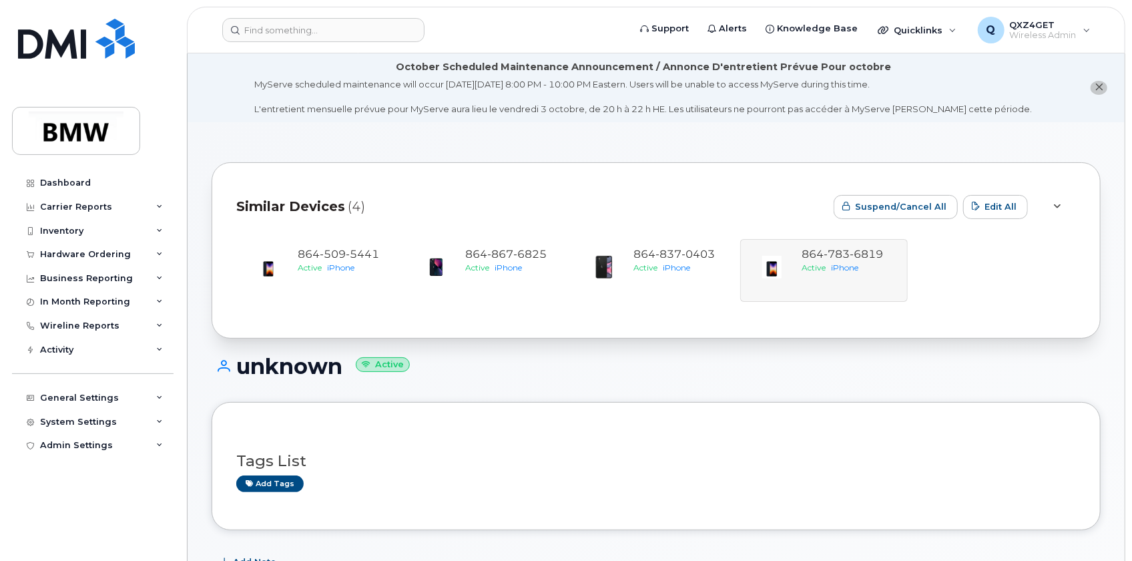
click at [829, 261] on div "[PHONE_NUMBER] Active iPhone [PHONE_NUMBER] Active iPhone [PHONE_NUMBER] Active…" at bounding box center [656, 270] width 840 height 63
click at [837, 255] on div "[PHONE_NUMBER] Active iPhone [PHONE_NUMBER] Active iPhone [PHONE_NUMBER] Active…" at bounding box center [656, 270] width 840 height 63
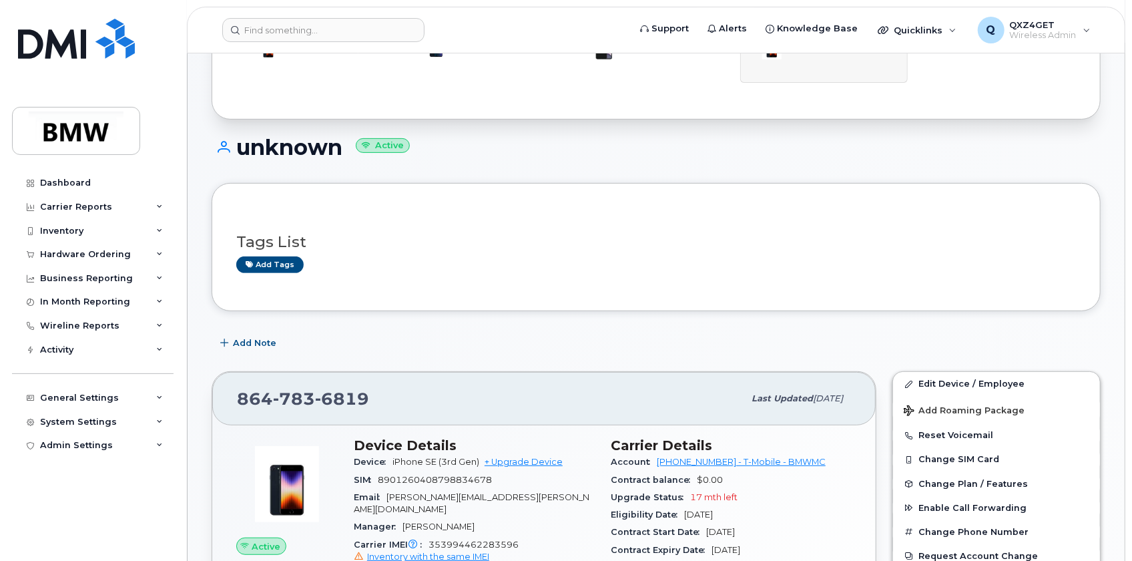
scroll to position [242, 0]
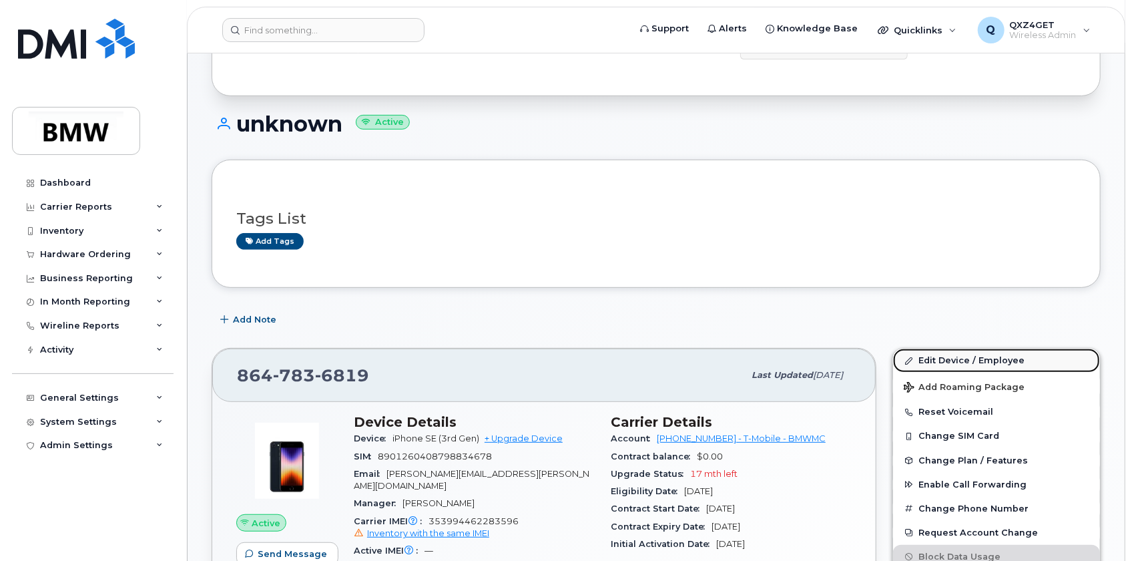
click at [943, 359] on link "Edit Device / Employee" at bounding box center [996, 361] width 207 height 24
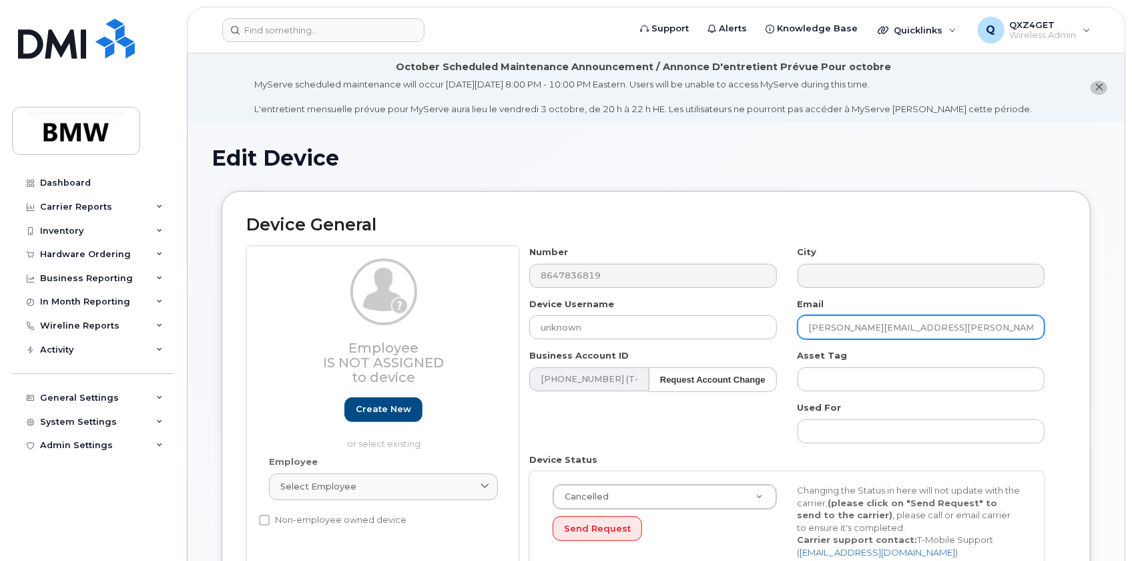
click at [921, 333] on input "kevin.vercrouse@bmwmc.com" at bounding box center [921, 327] width 247 height 24
drag, startPoint x: 956, startPoint y: 331, endPoint x: 713, endPoint y: 310, distance: 243.9
click at [716, 312] on div "Number 8647836819 City Device Username unknown Email kevin.vercrouse@bmwmc.com …" at bounding box center [787, 414] width 536 height 336
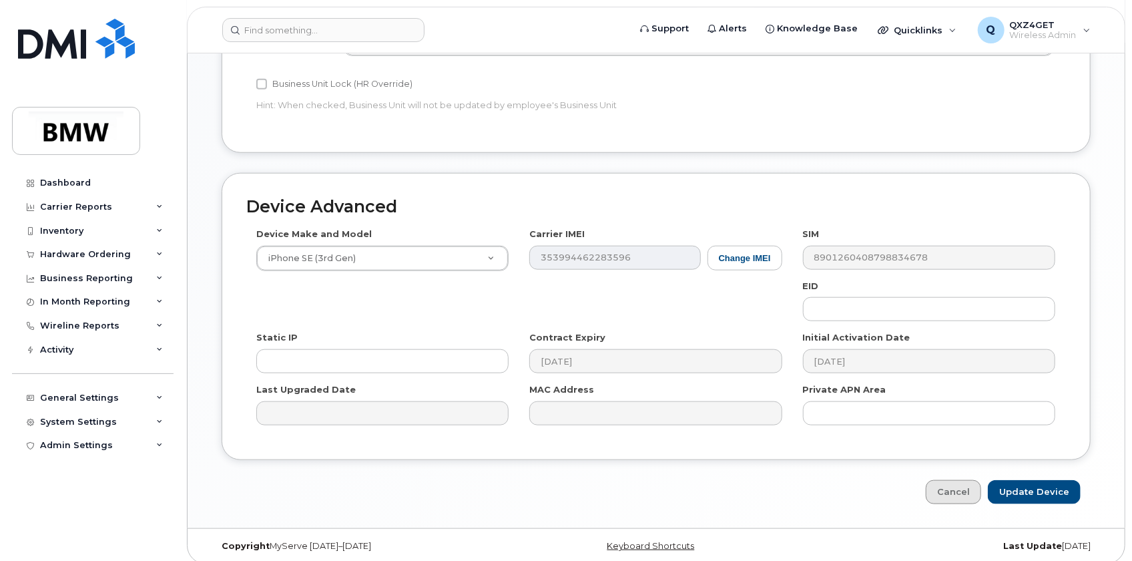
scroll to position [692, 0]
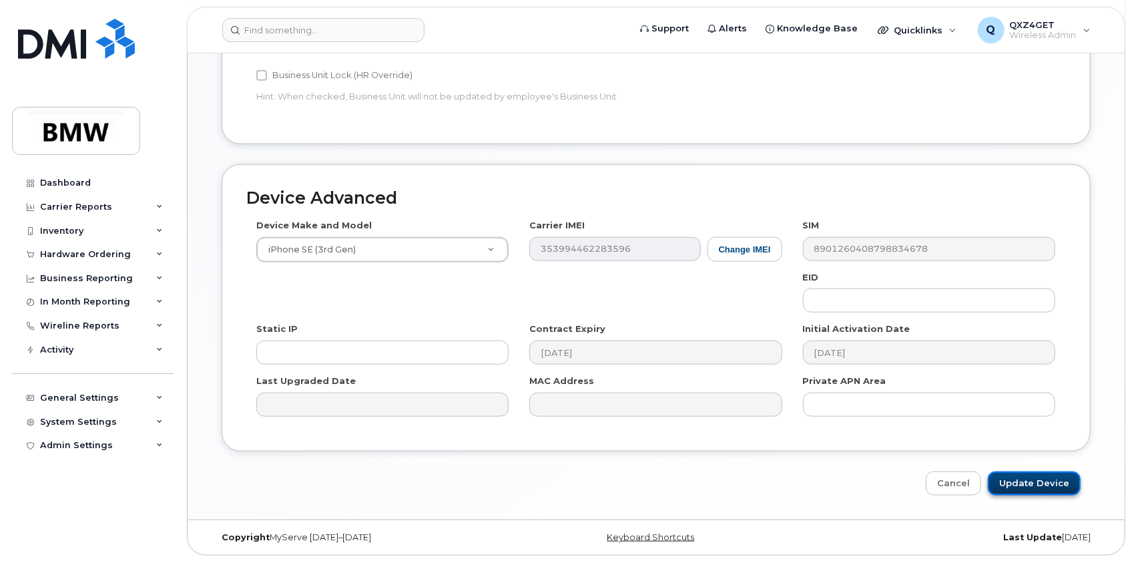
click at [1008, 478] on input "Update Device" at bounding box center [1034, 483] width 93 height 25
type input "Saving..."
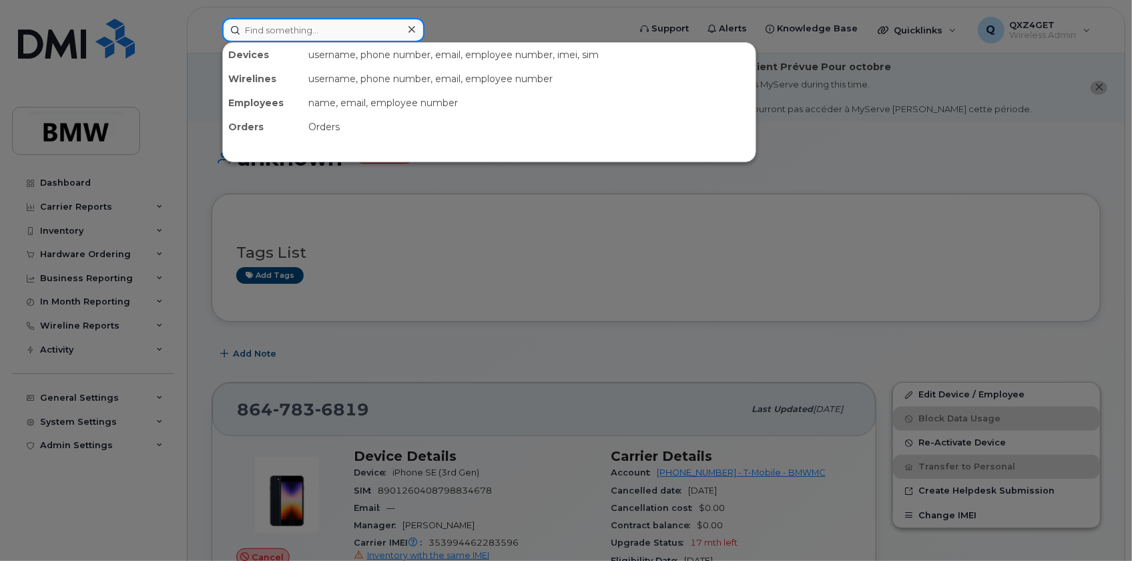
click at [282, 28] on input at bounding box center [323, 30] width 202 height 24
paste input "kevin.vercrouse"
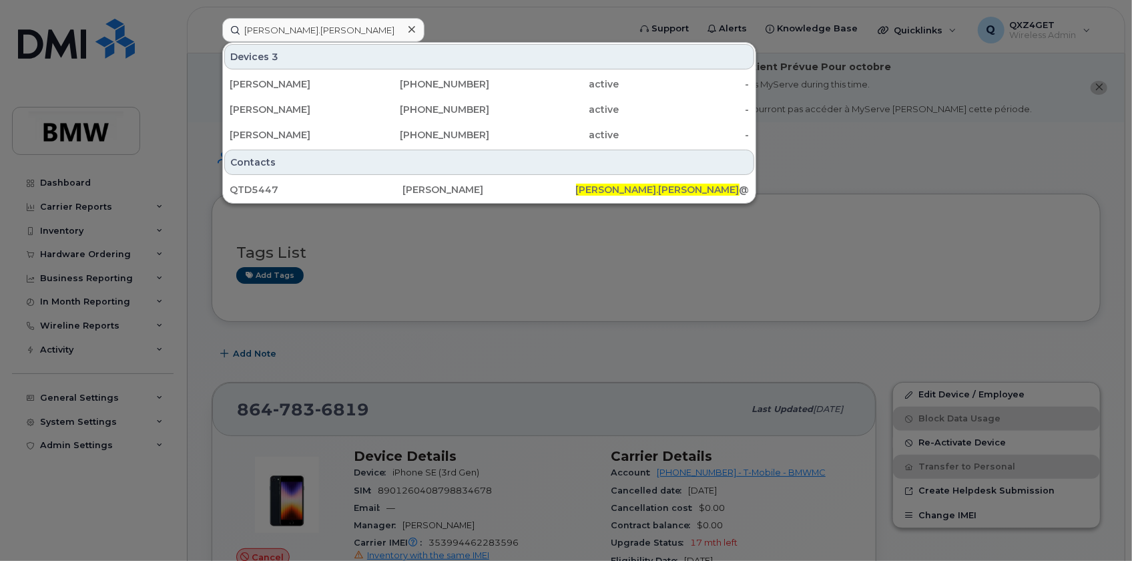
click at [891, 230] on div at bounding box center [566, 280] width 1132 height 561
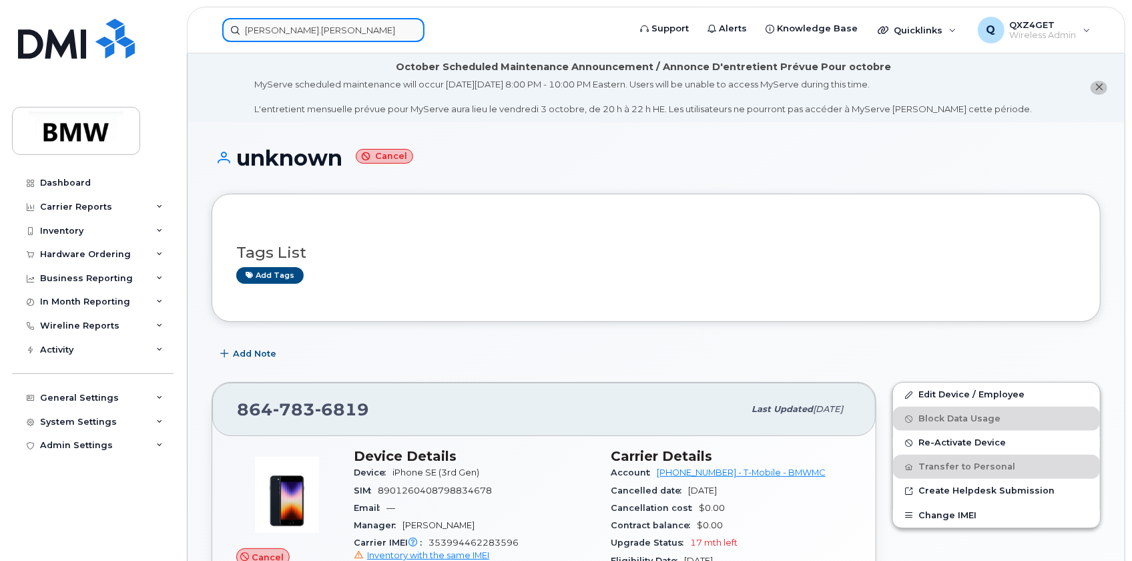
click at [333, 20] on input "kevin.vercrouse" at bounding box center [323, 30] width 202 height 24
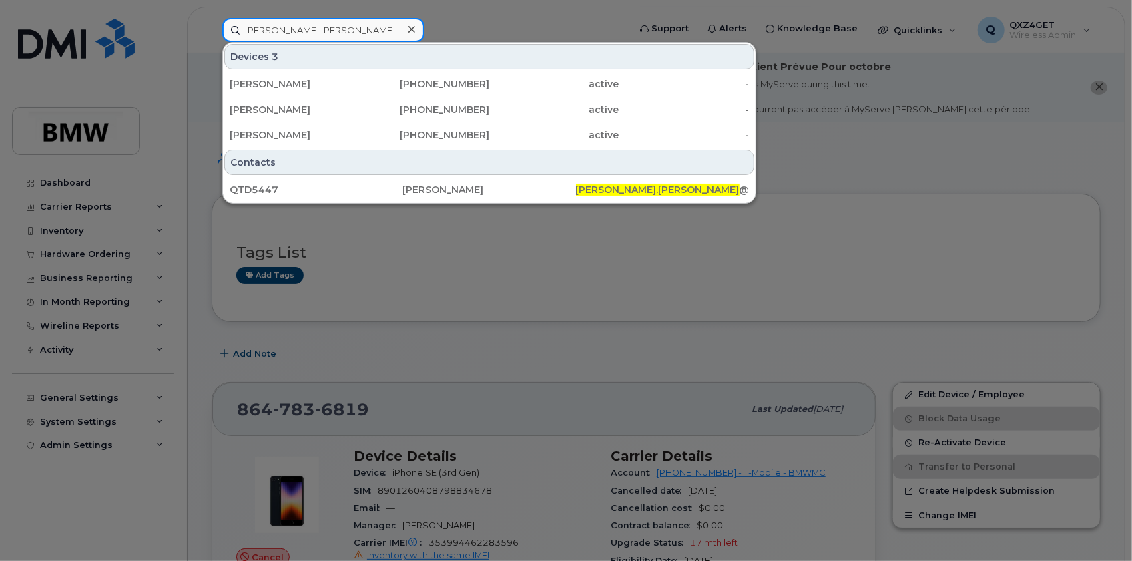
drag, startPoint x: 338, startPoint y: 30, endPoint x: 155, endPoint y: 19, distance: 183.3
click at [212, 20] on div "kevin.vercrouse Devices 3 Kevin Vercrouse 864-509-5441 active - Kevin Vercrouse…" at bounding box center [421, 30] width 419 height 24
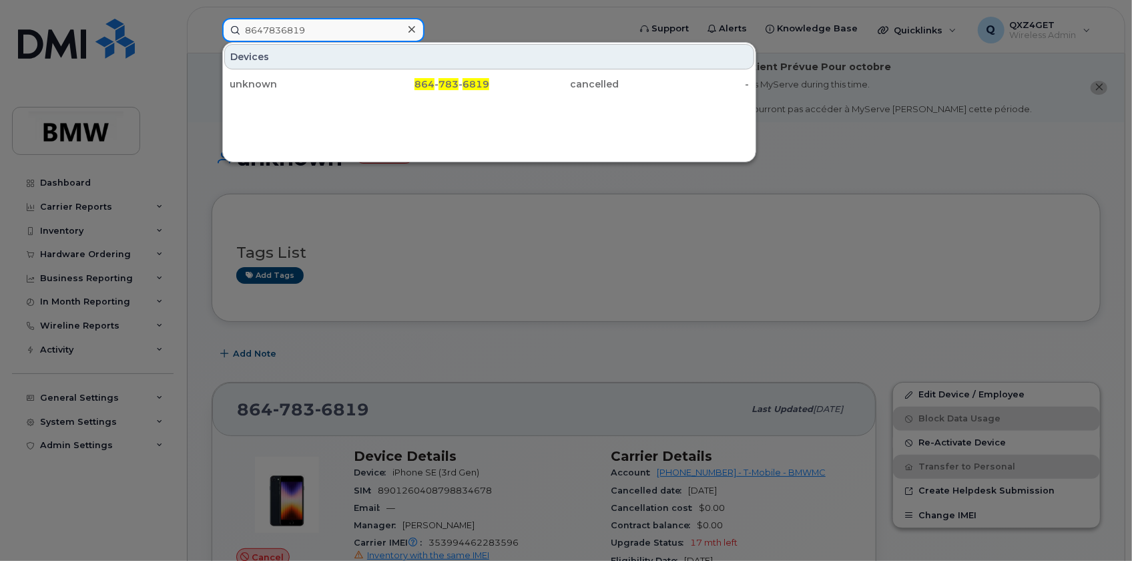
click at [304, 30] on input "8647836819" at bounding box center [323, 30] width 202 height 24
drag, startPoint x: 304, startPoint y: 30, endPoint x: 244, endPoint y: 28, distance: 60.1
click at [244, 29] on input "8647836819" at bounding box center [323, 30] width 202 height 24
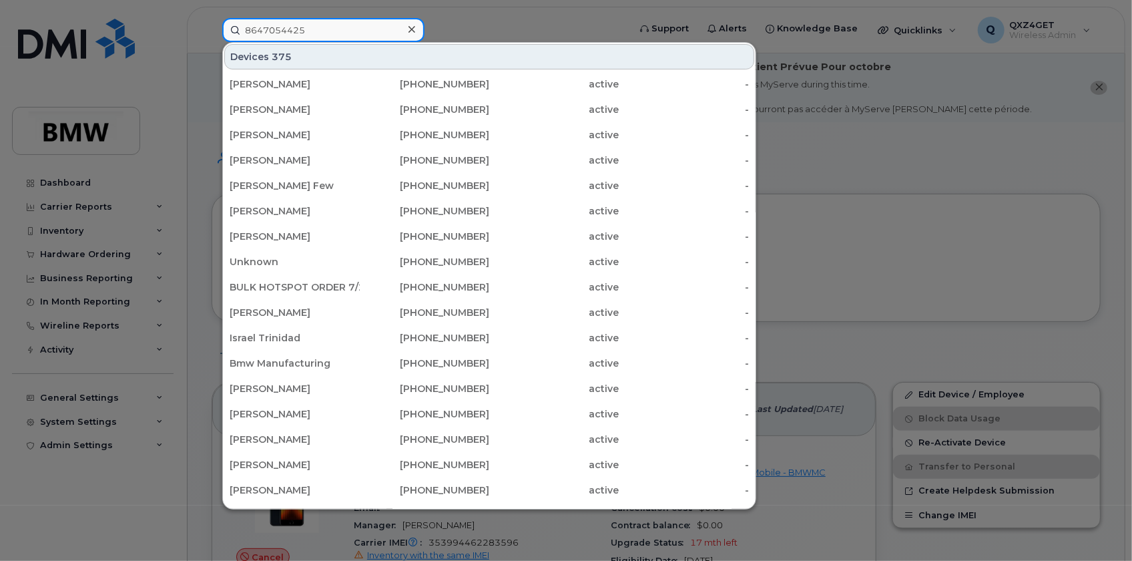
type input "8647054425"
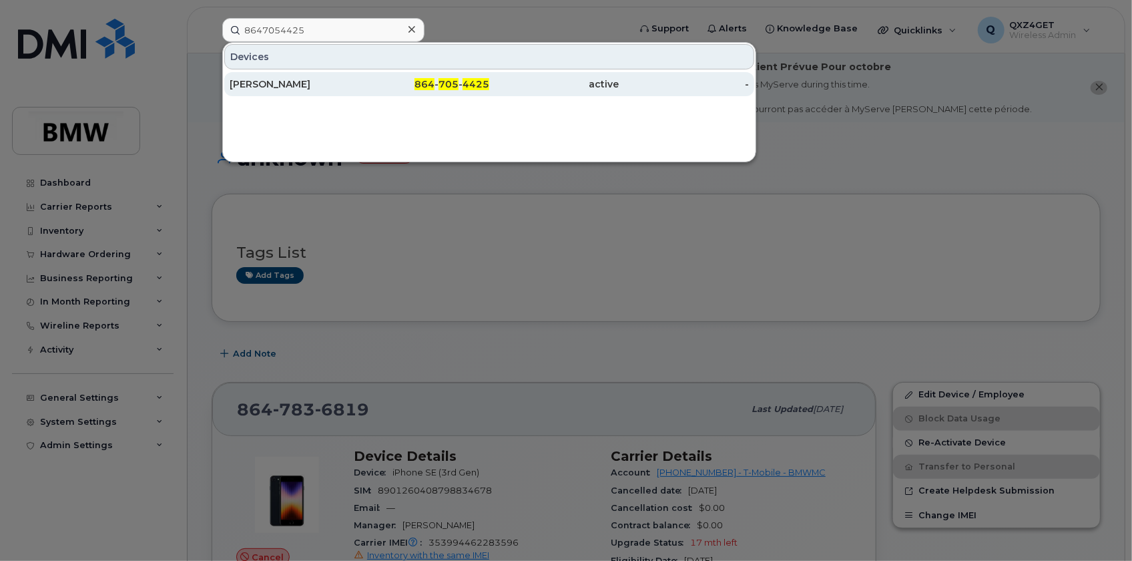
click at [281, 84] on div "Ruediger Braeuning" at bounding box center [295, 83] width 130 height 13
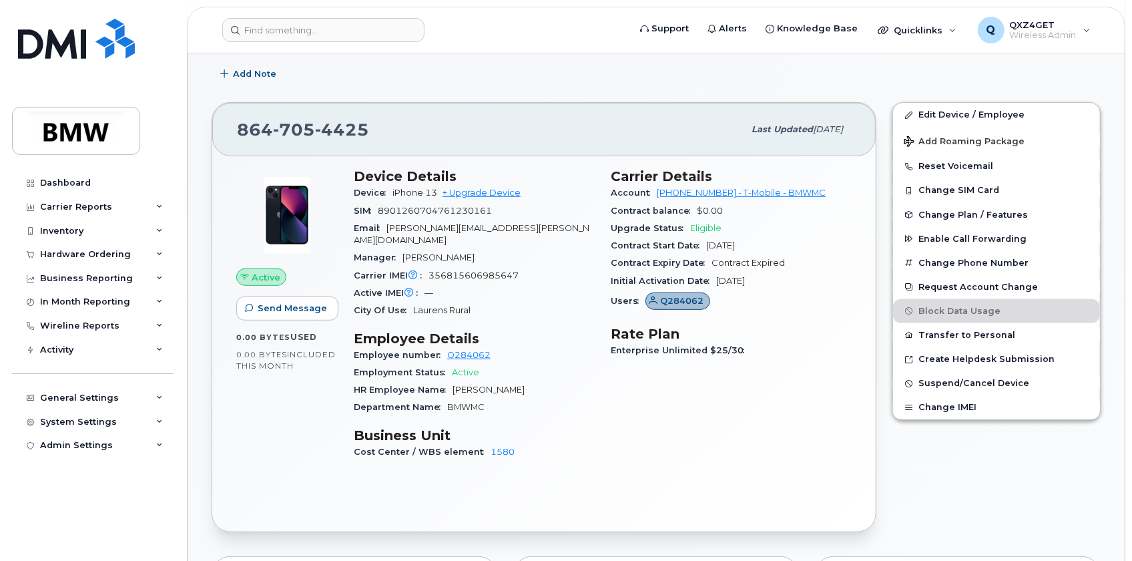
scroll to position [60, 0]
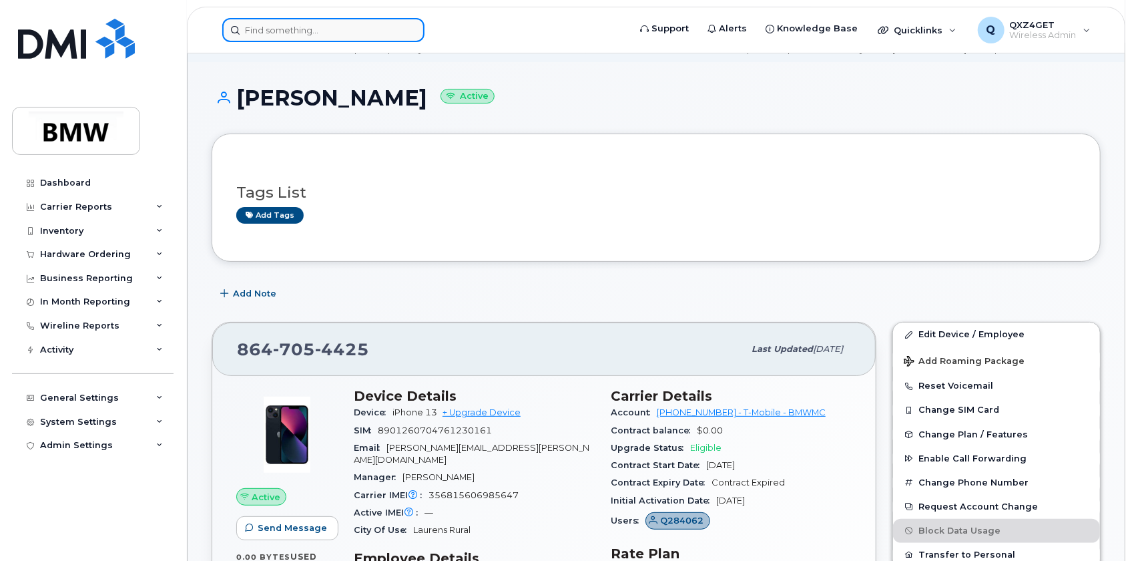
click at [272, 35] on input at bounding box center [323, 30] width 202 height 24
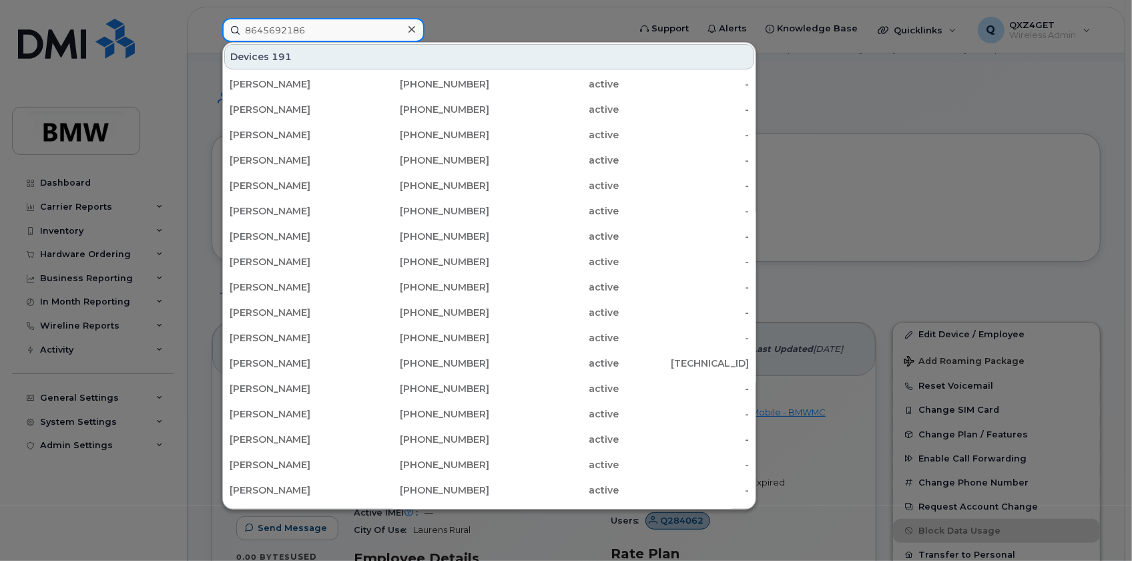
type input "8645692186"
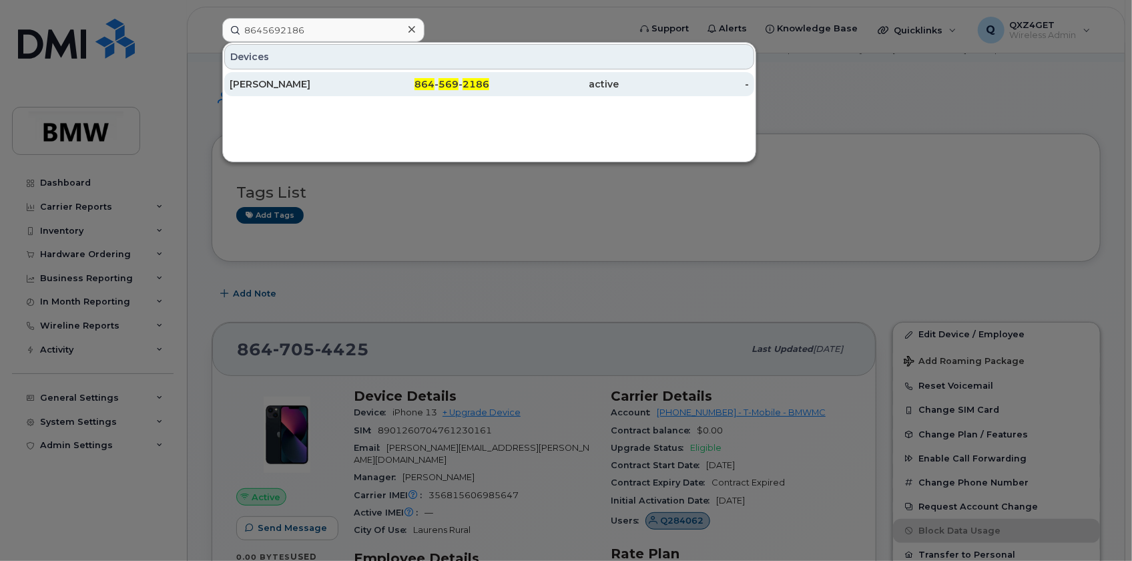
click at [270, 84] on div "Rogelio Romo Gama" at bounding box center [295, 83] width 130 height 13
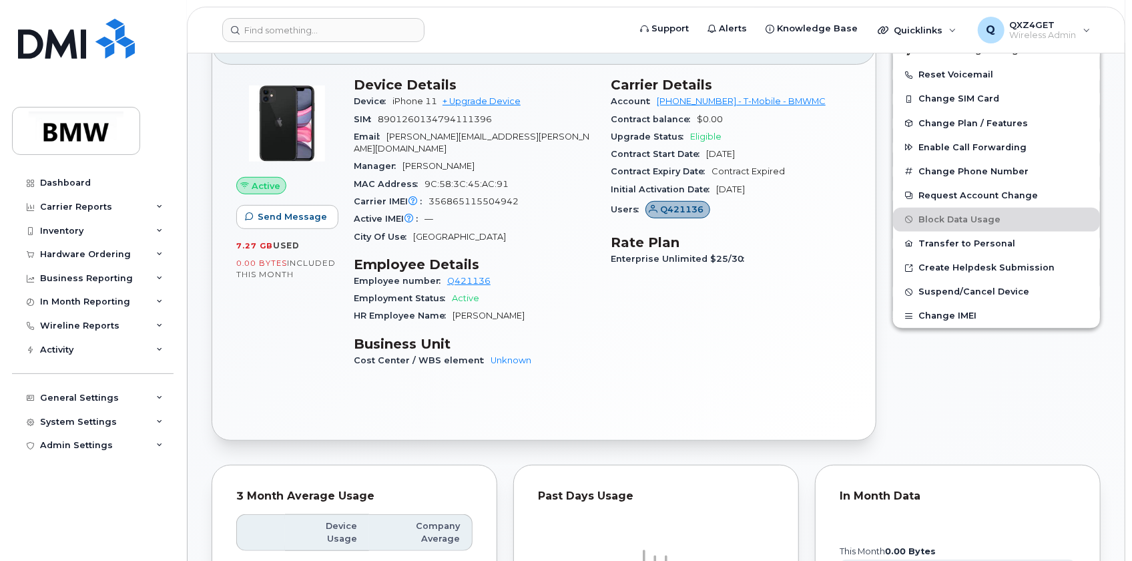
scroll to position [310, 0]
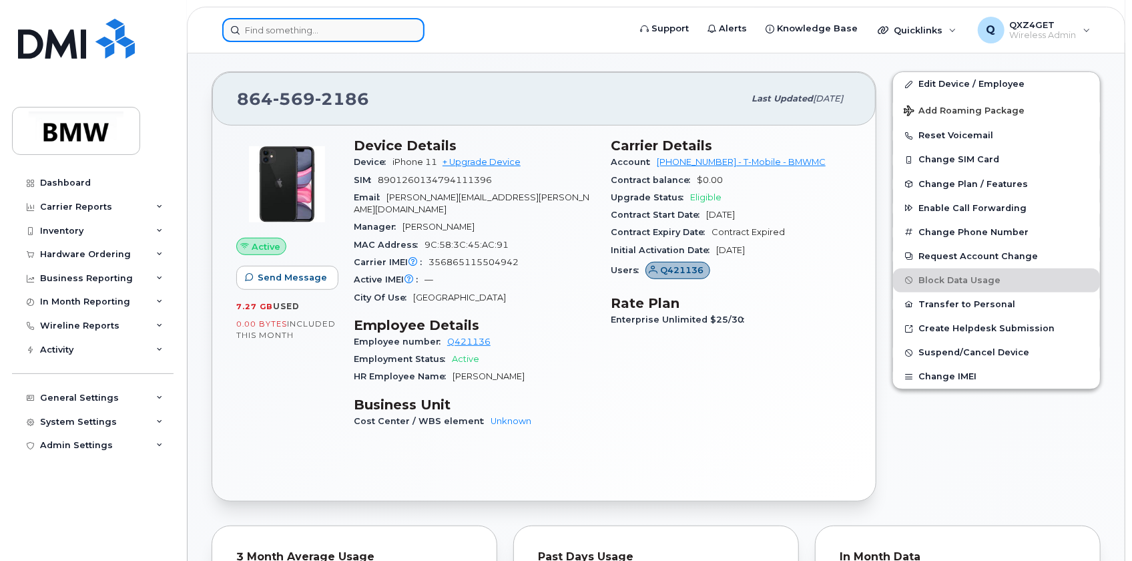
click at [310, 31] on input at bounding box center [323, 30] width 202 height 24
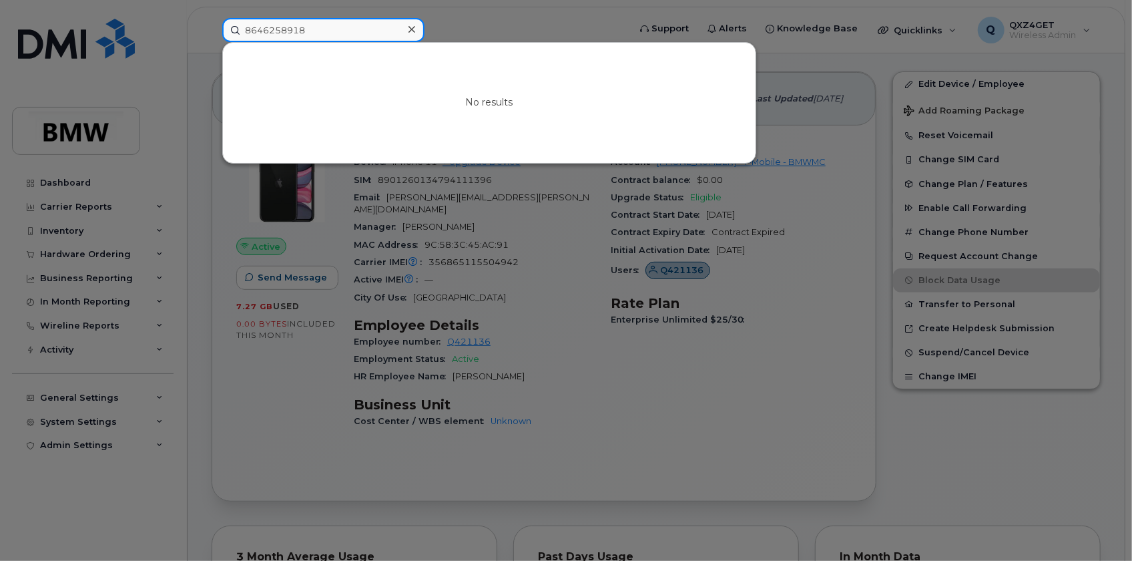
drag, startPoint x: 313, startPoint y: 30, endPoint x: 166, endPoint y: 4, distance: 149.2
click at [212, 19] on div "8646258918 No results" at bounding box center [421, 30] width 419 height 24
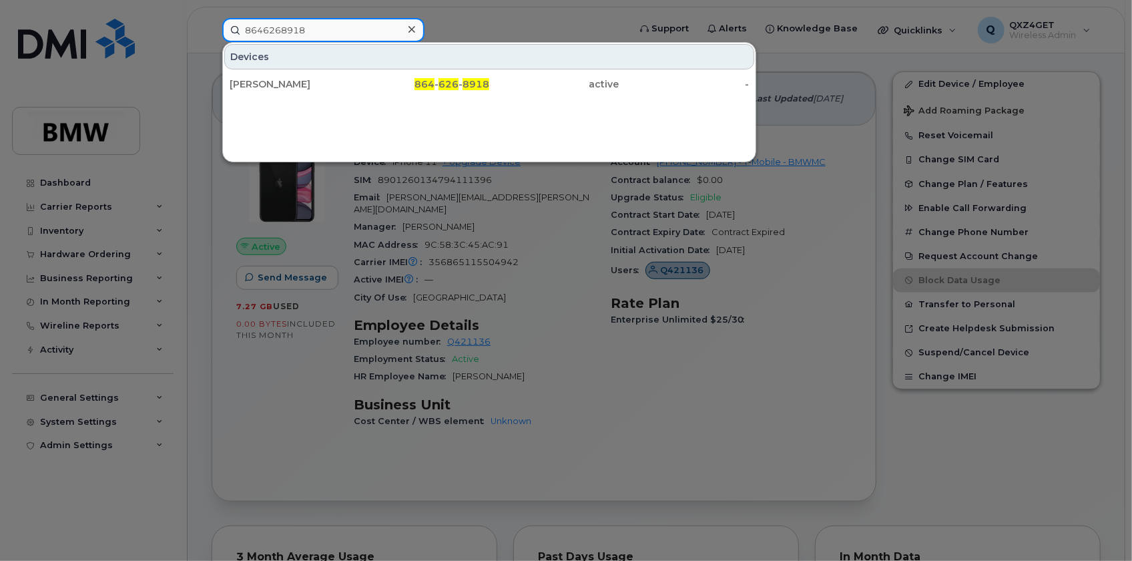
type input "8646268918"
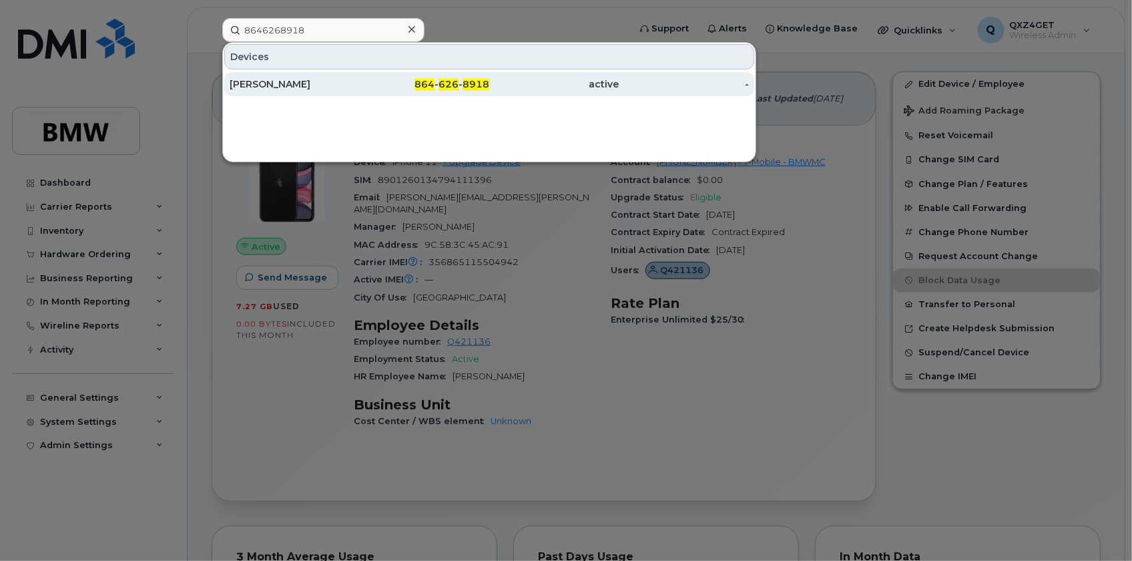
click at [298, 87] on div "Anthony Cammarata" at bounding box center [295, 83] width 130 height 13
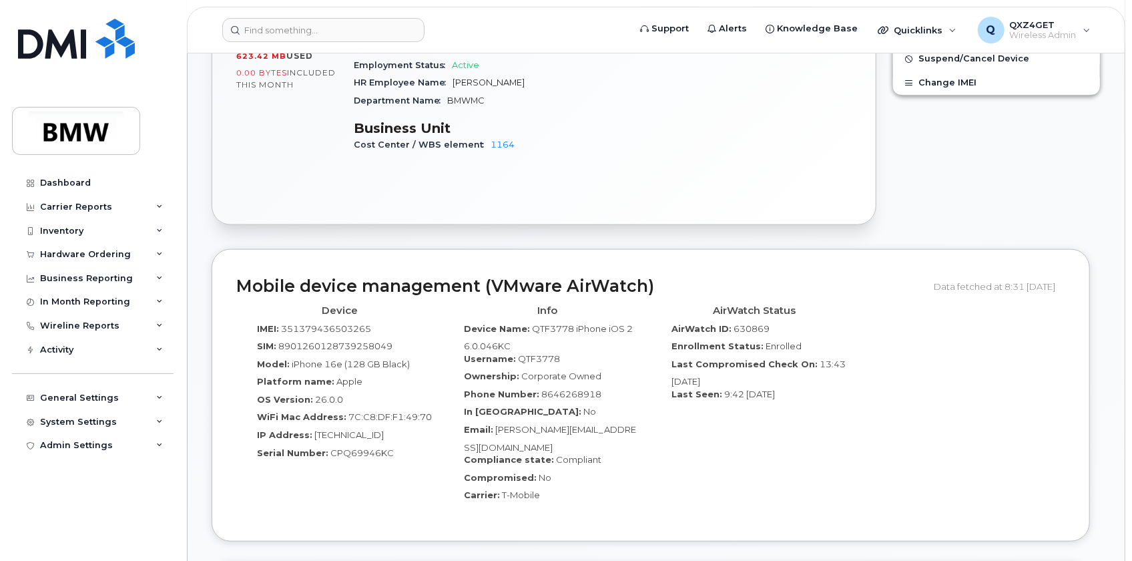
scroll to position [614, 0]
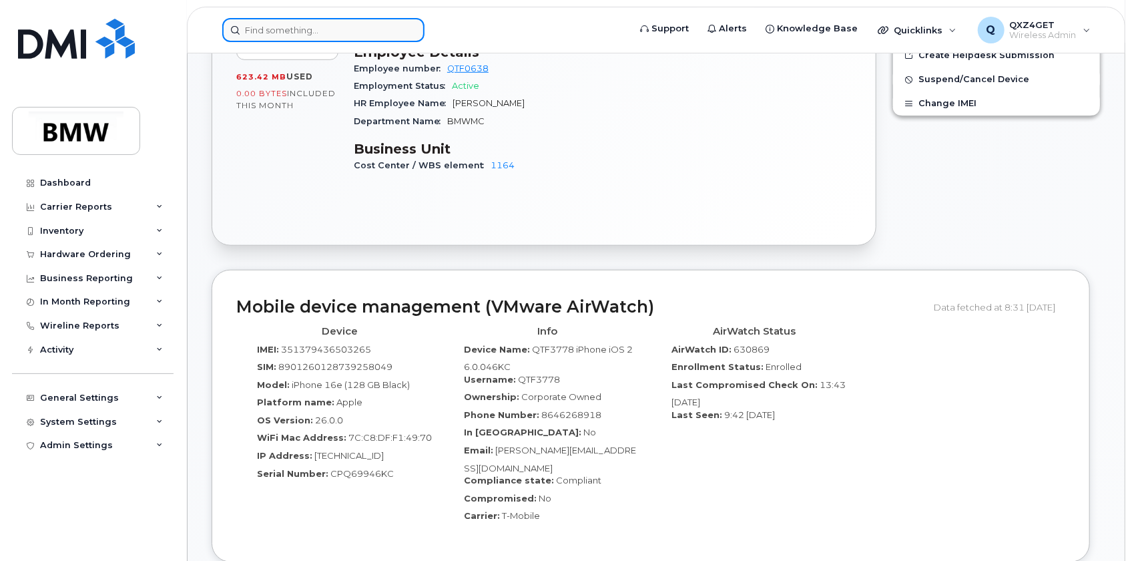
click at [267, 21] on input at bounding box center [323, 30] width 202 height 24
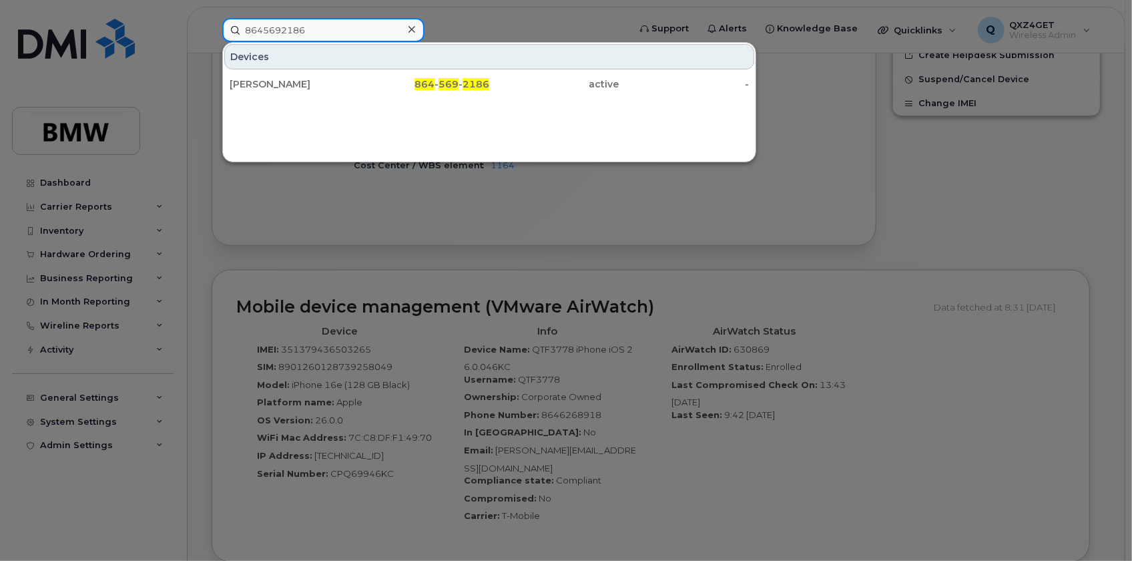
click at [319, 34] on input "8645692186" at bounding box center [323, 30] width 202 height 24
drag, startPoint x: 318, startPoint y: 34, endPoint x: 211, endPoint y: 18, distance: 108.0
click at [212, 18] on div "8645692186 Devices Rogelio Romo Gama 864 - 569 - 2186 active -" at bounding box center [421, 30] width 419 height 24
click at [351, 30] on input "8646268918" at bounding box center [323, 30] width 202 height 24
drag, startPoint x: 340, startPoint y: 30, endPoint x: -3, endPoint y: -63, distance: 355.0
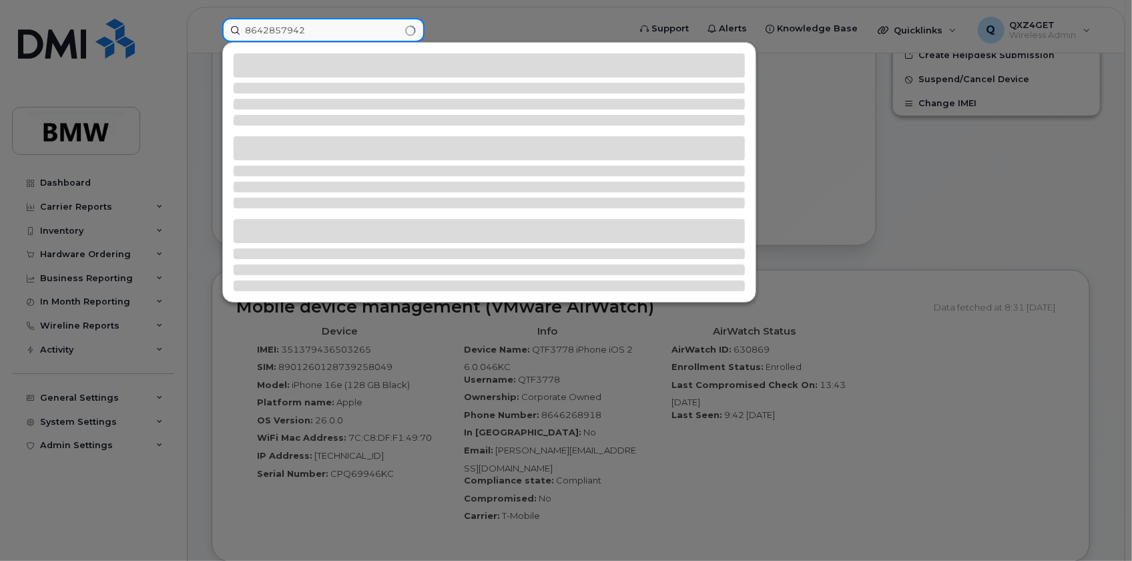
type input "8642857942"
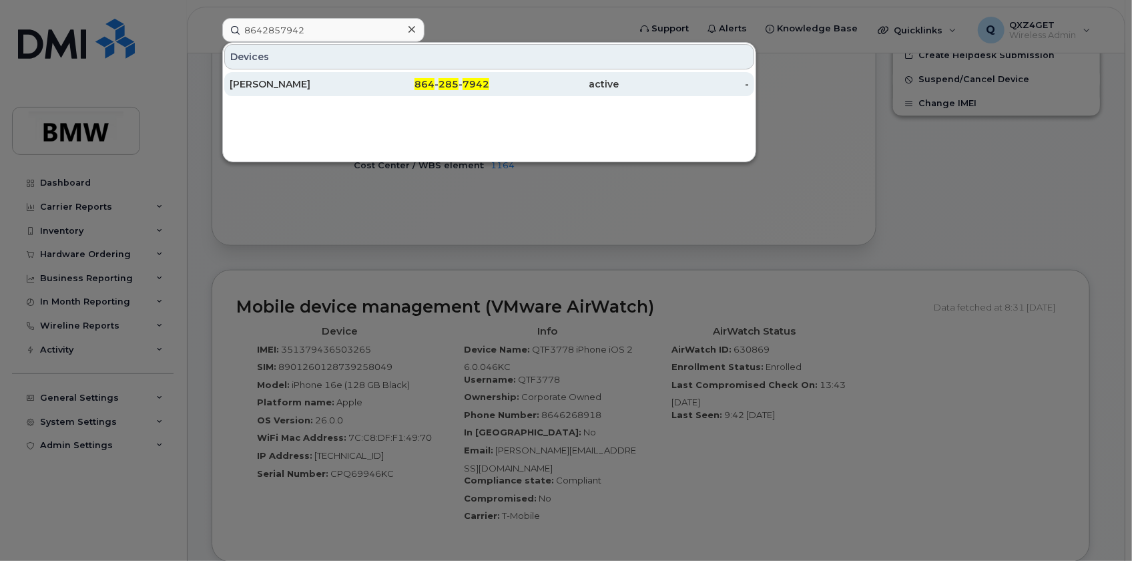
click at [245, 81] on div "James Bobo" at bounding box center [295, 83] width 130 height 13
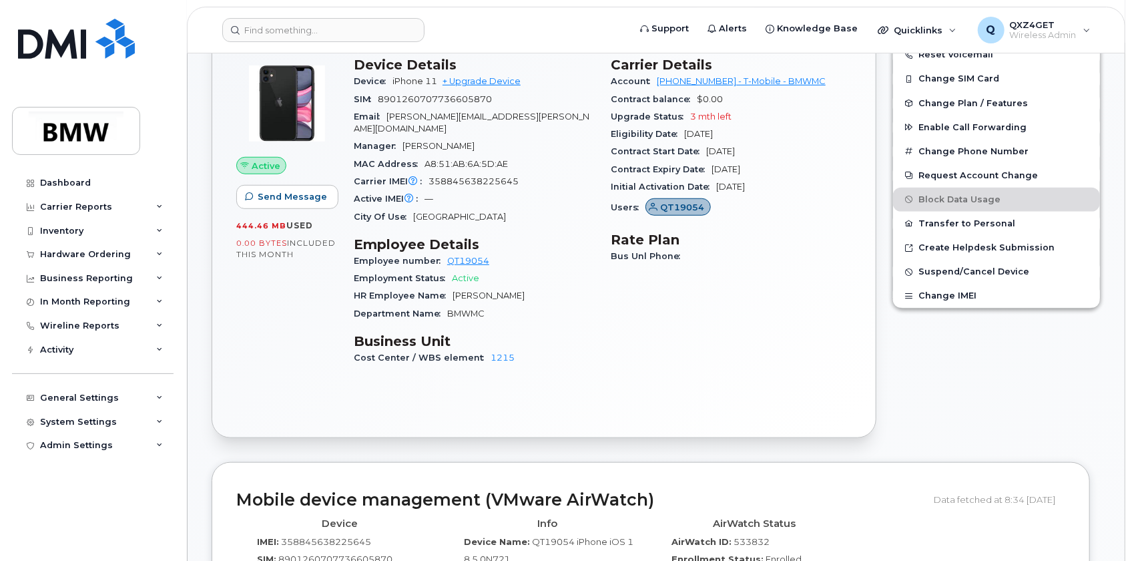
scroll to position [485, 0]
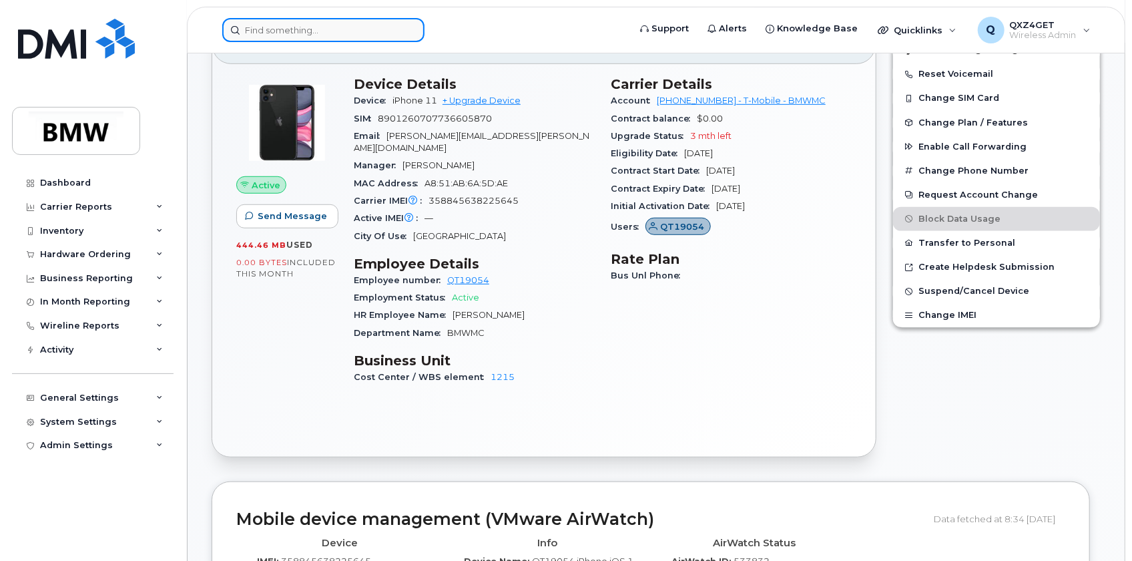
click at [252, 27] on input at bounding box center [323, 30] width 202 height 24
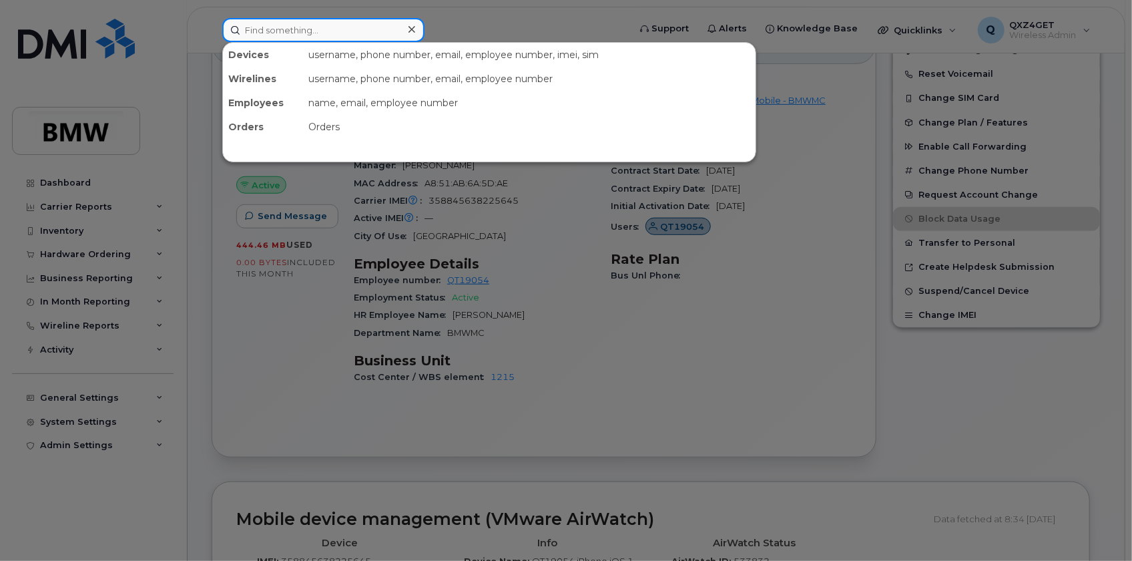
paste input "864-790-409"
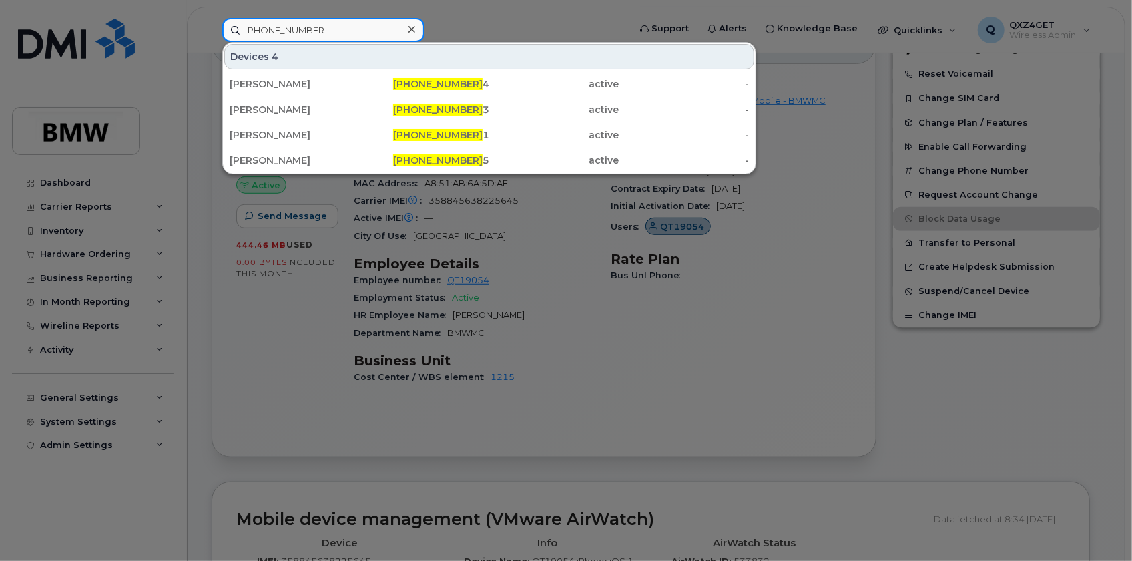
click at [267, 31] on input "864-790-409" at bounding box center [323, 30] width 202 height 24
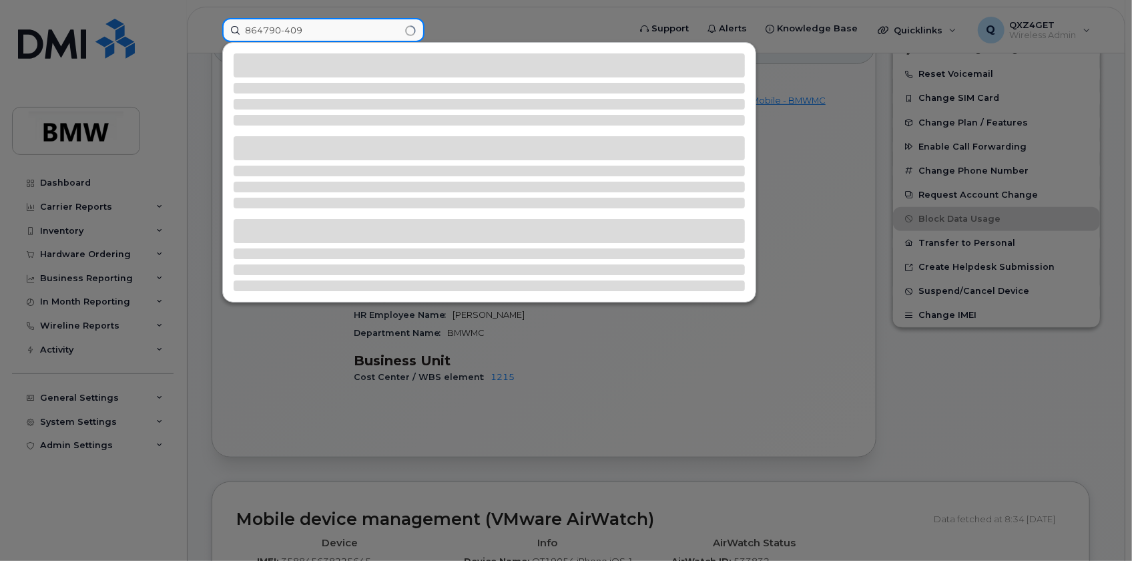
click at [286, 28] on input "864790-409" at bounding box center [323, 30] width 202 height 24
click at [305, 30] on input "864790409" at bounding box center [323, 30] width 202 height 24
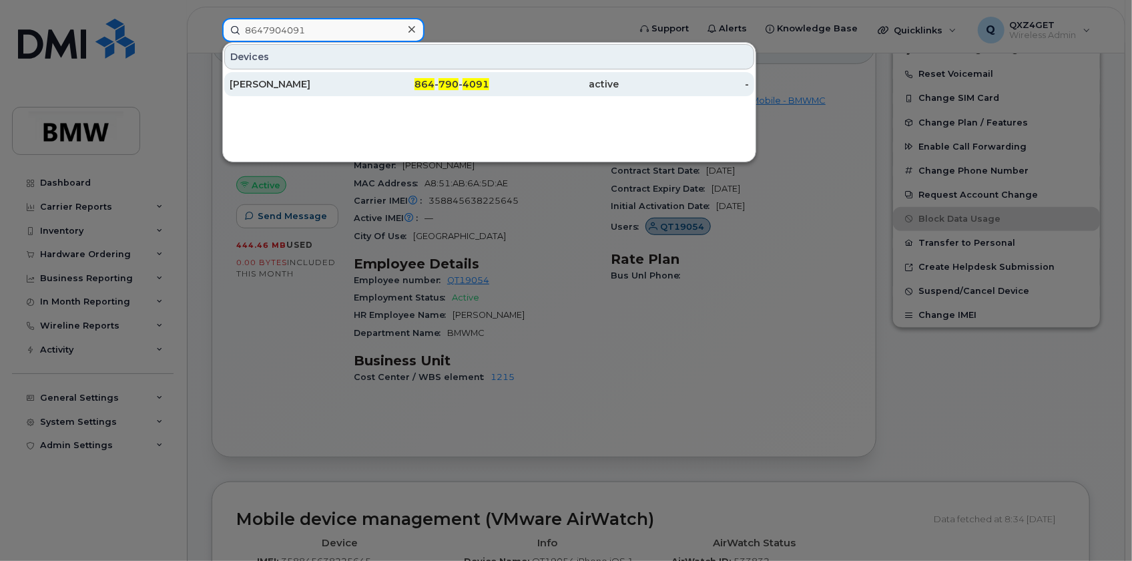
type input "8647904091"
click at [270, 91] on div "[PERSON_NAME]" at bounding box center [295, 84] width 130 height 24
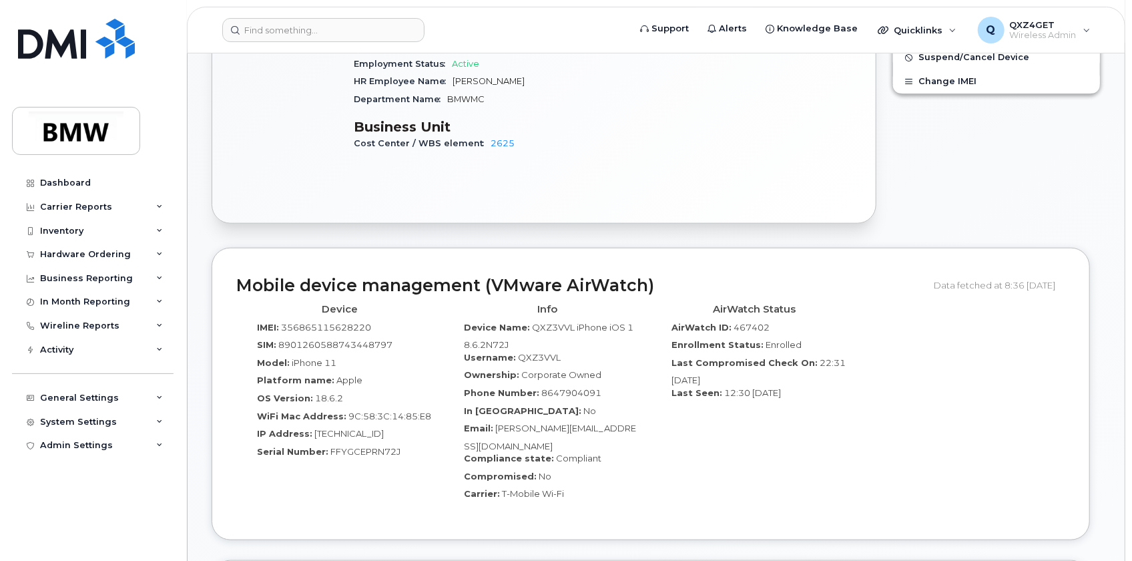
scroll to position [789, 0]
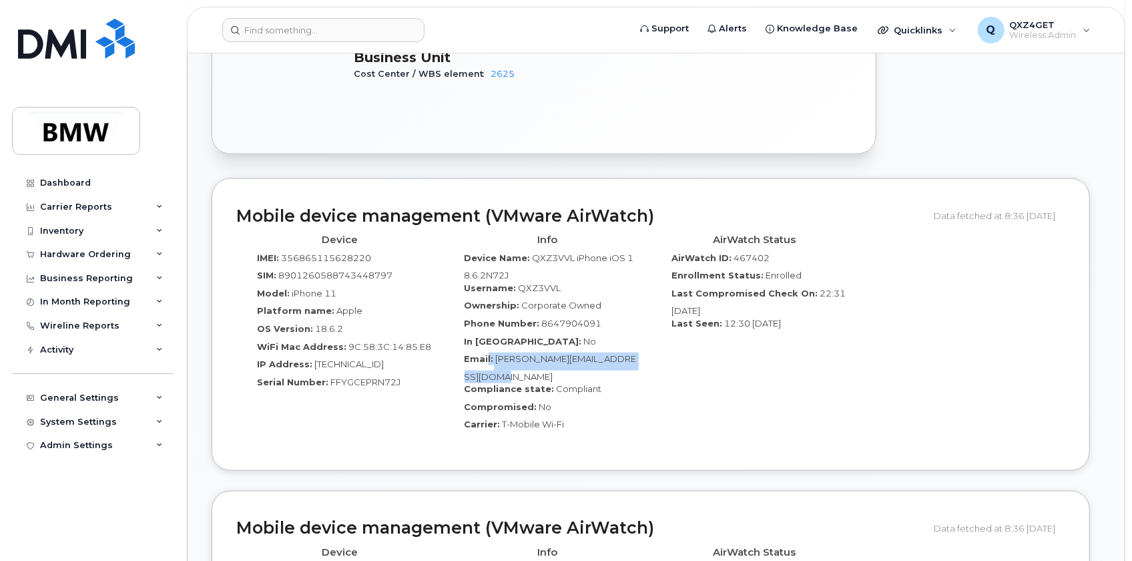
drag, startPoint x: 496, startPoint y: 358, endPoint x: 489, endPoint y: 347, distance: 12.6
click at [487, 353] on div "Email: [PERSON_NAME][EMAIL_ADDRESS][DOMAIN_NAME]" at bounding box center [548, 368] width 188 height 30
click at [515, 353] on div "Email: [PERSON_NAME][EMAIL_ADDRESS][DOMAIN_NAME]" at bounding box center [548, 368] width 188 height 30
drag, startPoint x: 517, startPoint y: 352, endPoint x: 519, endPoint y: 361, distance: 9.6
click at [519, 361] on div "Email: [PERSON_NAME][EMAIL_ADDRESS][DOMAIN_NAME]" at bounding box center [548, 368] width 188 height 30
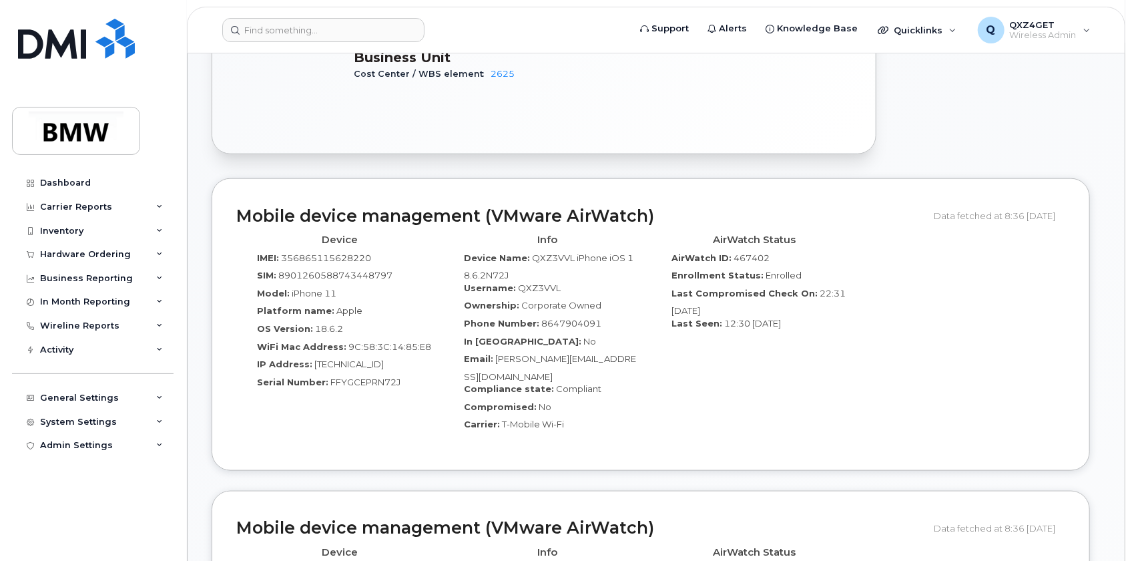
click at [494, 353] on span "[PERSON_NAME][EMAIL_ADDRESS][DOMAIN_NAME]" at bounding box center [551, 367] width 172 height 29
drag, startPoint x: 494, startPoint y: 345, endPoint x: 500, endPoint y: 358, distance: 14.6
click at [500, 358] on div "Email: [PERSON_NAME][EMAIL_ADDRESS][DOMAIN_NAME]" at bounding box center [548, 368] width 188 height 30
copy div "[PERSON_NAME][EMAIL_ADDRESS][DOMAIN_NAME]"
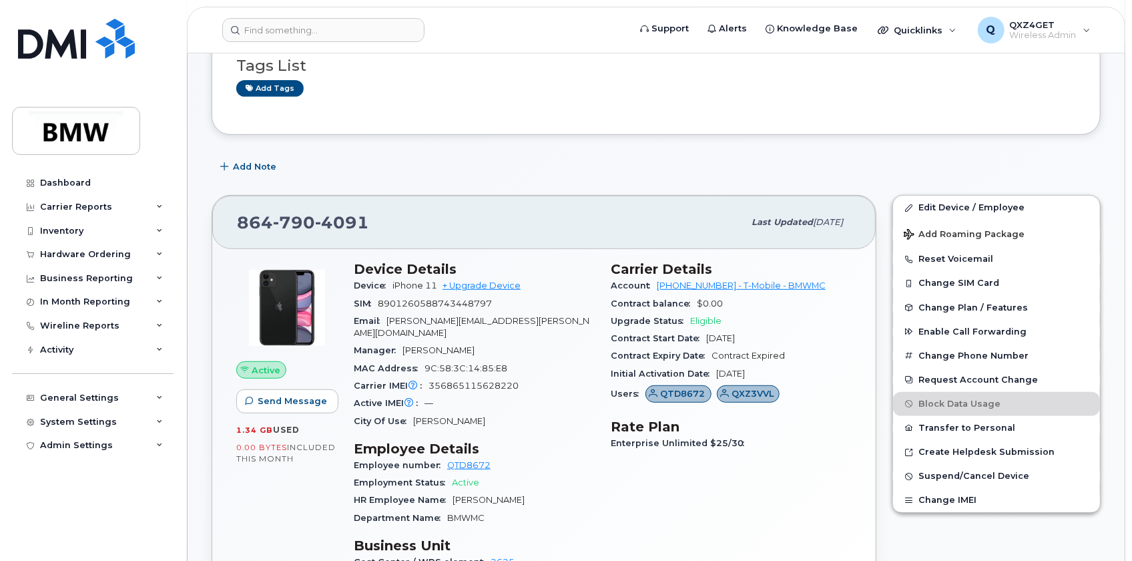
scroll to position [303, 0]
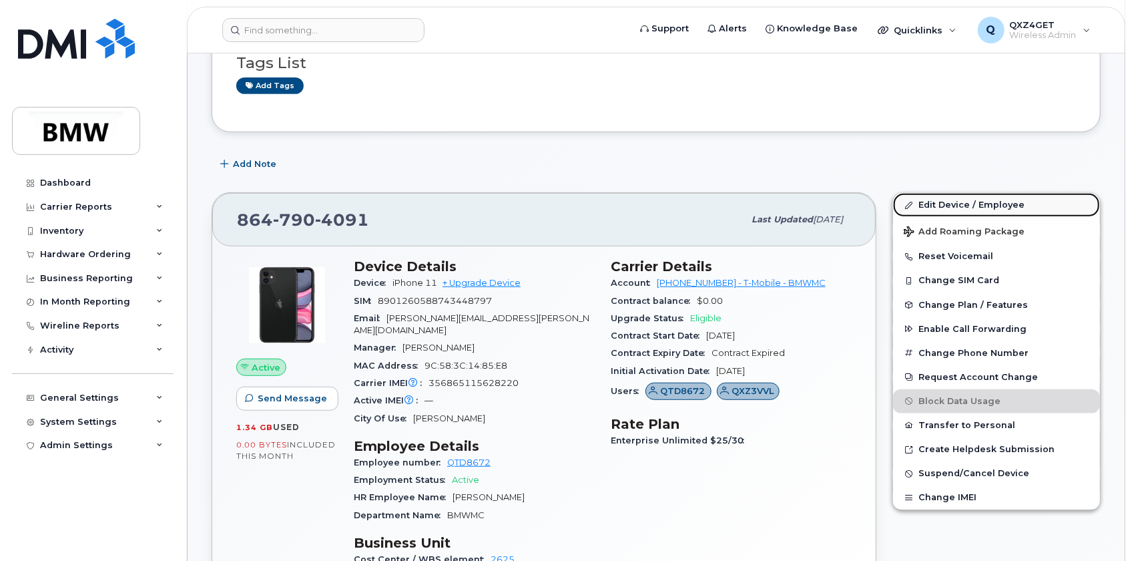
click at [942, 201] on link "Edit Device / Employee" at bounding box center [996, 205] width 207 height 24
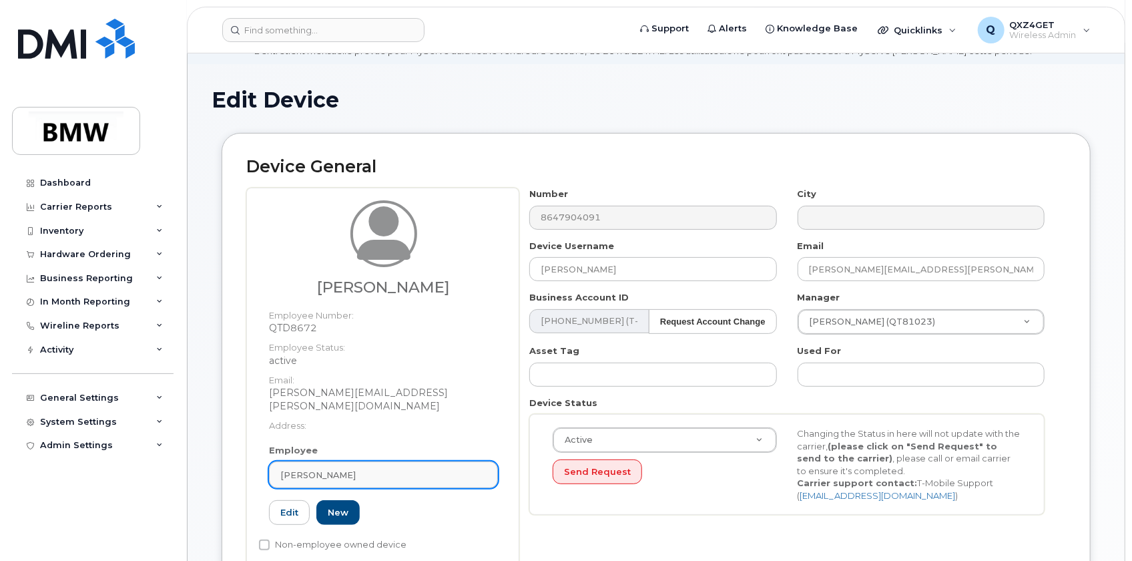
scroll to position [60, 0]
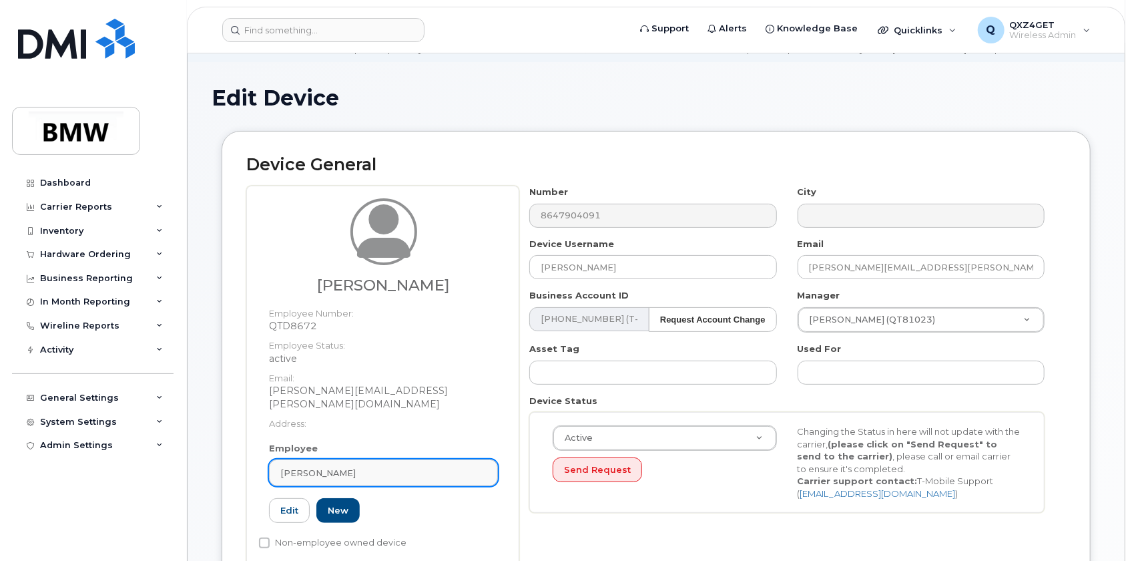
click at [311, 467] on span "[PERSON_NAME]" at bounding box center [317, 473] width 75 height 13
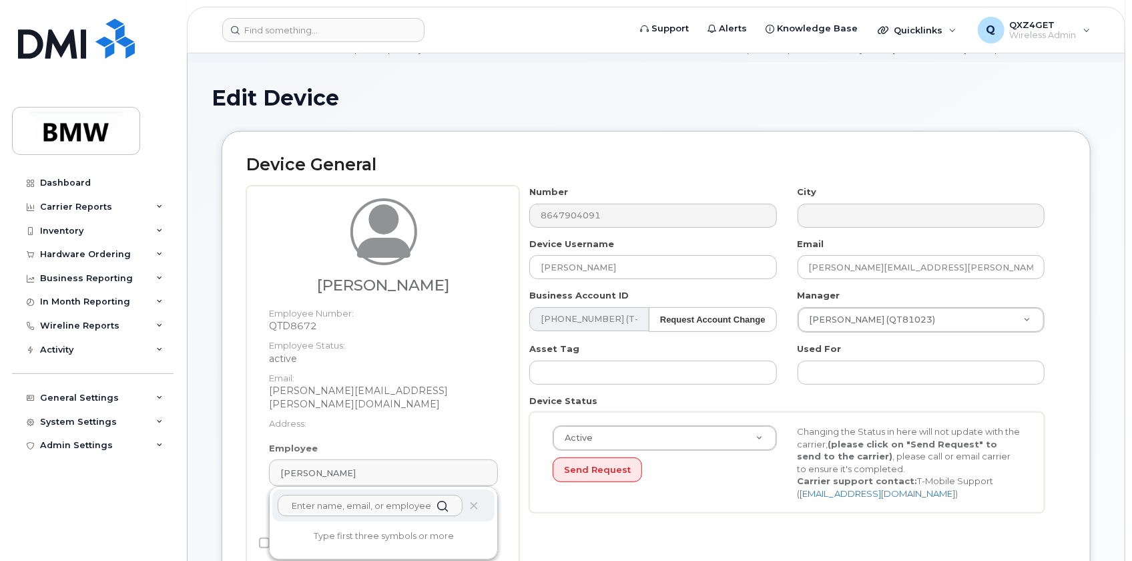
paste input "[PERSON_NAME][EMAIL_ADDRESS][DOMAIN_NAME]"
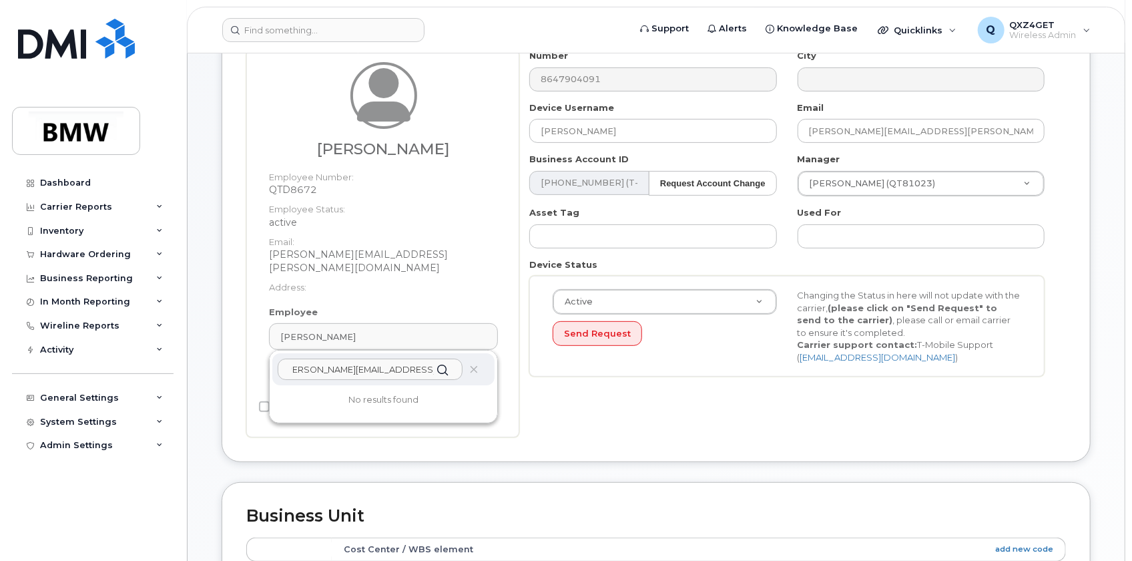
scroll to position [242, 0]
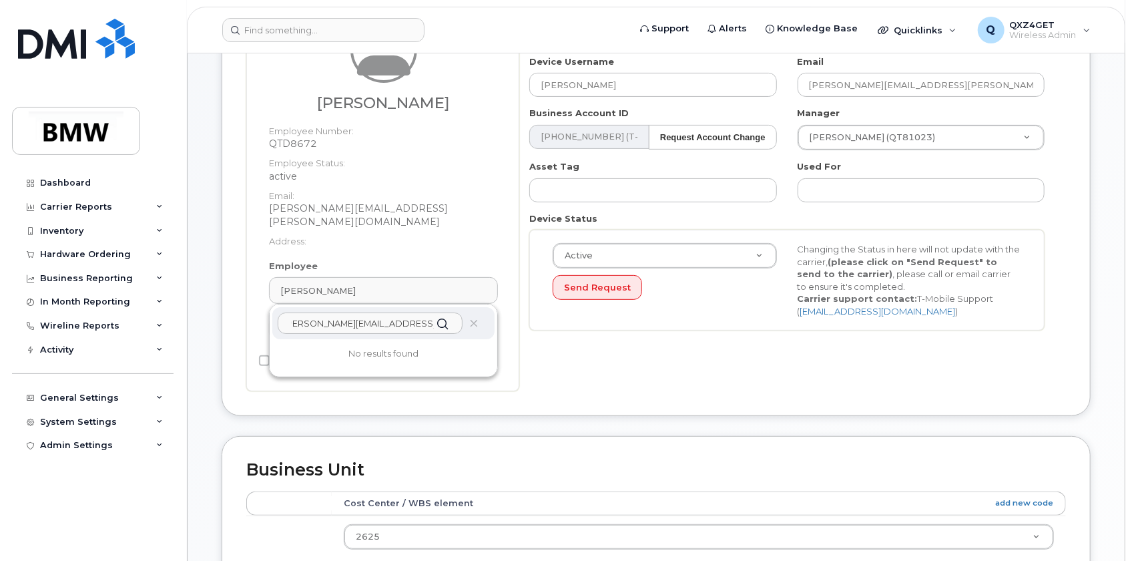
click at [290, 312] on input "Jens.Maulick@partner.bmwgroup.com" at bounding box center [370, 322] width 185 height 21
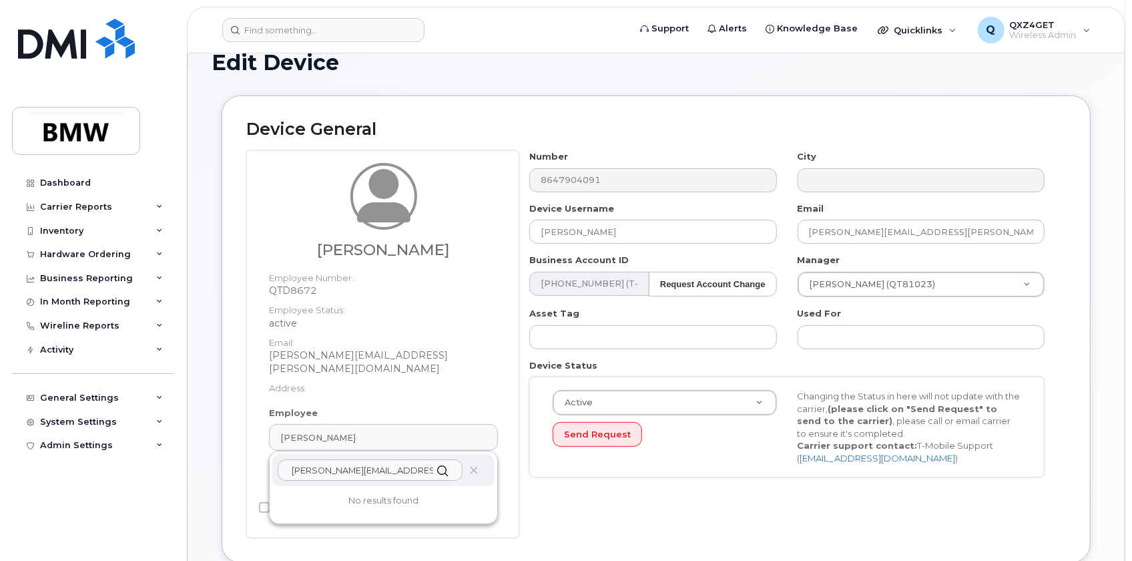
scroll to position [60, 0]
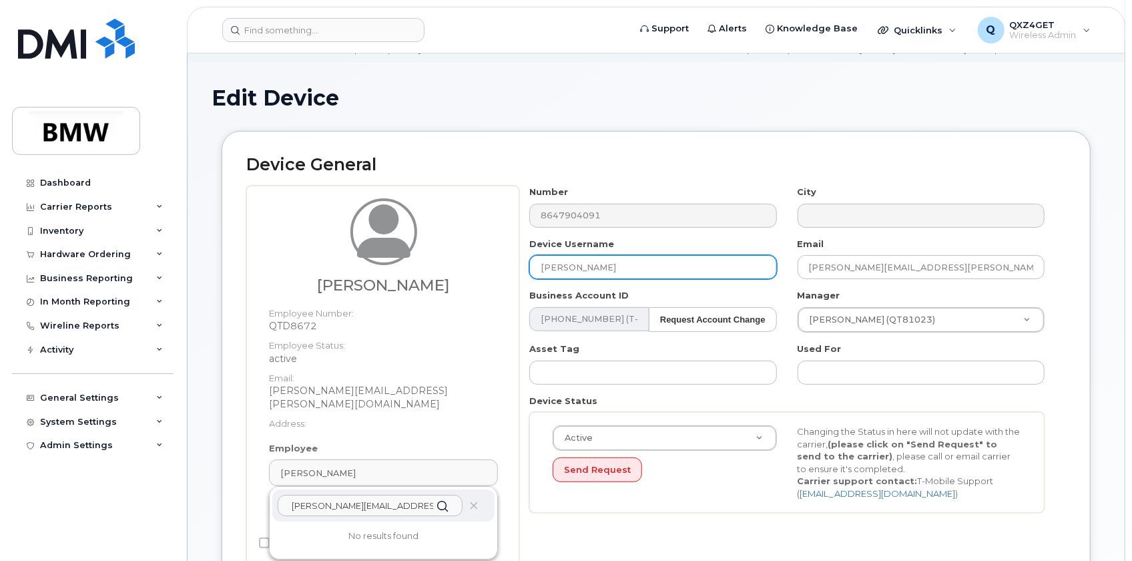
type input "Jens.Maulick@partner.bmwgroup.com"
click at [612, 269] on input "[PERSON_NAME]" at bounding box center [652, 267] width 247 height 24
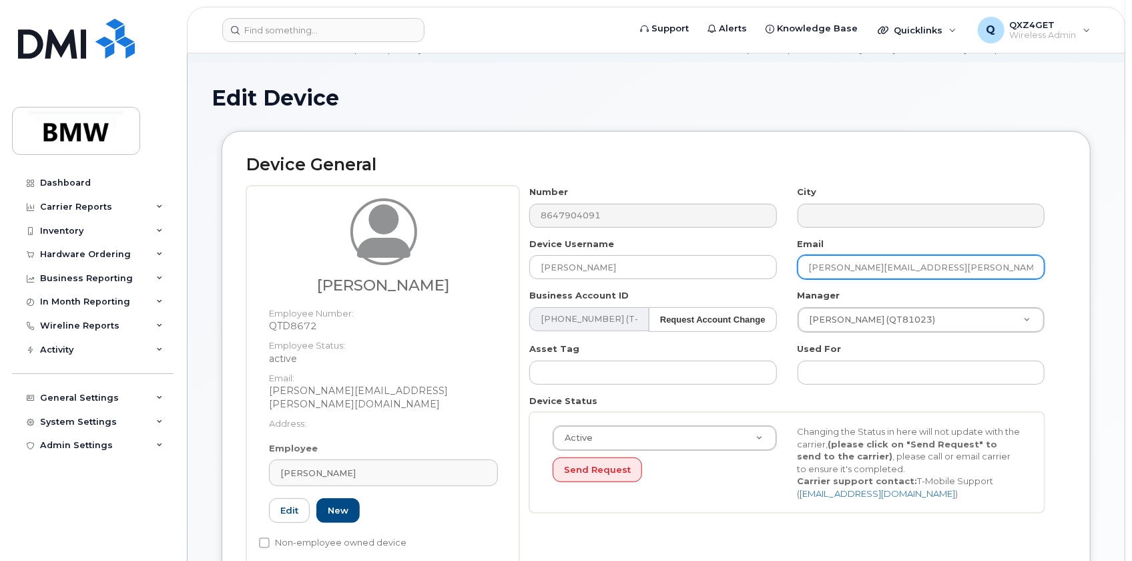
click at [966, 262] on input "nicholas.xe.xanos@bmwmc.com" at bounding box center [921, 267] width 247 height 24
drag, startPoint x: 895, startPoint y: 257, endPoint x: 720, endPoint y: 237, distance: 176.1
click at [722, 237] on div "Number 8647904091 City Device Username Nick Xanos Email nicholas.xe.xanos@bmwmc…" at bounding box center [787, 354] width 536 height 337
paste input "Jens.Maulick@partner.bmwgroup"
type input "[PERSON_NAME][EMAIL_ADDRESS][DOMAIN_NAME]"
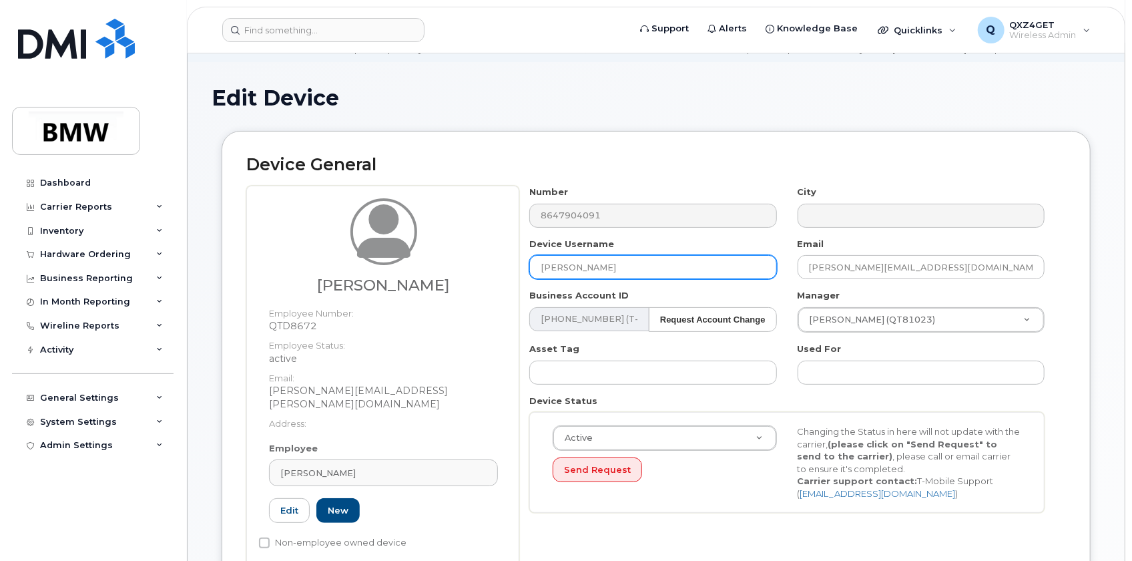
click at [618, 260] on input "[PERSON_NAME]" at bounding box center [652, 267] width 247 height 24
drag, startPoint x: 594, startPoint y: 264, endPoint x: 449, endPoint y: 254, distance: 145.9
click at [457, 254] on div "Nicholas Xanos Employee Number: QTD8672 Employee Status: active Email: nicholas…" at bounding box center [656, 380] width 820 height 388
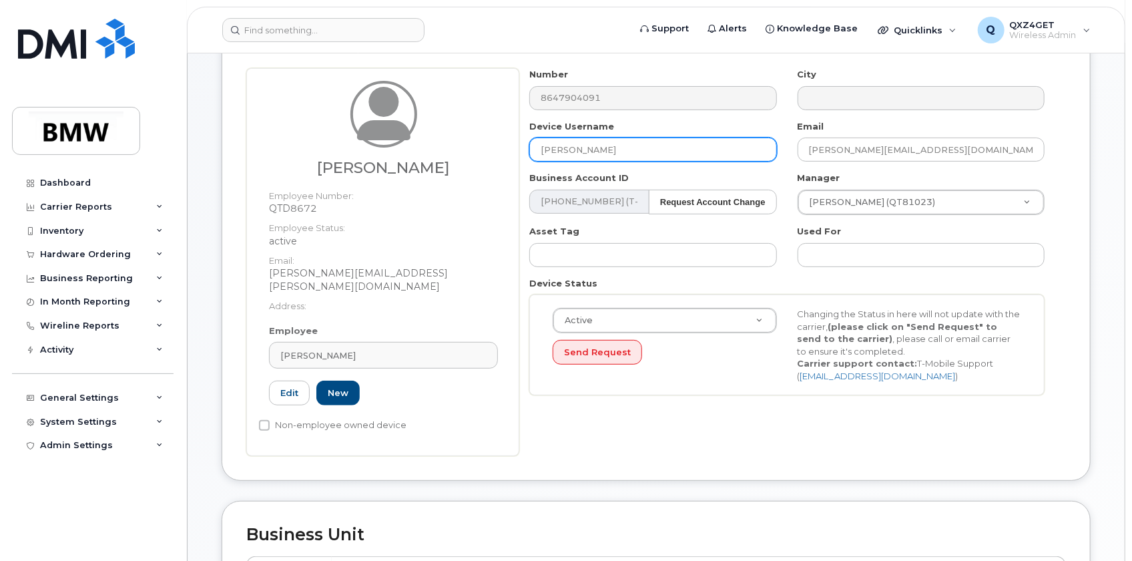
scroll to position [182, 0]
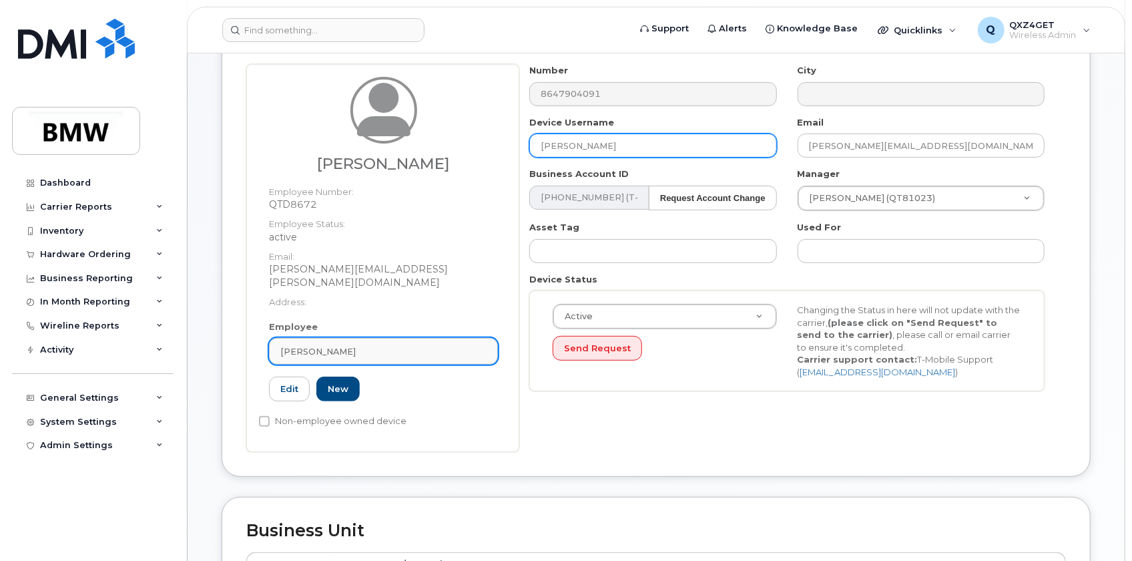
type input "[PERSON_NAME]"
click at [425, 345] on div "Nicholas Xanos" at bounding box center [383, 351] width 206 height 13
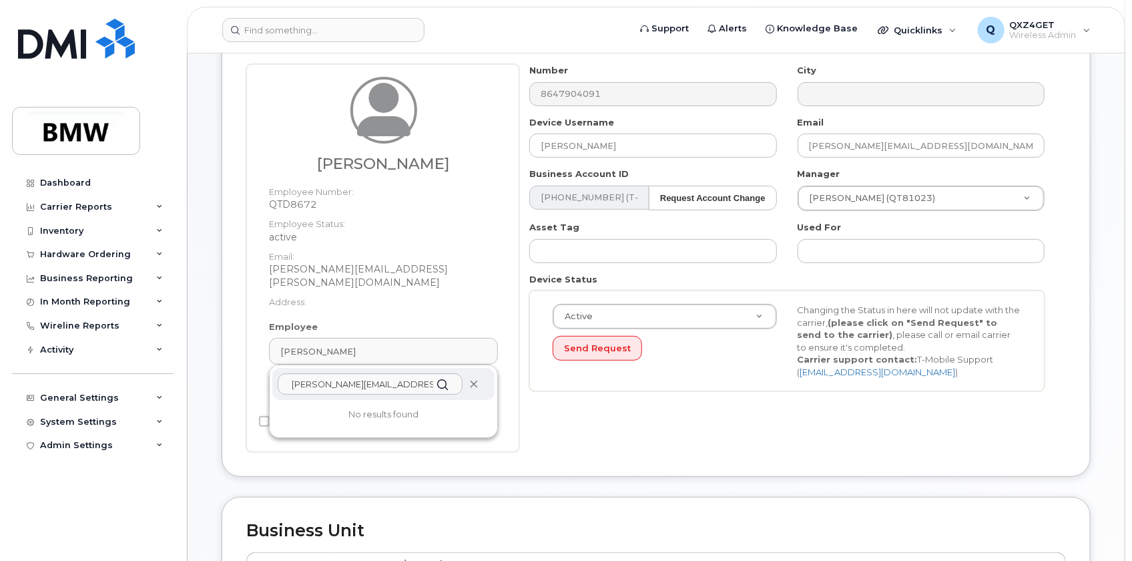
click at [470, 380] on icon at bounding box center [474, 384] width 9 height 9
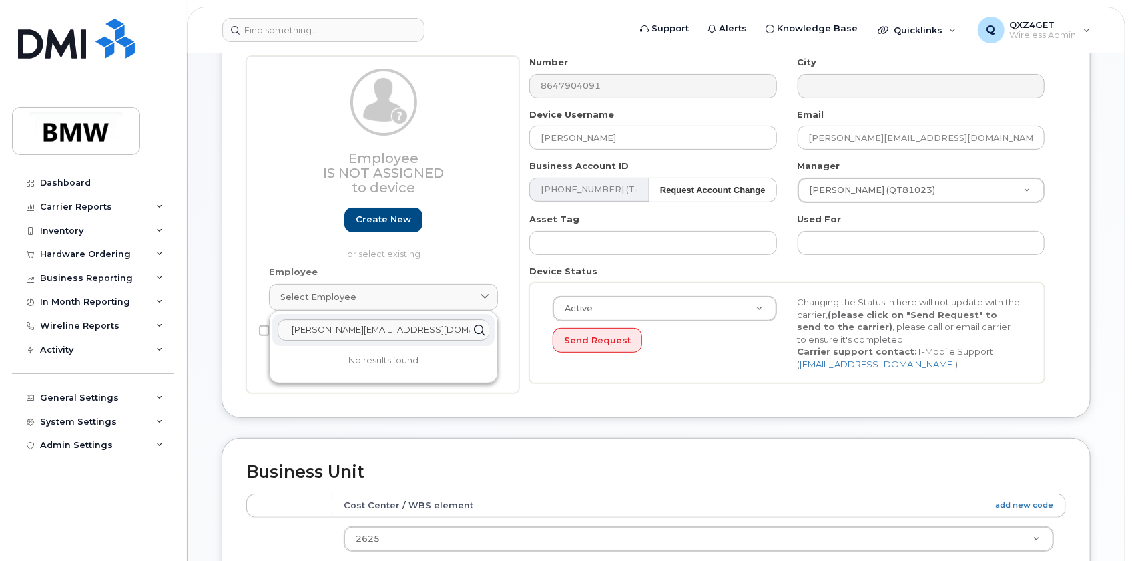
scroll to position [242, 0]
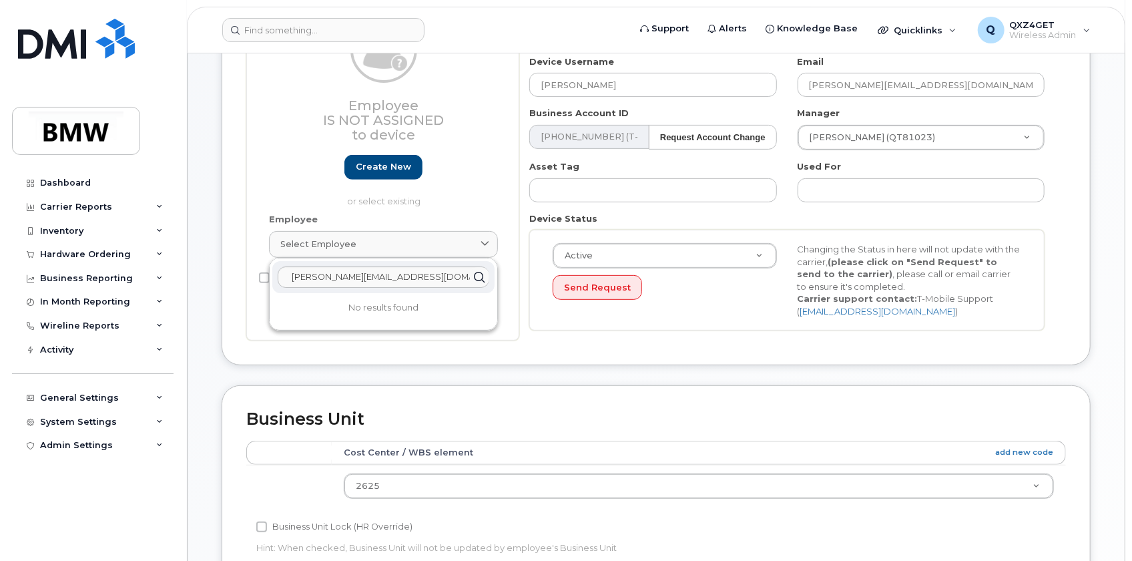
click at [477, 340] on div "Employee Is not assigned to device Create new or select existing Employee Selec…" at bounding box center [382, 171] width 273 height 337
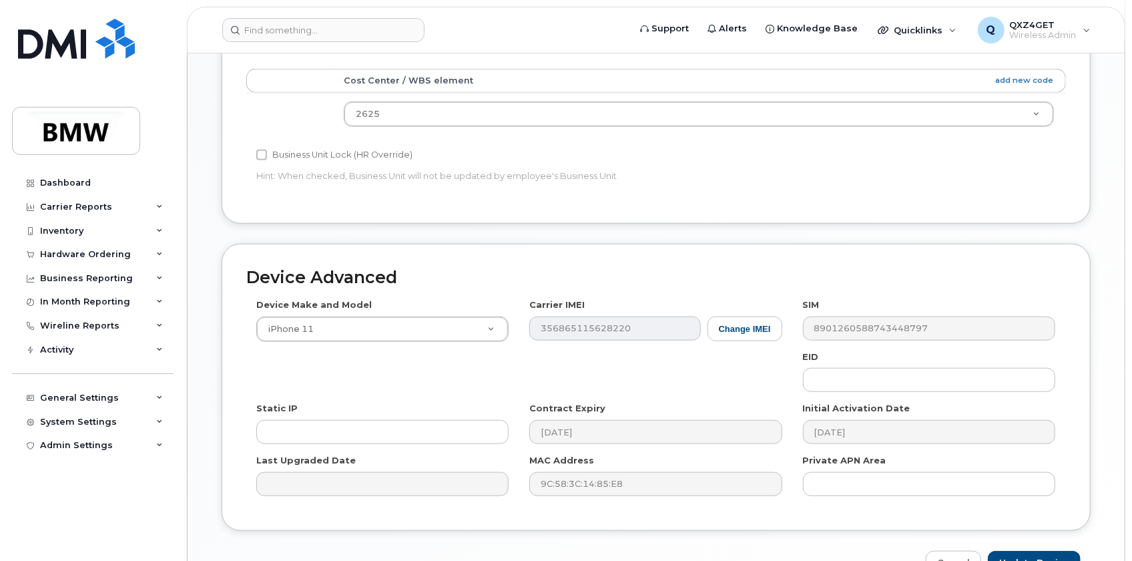
scroll to position [694, 0]
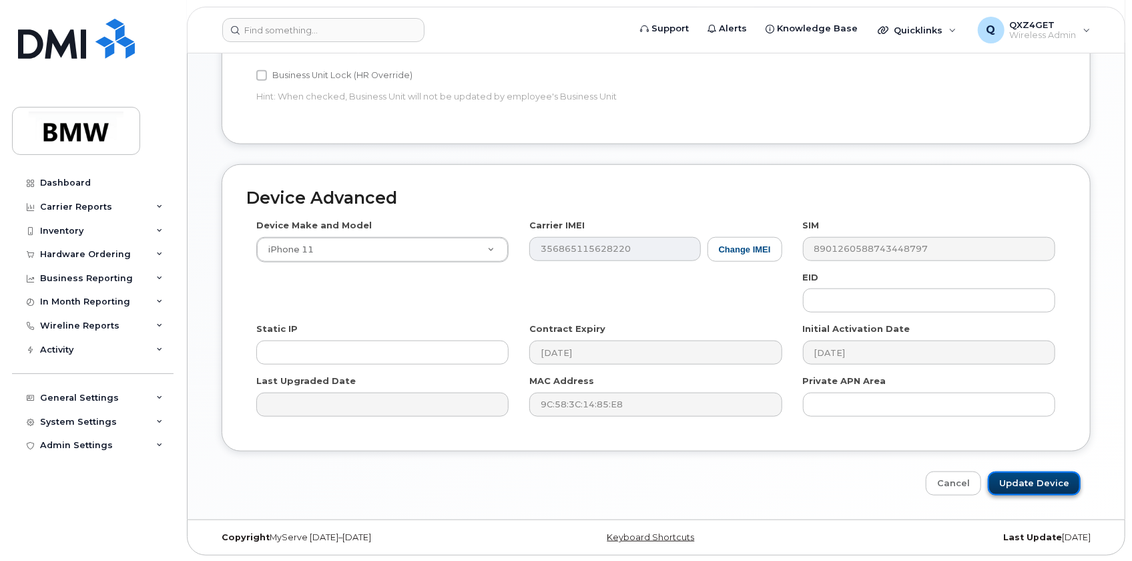
click at [1036, 476] on input "Update Device" at bounding box center [1034, 483] width 93 height 25
type input "Saving..."
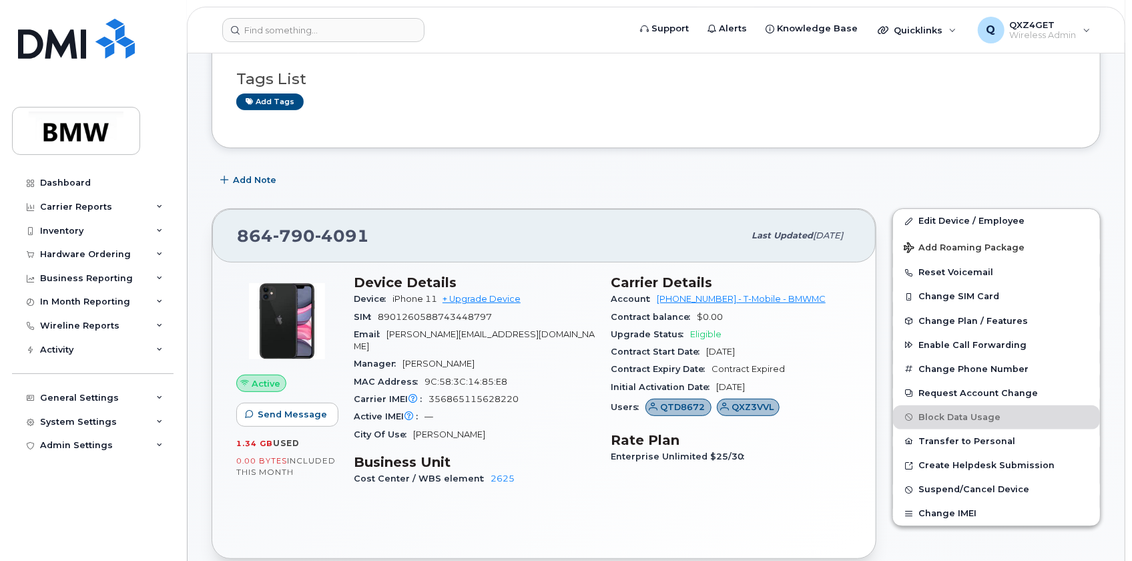
scroll to position [182, 0]
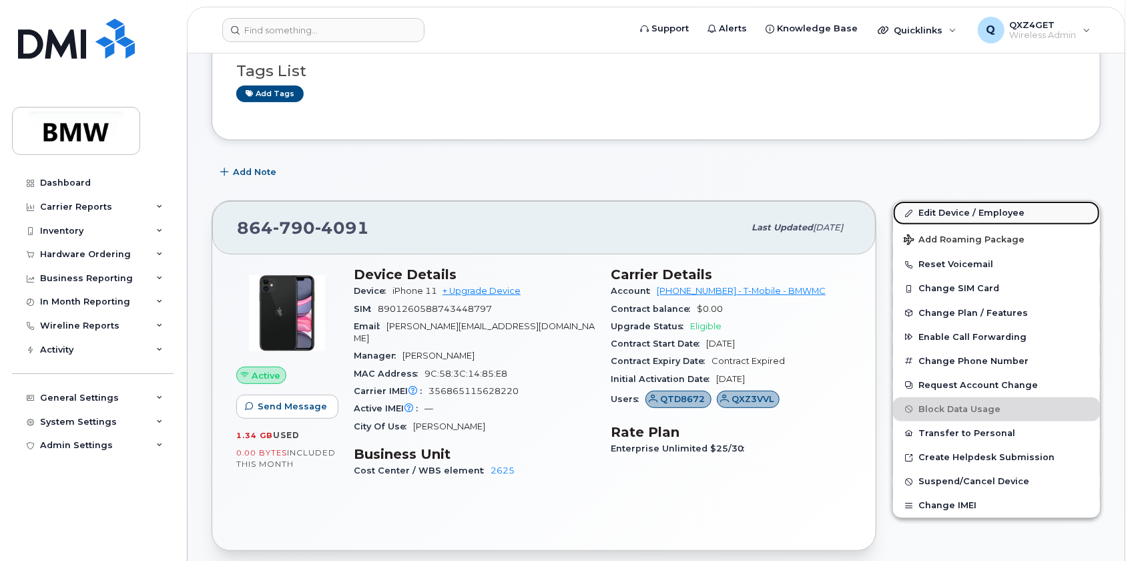
click at [973, 213] on link "Edit Device / Employee" at bounding box center [996, 213] width 207 height 24
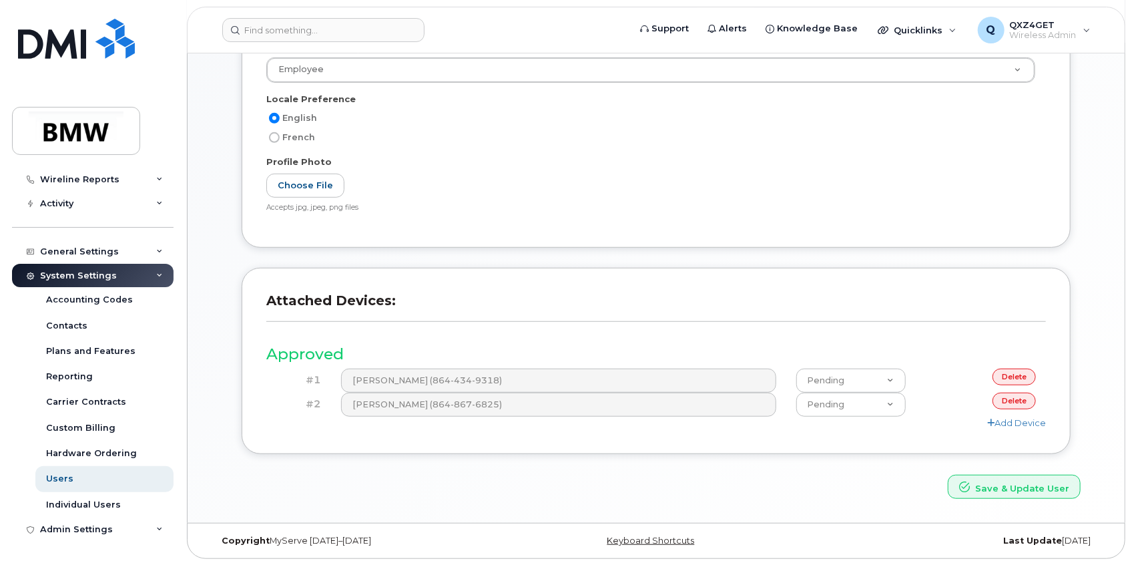
scroll to position [437, 0]
click at [78, 526] on div "Admin Settings" at bounding box center [76, 529] width 73 height 11
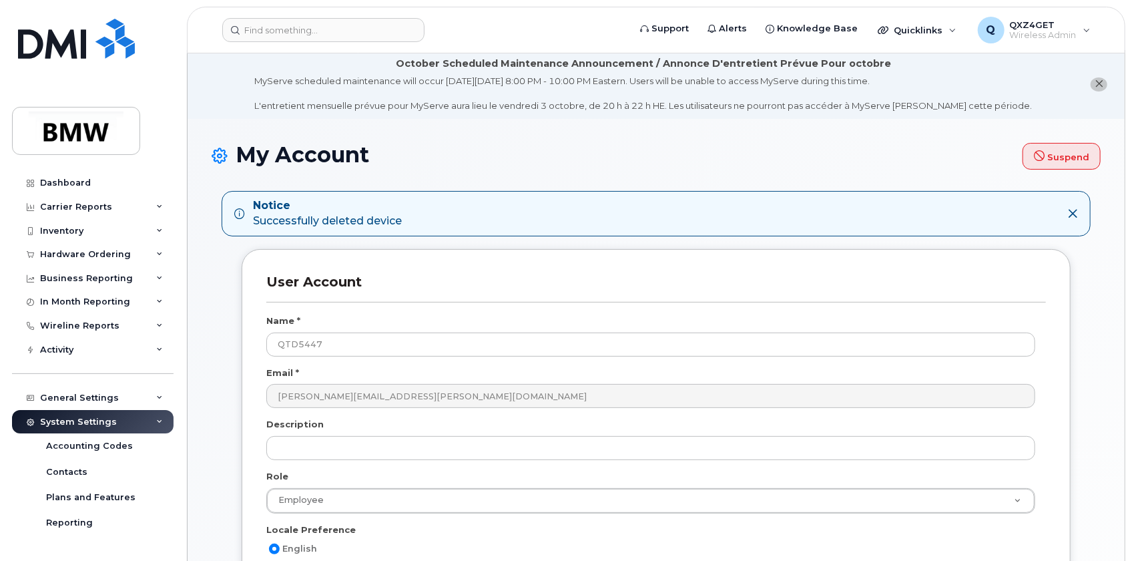
scroll to position [0, 0]
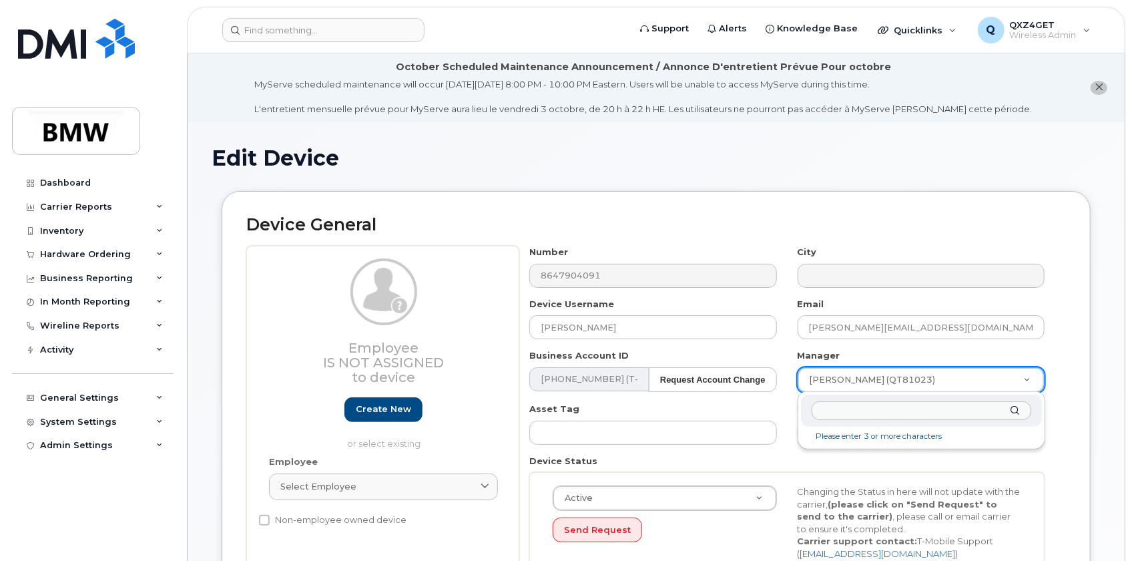
drag, startPoint x: 938, startPoint y: 372, endPoint x: 752, endPoint y: 360, distance: 186.7
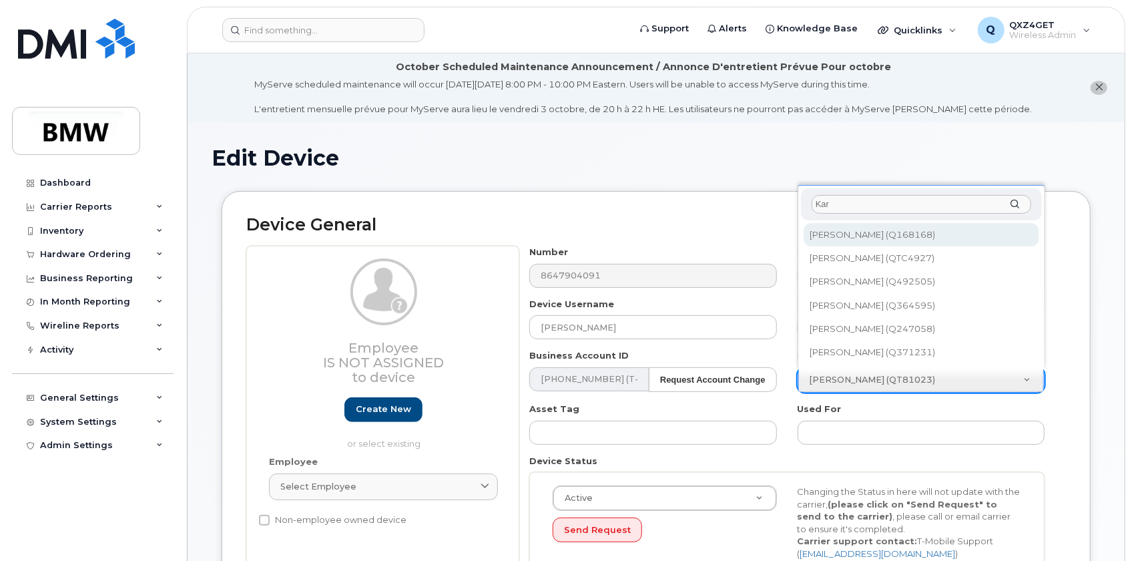
type input "[PERSON_NAME]"
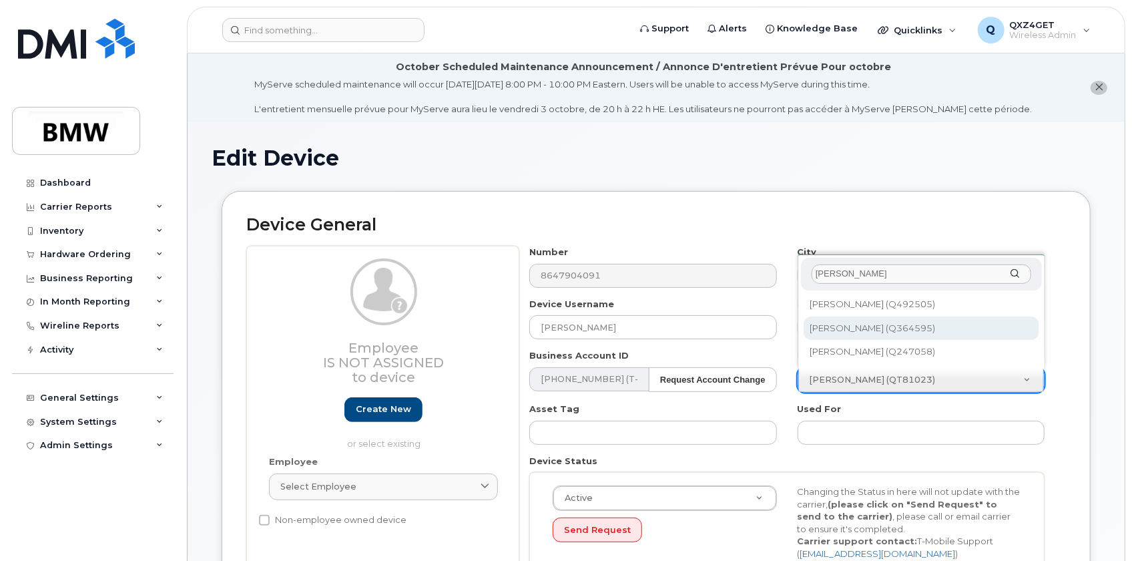
type input "2426520"
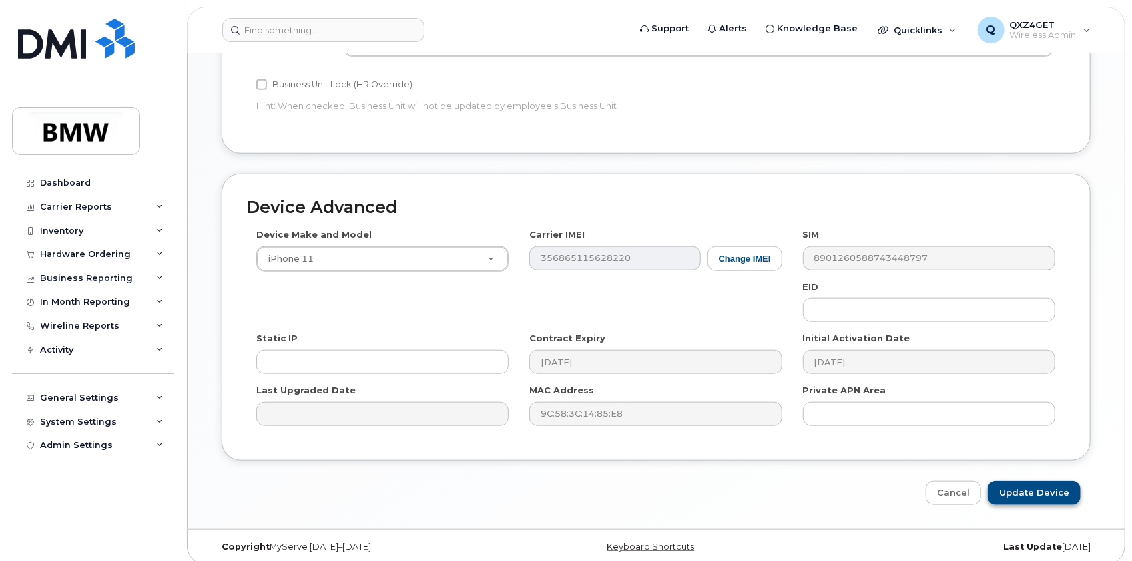
scroll to position [694, 0]
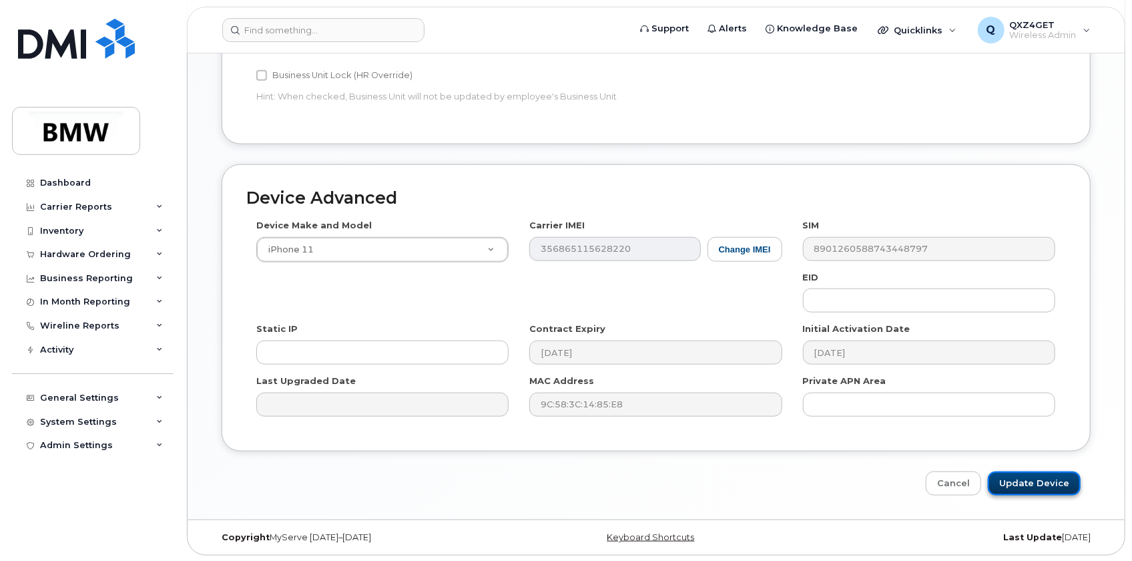
click at [1023, 481] on input "Update Device" at bounding box center [1034, 483] width 93 height 25
type input "Saving..."
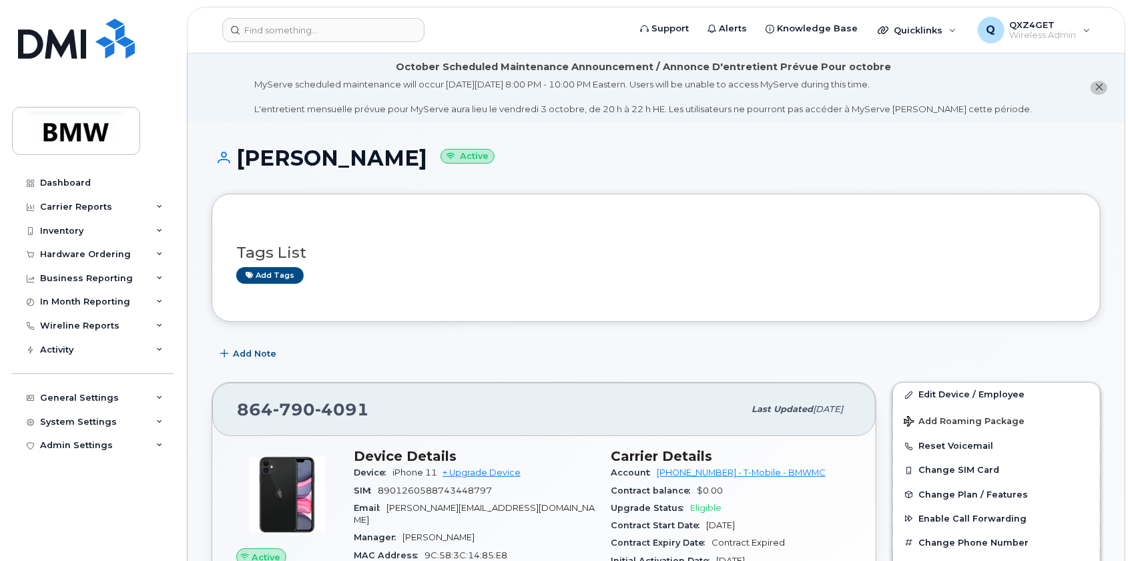
click at [368, 403] on div "[PHONE_NUMBER]" at bounding box center [490, 409] width 507 height 28
drag, startPoint x: 370, startPoint y: 407, endPoint x: 234, endPoint y: 411, distance: 136.2
click at [234, 411] on div "[PHONE_NUMBER] Last updated [DATE]" at bounding box center [544, 409] width 664 height 53
copy span "[PHONE_NUMBER]"
click at [308, 31] on input at bounding box center [323, 30] width 202 height 24
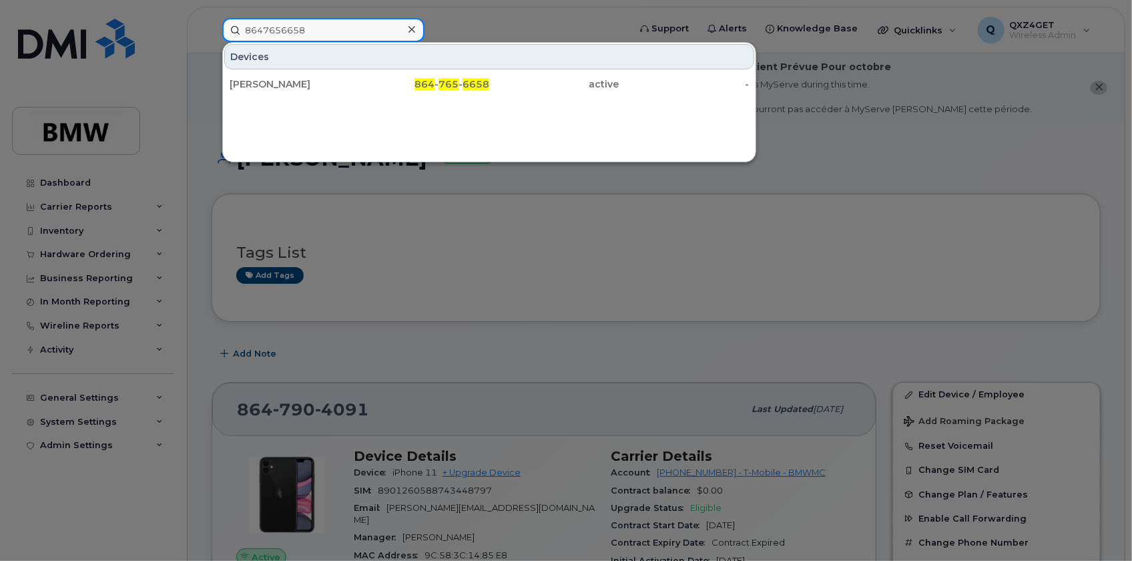
type input "8647656658"
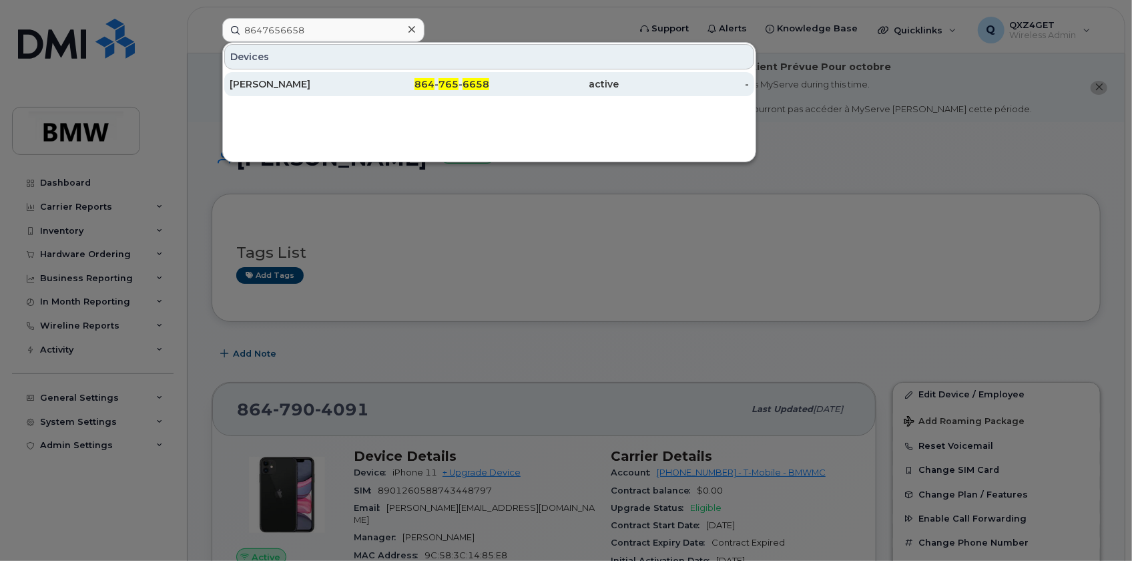
click at [284, 87] on div "[PERSON_NAME]" at bounding box center [295, 83] width 130 height 13
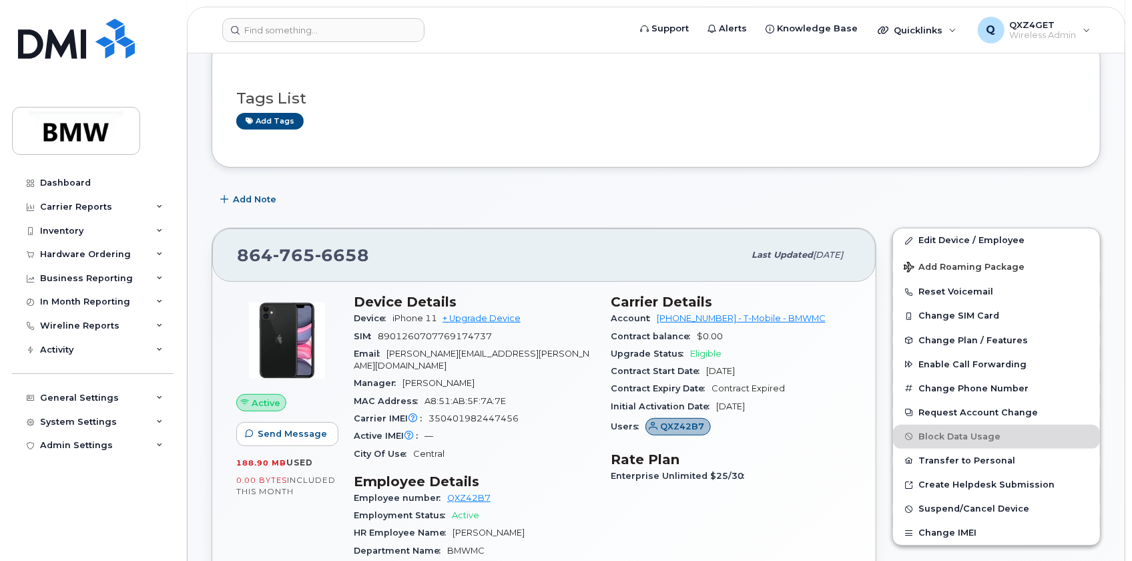
scroll to position [182, 0]
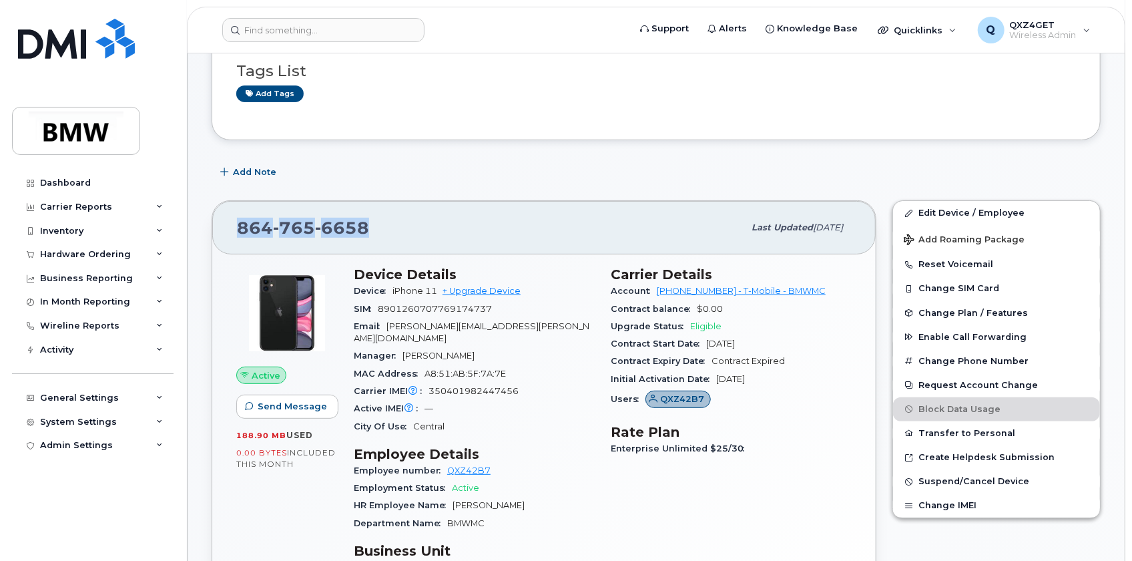
drag, startPoint x: 372, startPoint y: 234, endPoint x: 227, endPoint y: 232, distance: 144.9
click at [224, 232] on div "864 765 6658 Last updated Aug 13, 2025" at bounding box center [544, 227] width 664 height 53
copy span "864 765 6658"
